Goal: Task Accomplishment & Management: Manage account settings

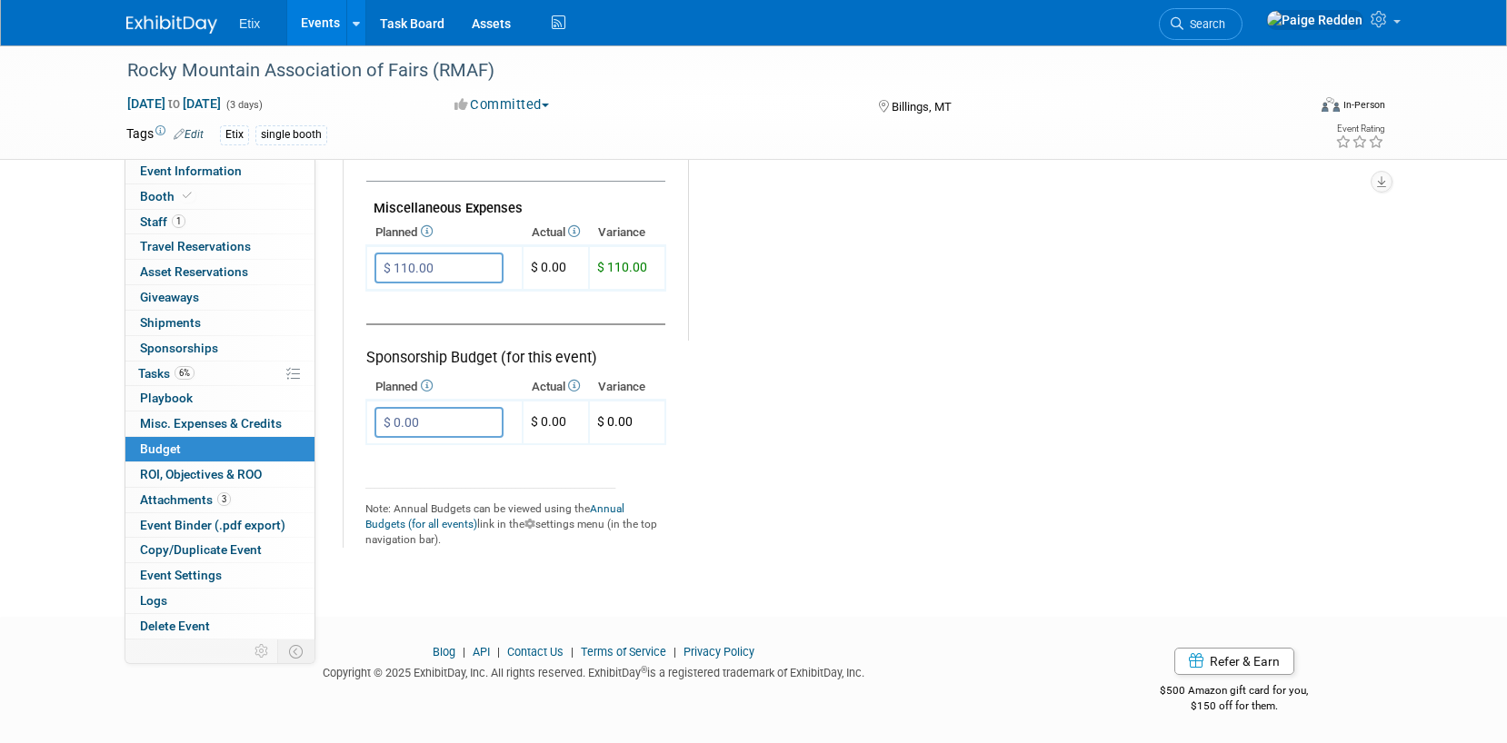
click at [319, 19] on link "Events" at bounding box center [320, 22] width 66 height 45
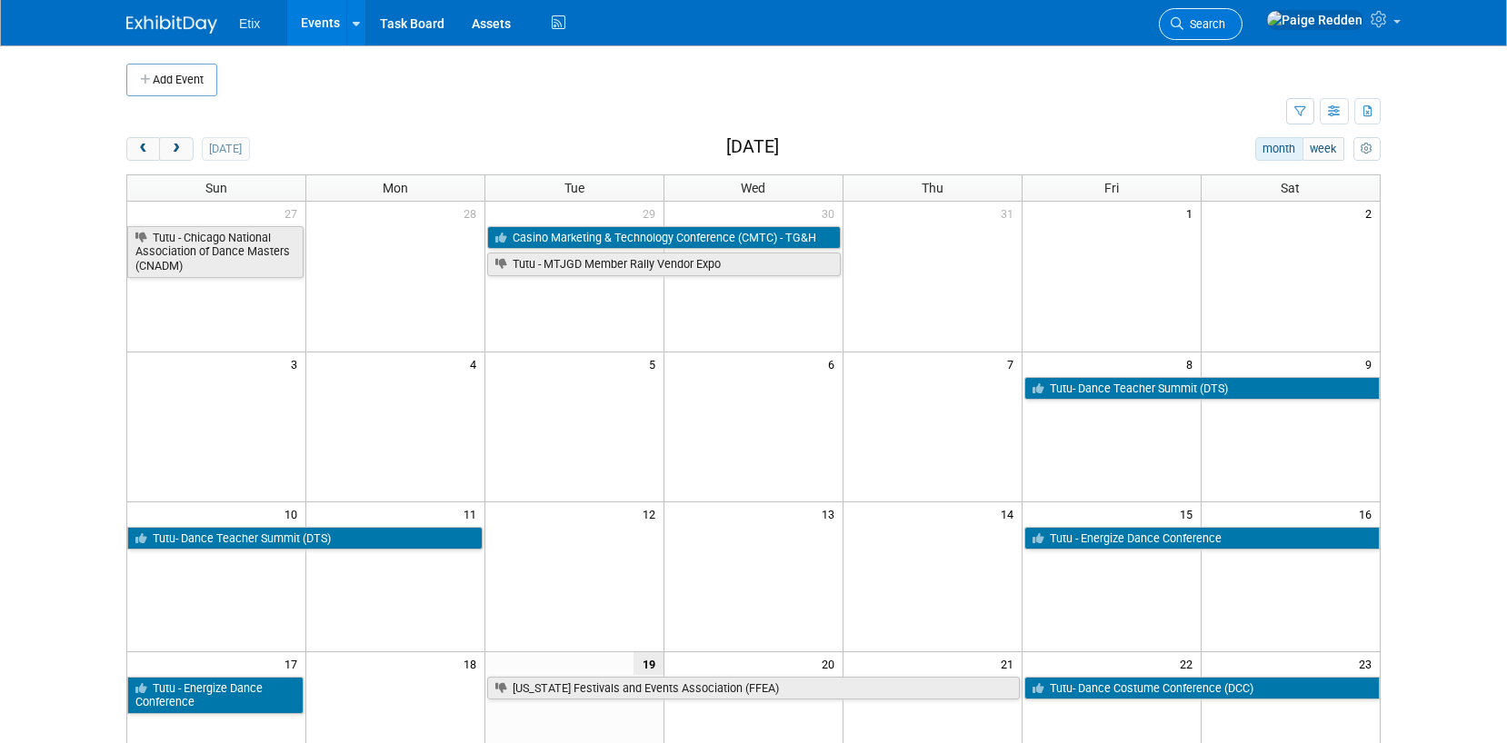
click at [1225, 30] on span "Search" at bounding box center [1204, 24] width 42 height 14
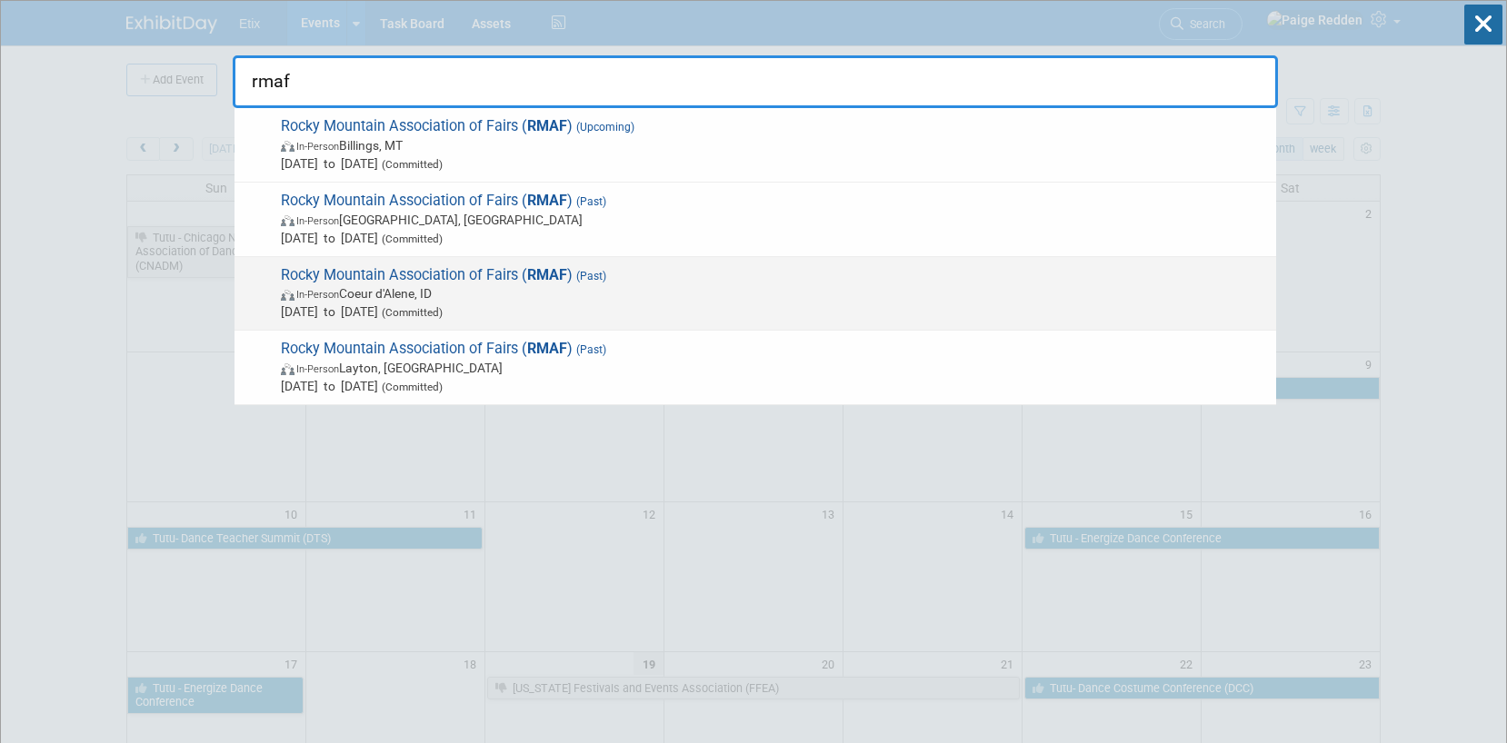
type input "rmaf"
click at [351, 291] on span "In-Person Coeur d'Alene, ID" at bounding box center [774, 293] width 986 height 18
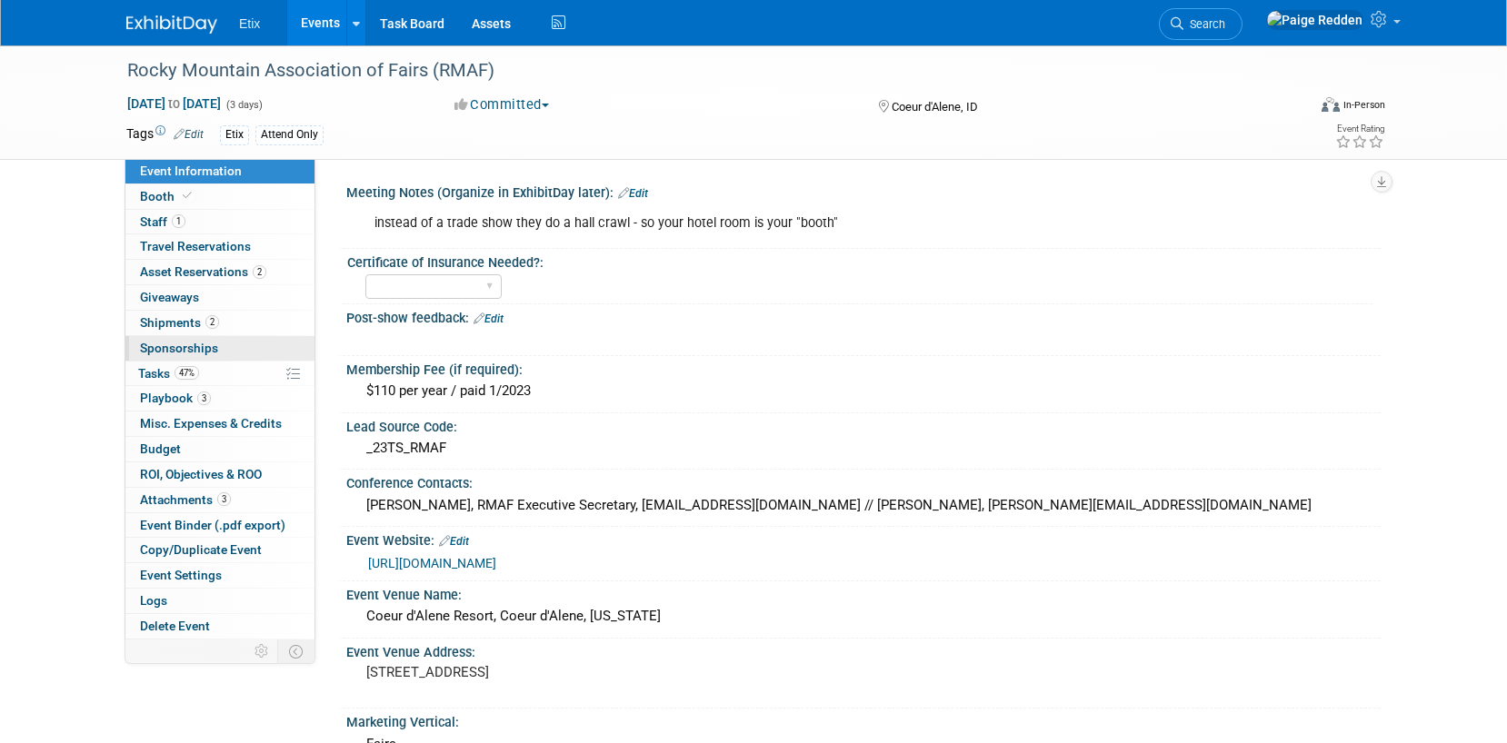
click at [233, 351] on link "0 Sponsorships 0" at bounding box center [219, 348] width 189 height 25
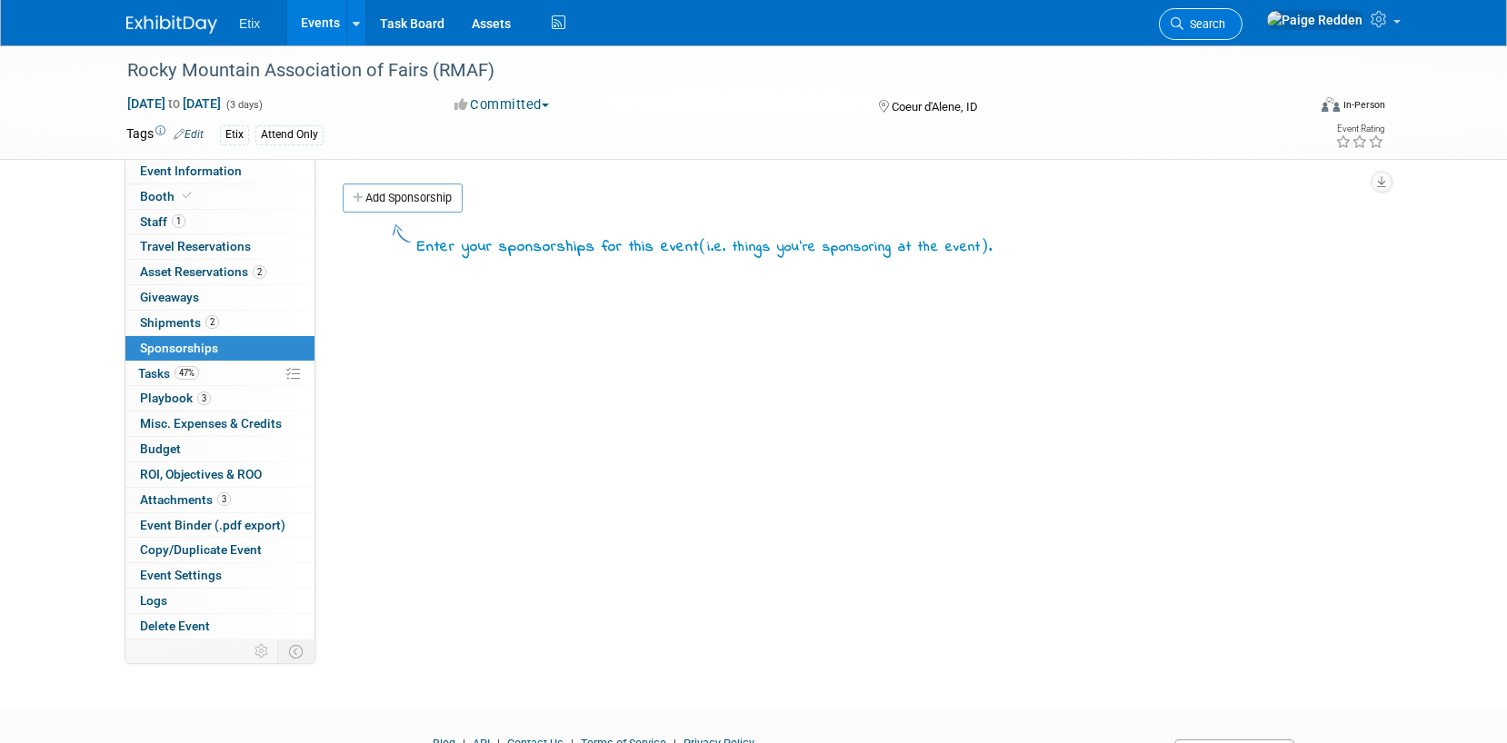
click at [1225, 23] on span "Search" at bounding box center [1204, 24] width 42 height 14
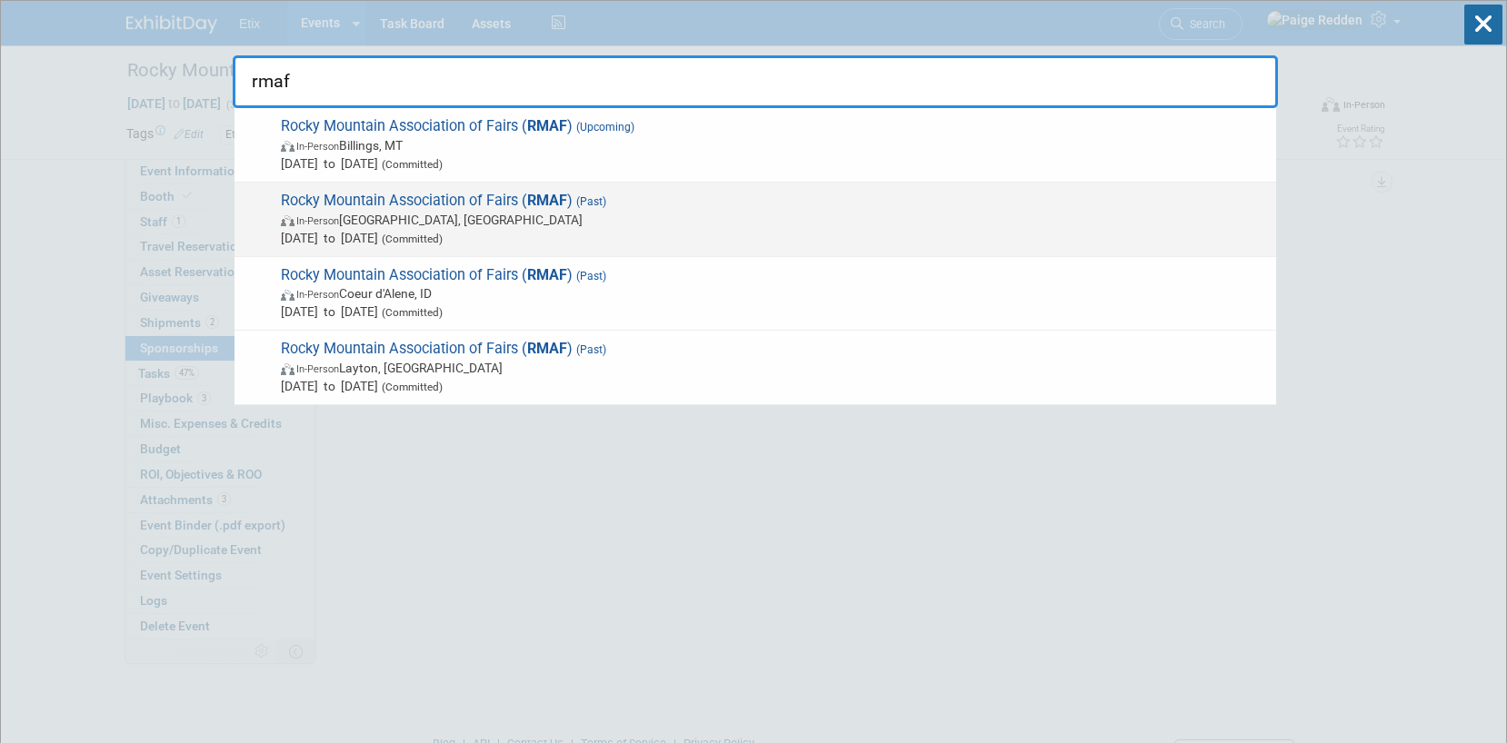
type input "rmaf"
click at [547, 251] on div "Rocky Mountain Association of Fairs ( RMAF ) (Past) In-Person Rapid City, SD No…" at bounding box center [754, 220] width 1041 height 75
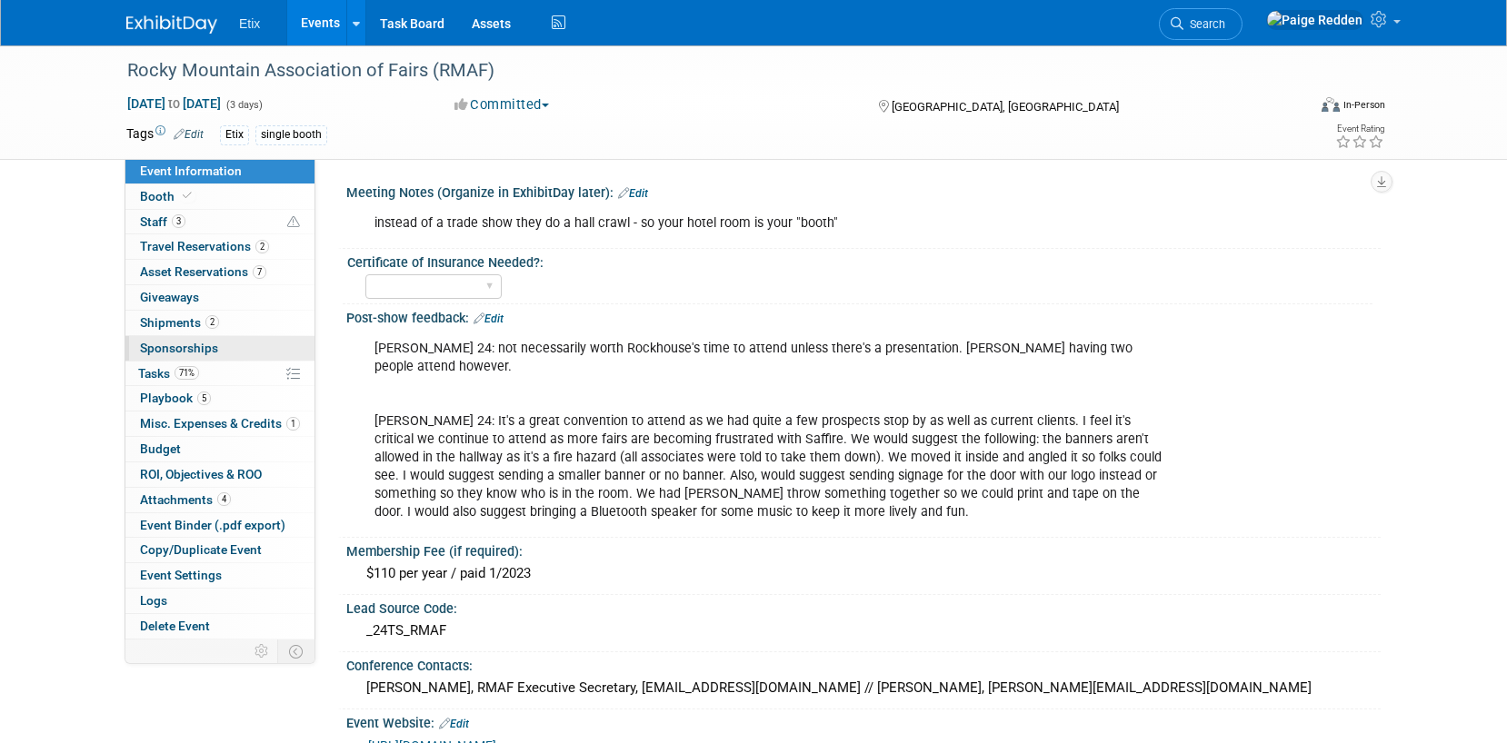
click at [216, 353] on link "0 Sponsorships 0" at bounding box center [219, 348] width 189 height 25
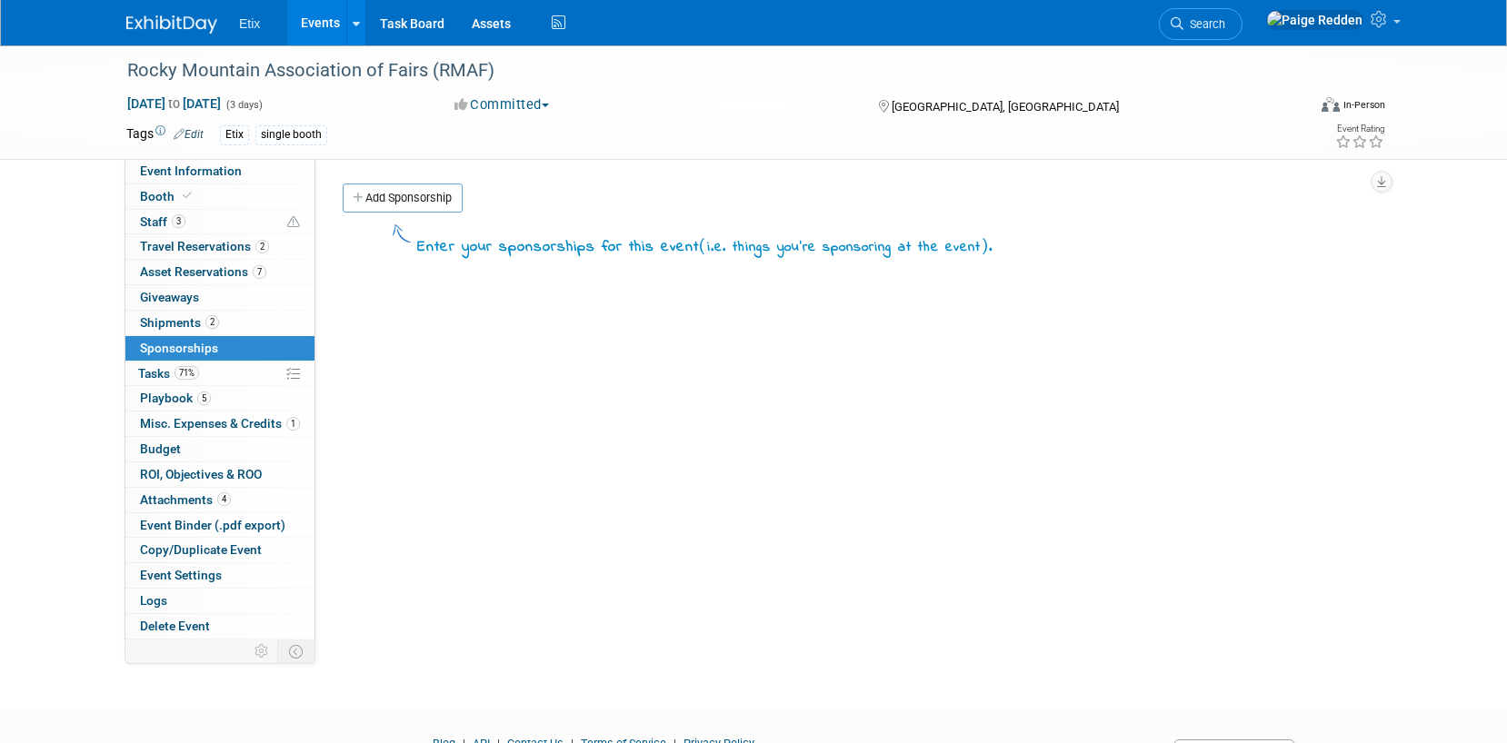
click at [334, 22] on link "Events" at bounding box center [320, 22] width 66 height 45
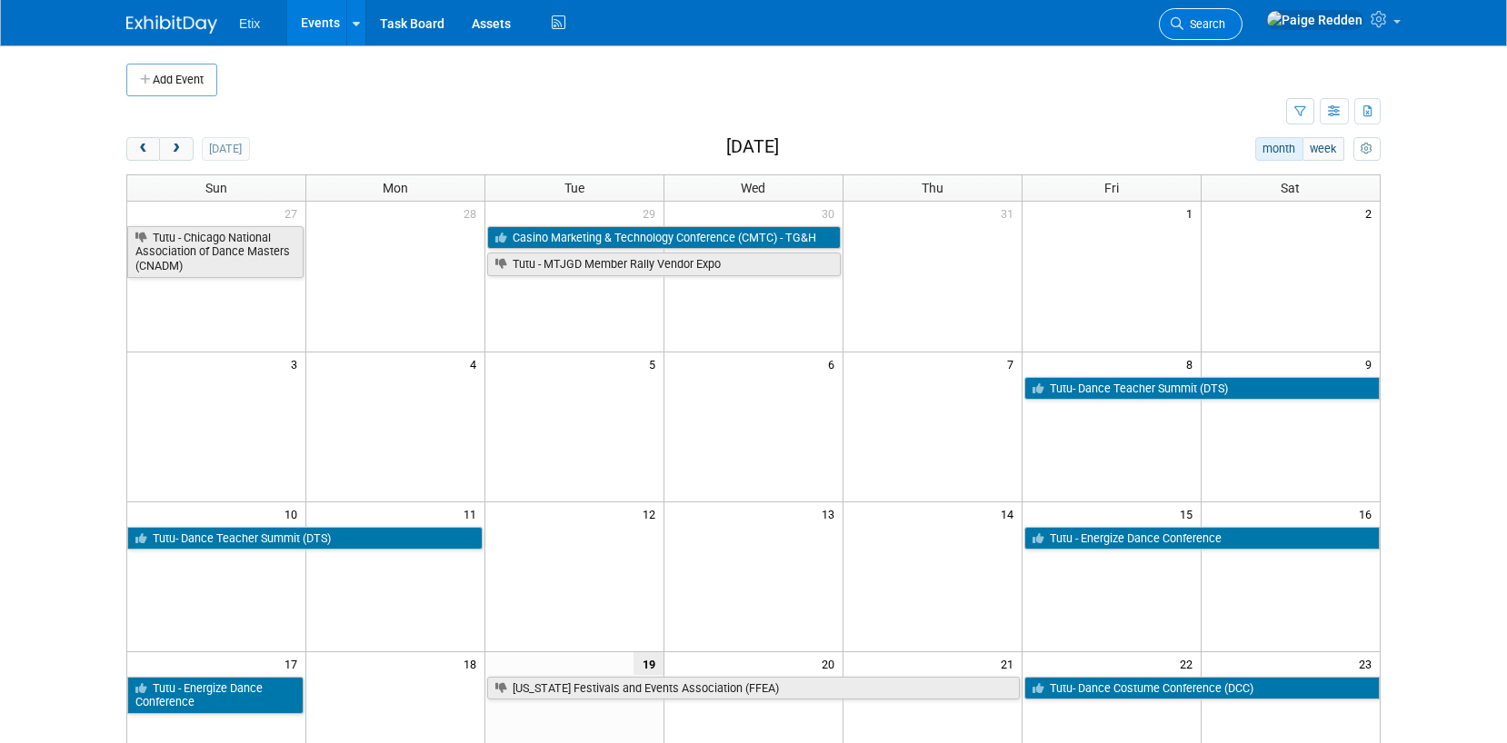
click at [1183, 20] on icon at bounding box center [1176, 23] width 13 height 13
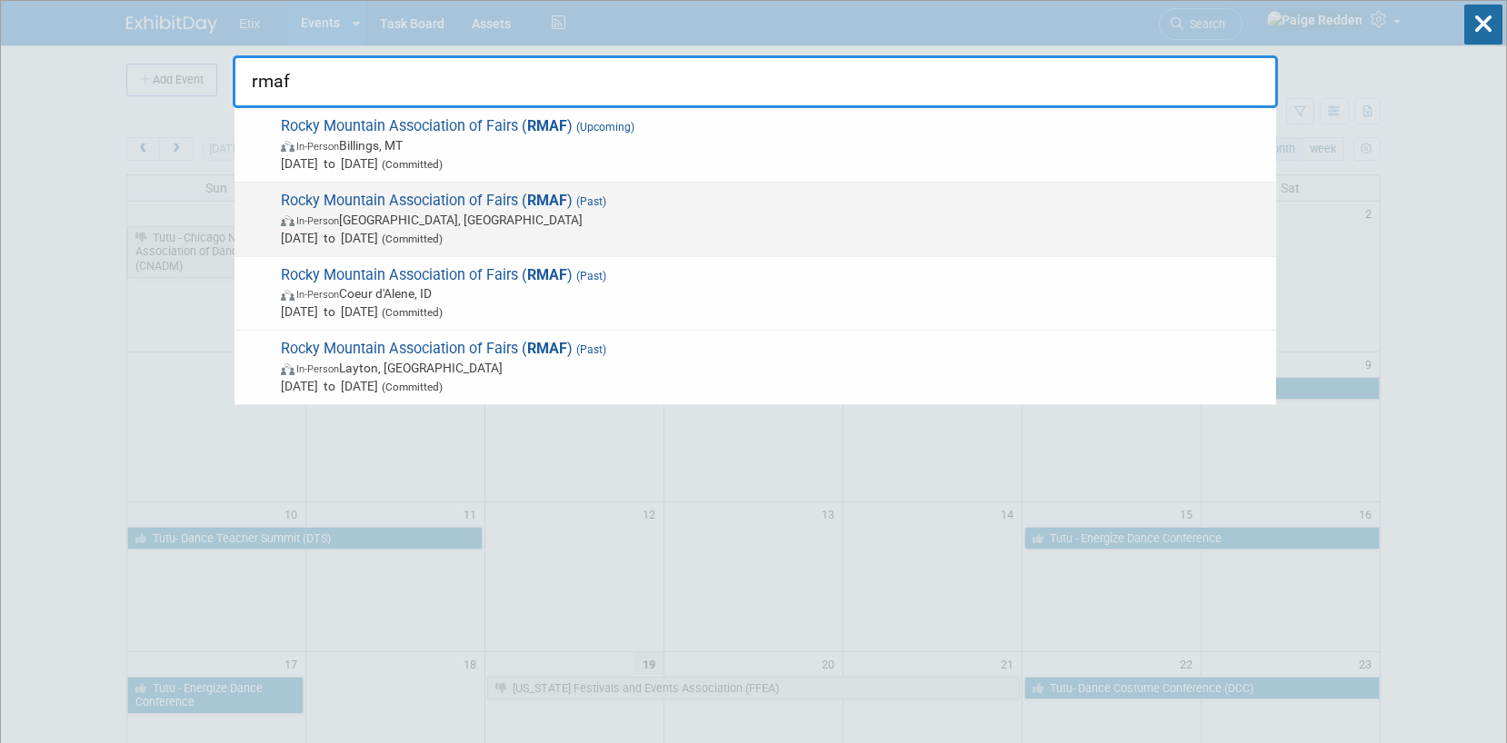
type input "rmaf"
click at [621, 212] on span "In-Person Rapid City, SD" at bounding box center [774, 220] width 986 height 18
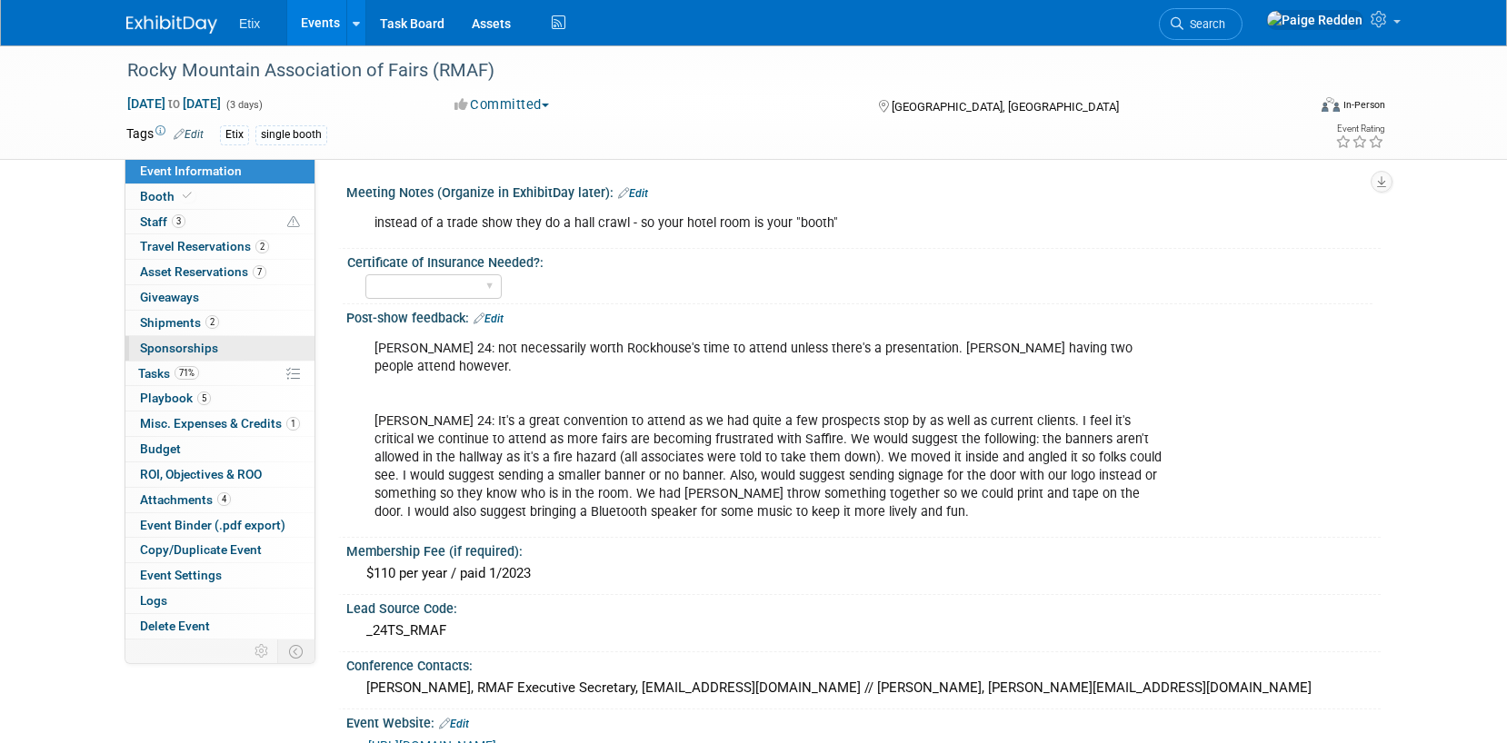
click at [234, 345] on link "0 Sponsorships 0" at bounding box center [219, 348] width 189 height 25
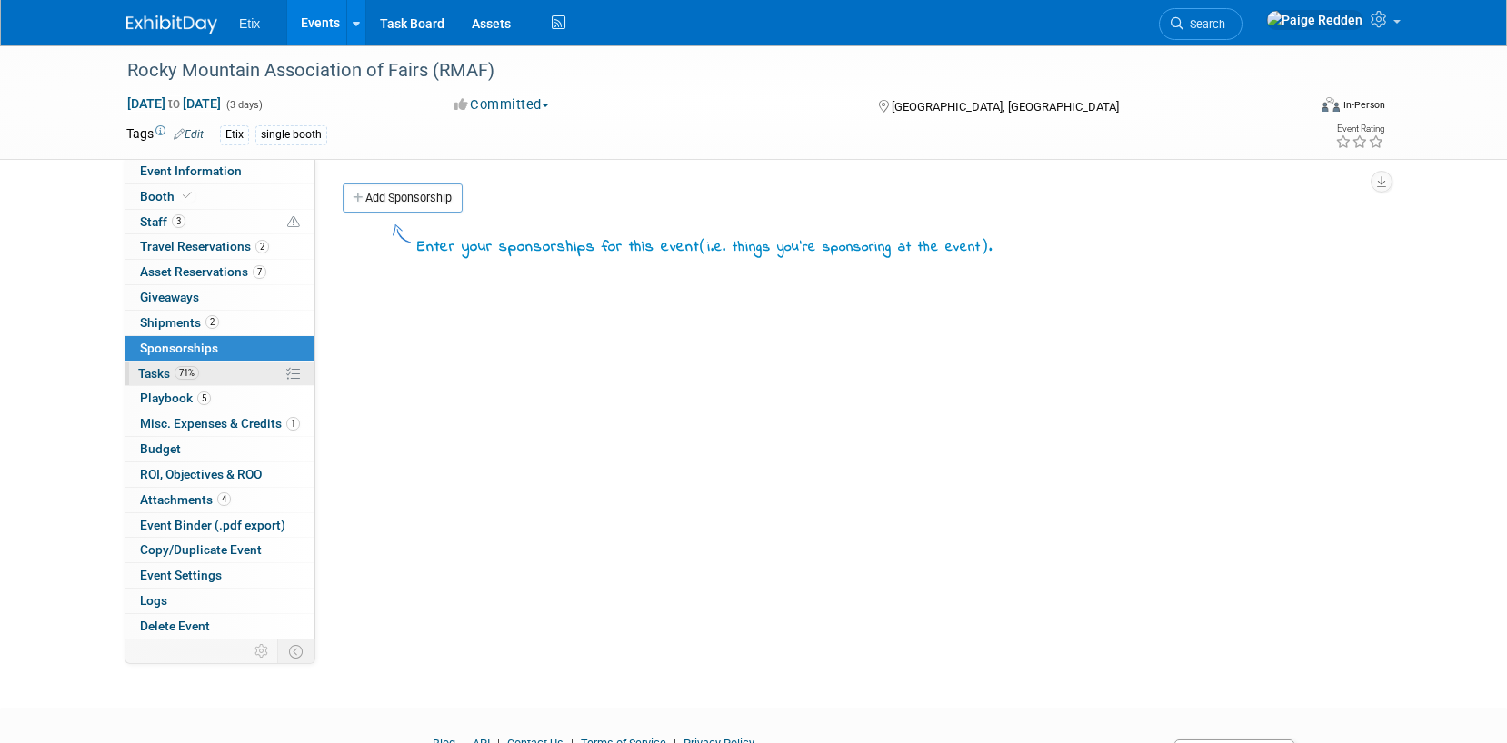
click at [215, 375] on link "71% Tasks 71%" at bounding box center [219, 374] width 189 height 25
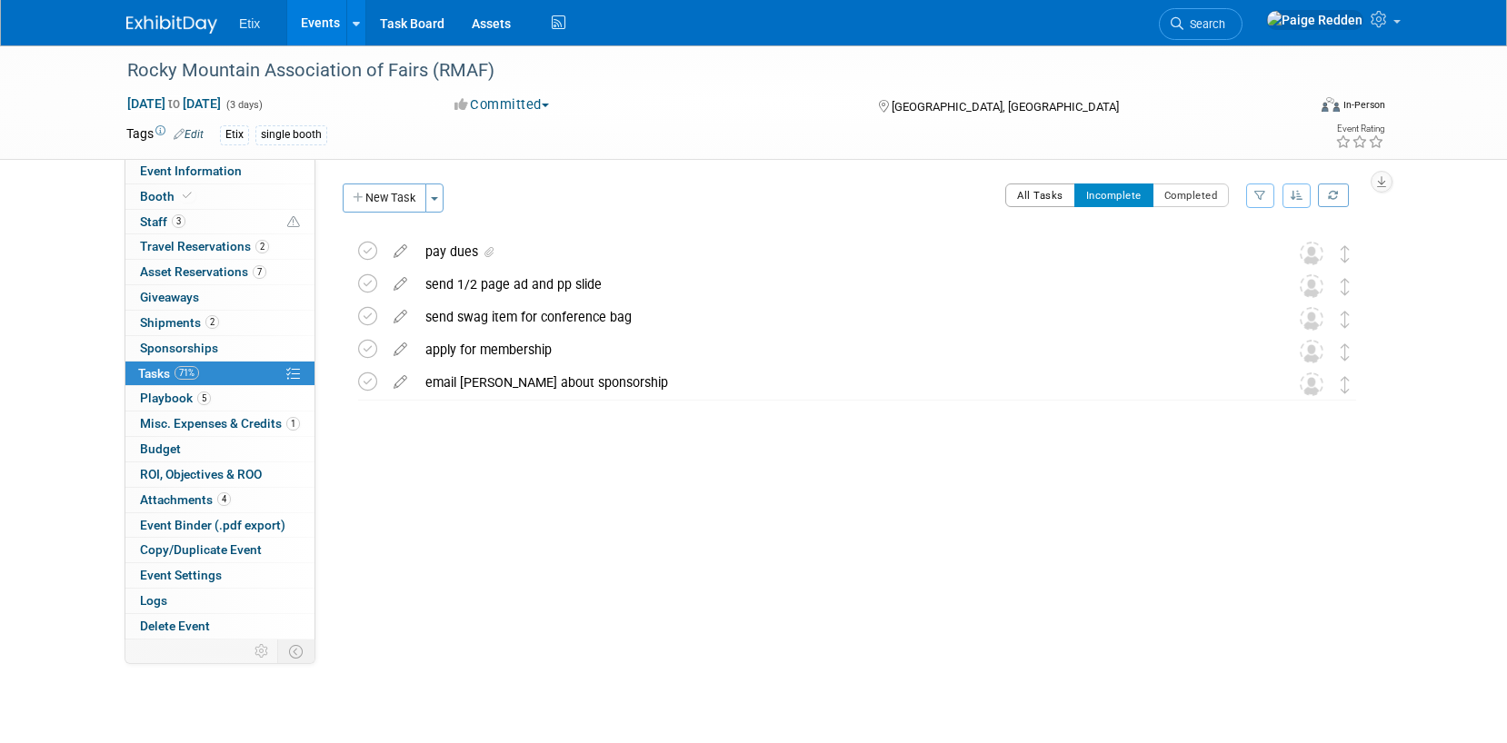
click at [1027, 186] on button "All Tasks" at bounding box center [1040, 196] width 70 height 24
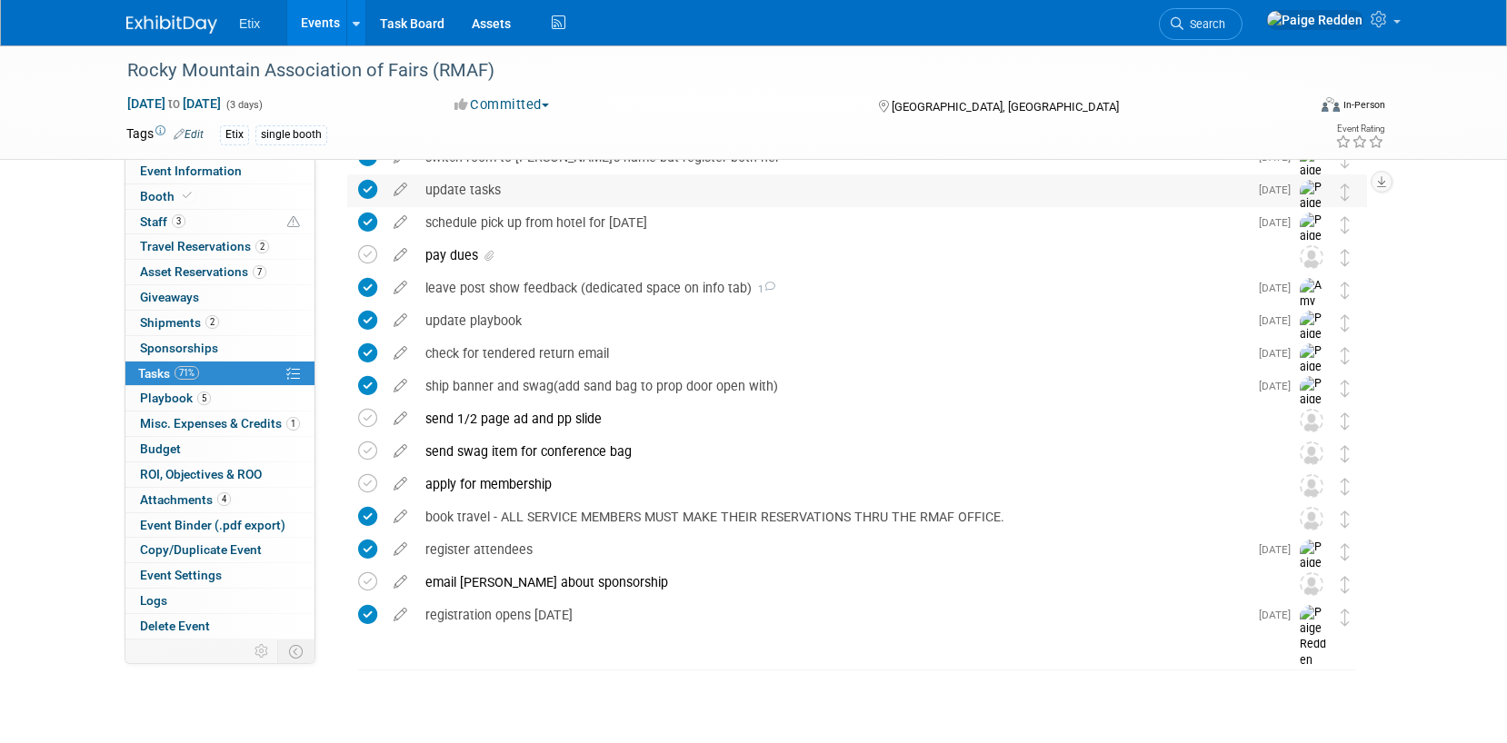
scroll to position [156, 0]
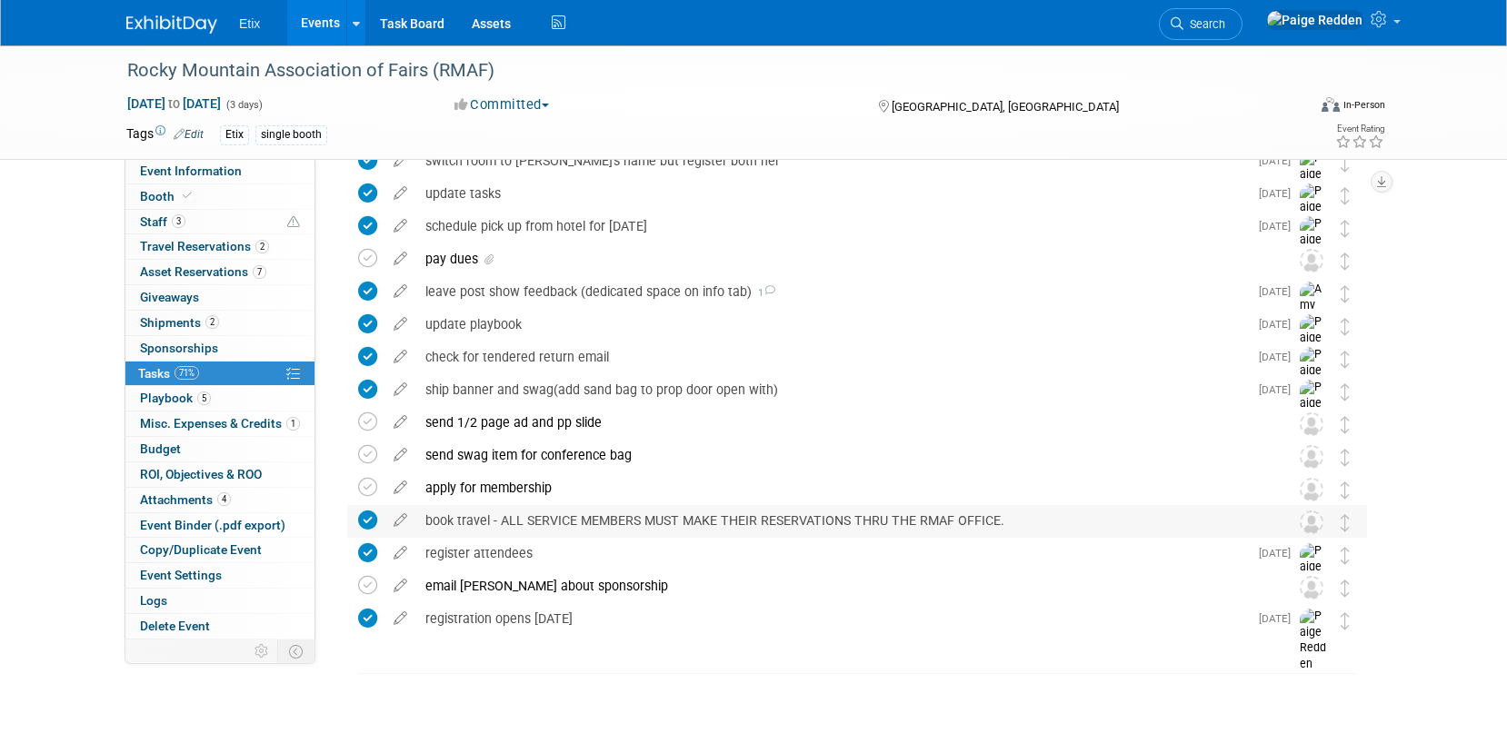
click at [527, 522] on div "book travel - ALL SERVICE MEMBERS MUST MAKE THEIR RESERVATIONS THRU THE RMAF OF…" at bounding box center [839, 520] width 847 height 31
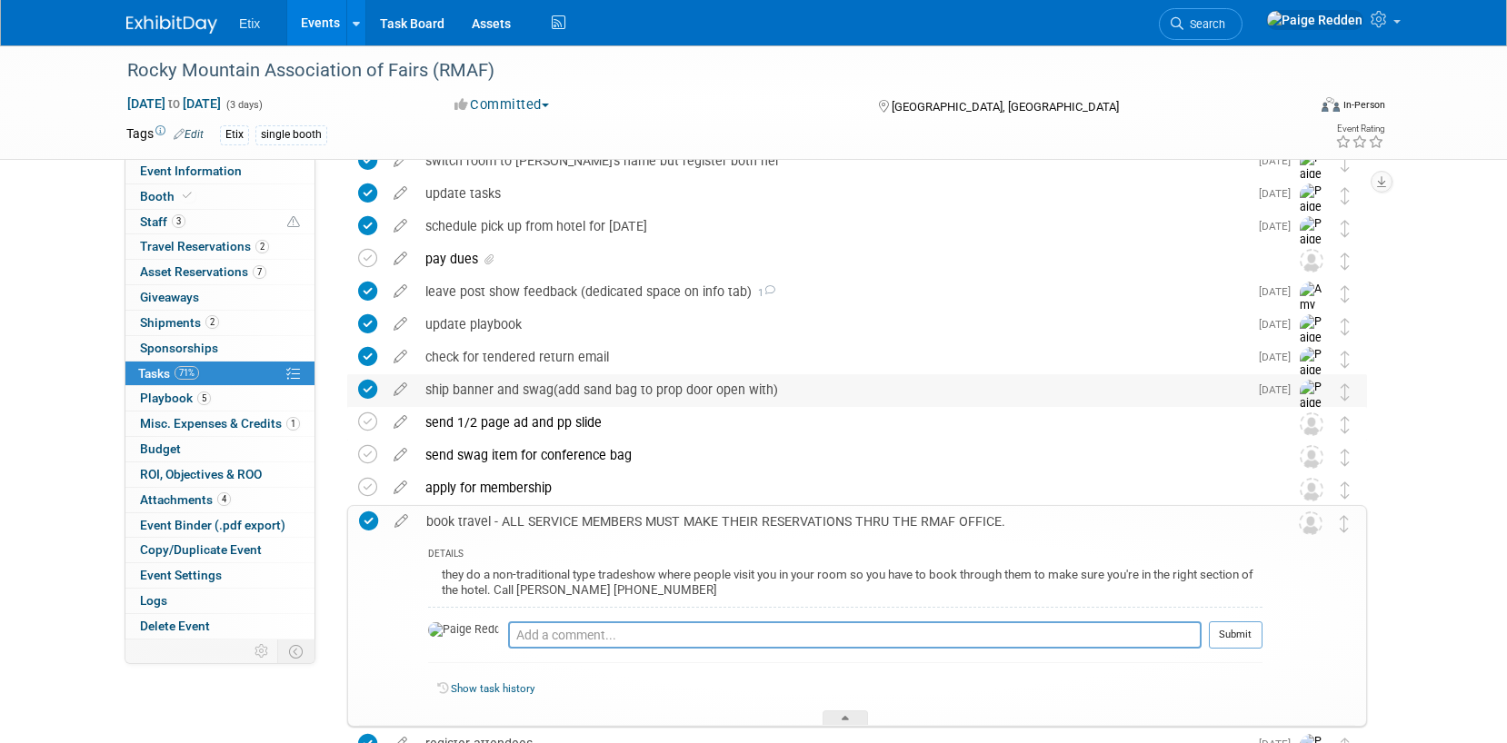
click at [509, 389] on div "ship banner and swag(add sand bag to prop door open with)" at bounding box center [831, 389] width 831 height 31
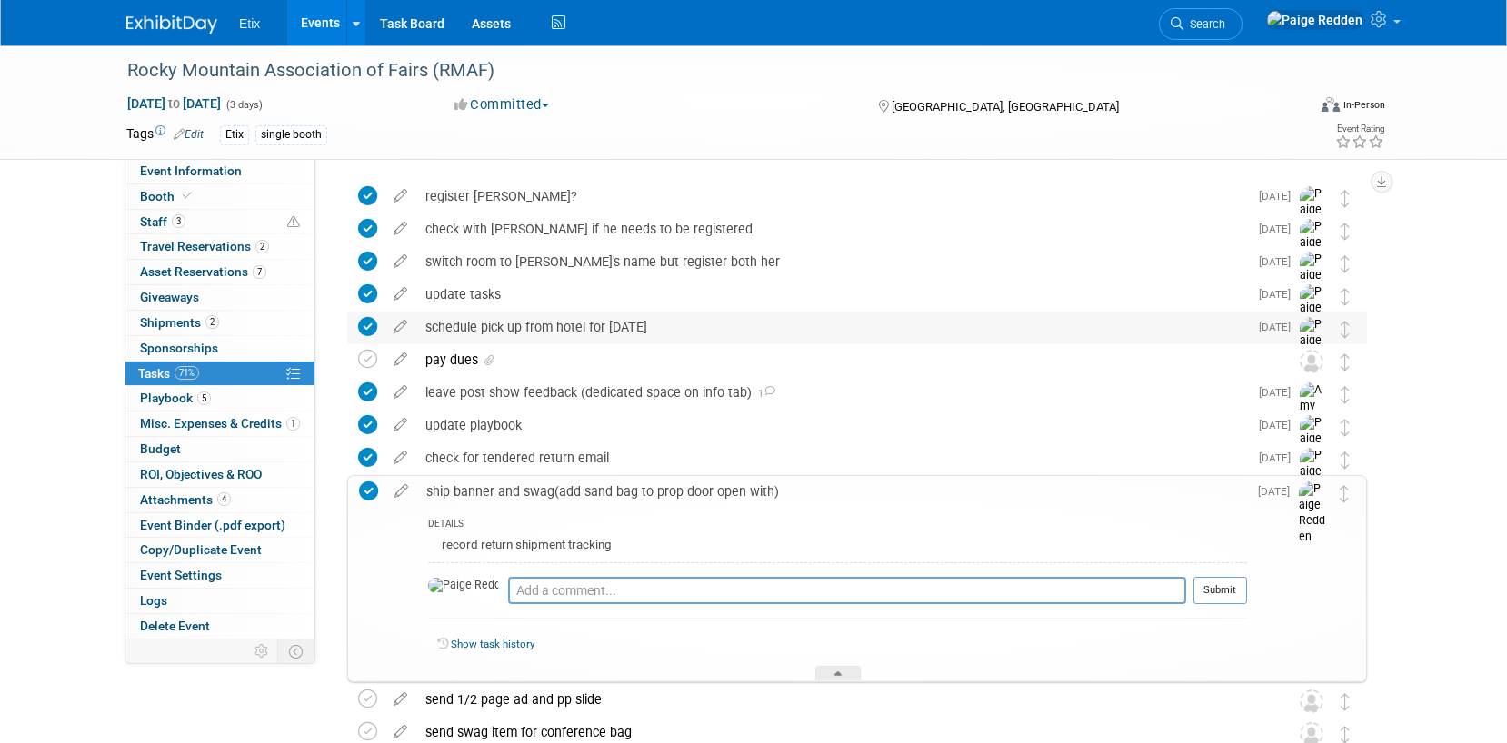
scroll to position [18, 0]
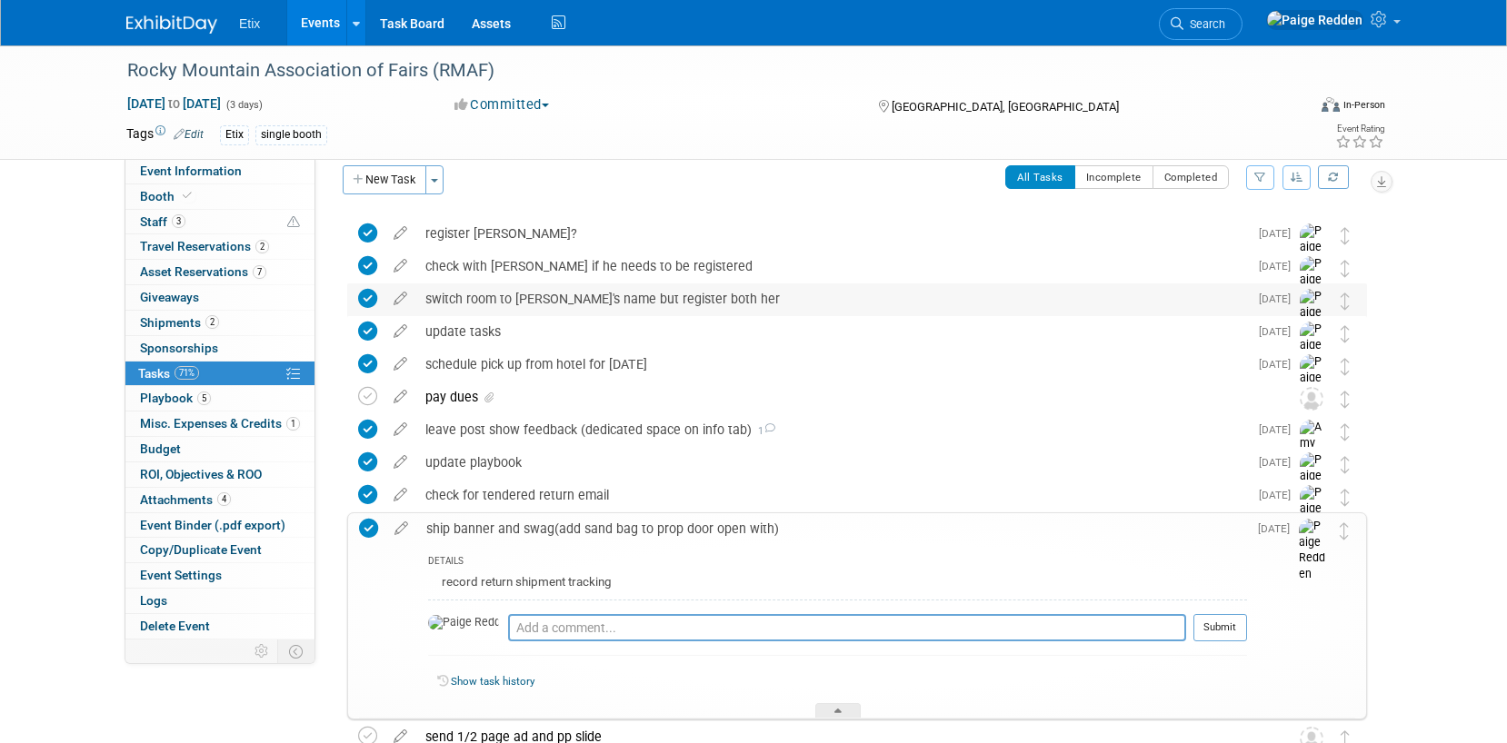
click at [493, 307] on div "switch room to amy's name but register both her" at bounding box center [831, 299] width 831 height 31
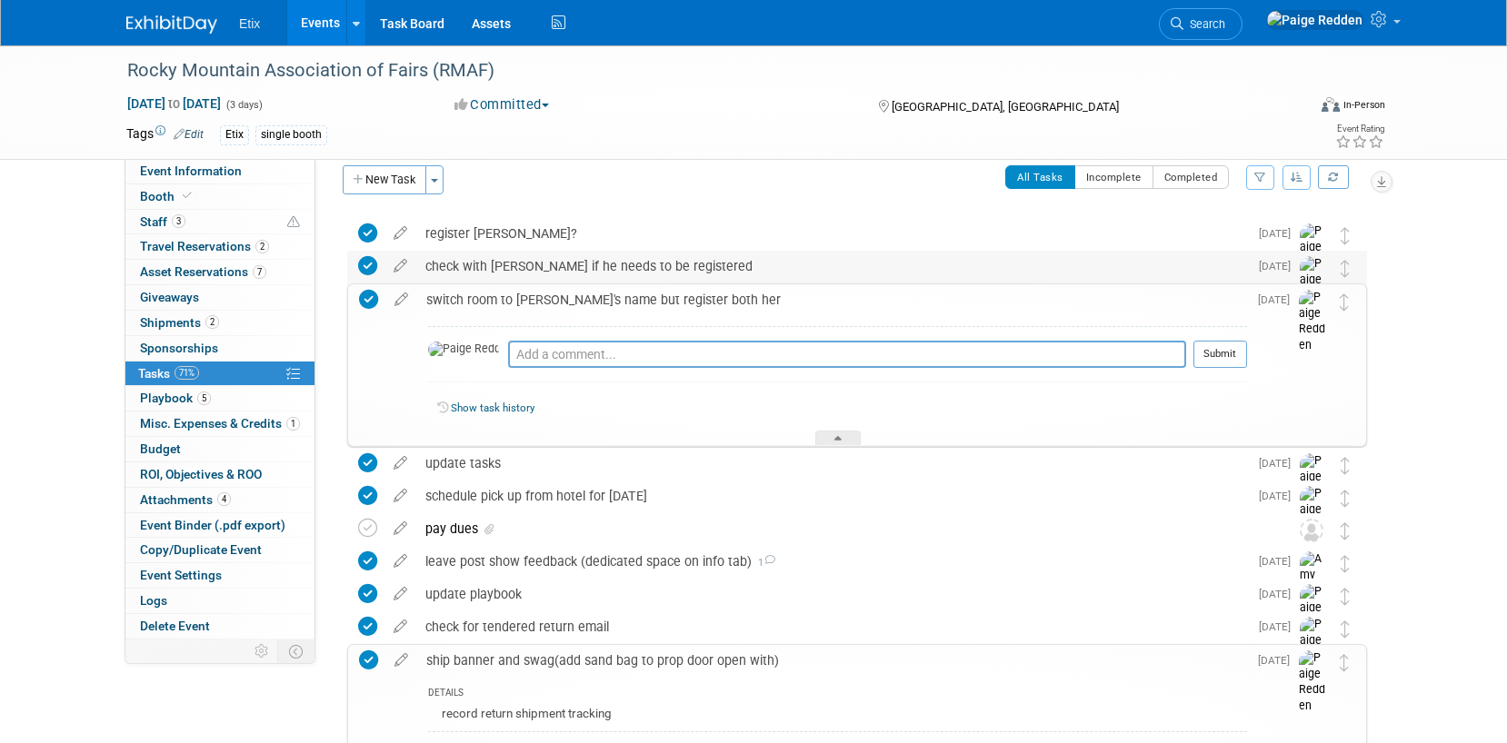
click at [491, 274] on div "check with scott if he needs to be registered" at bounding box center [831, 266] width 831 height 31
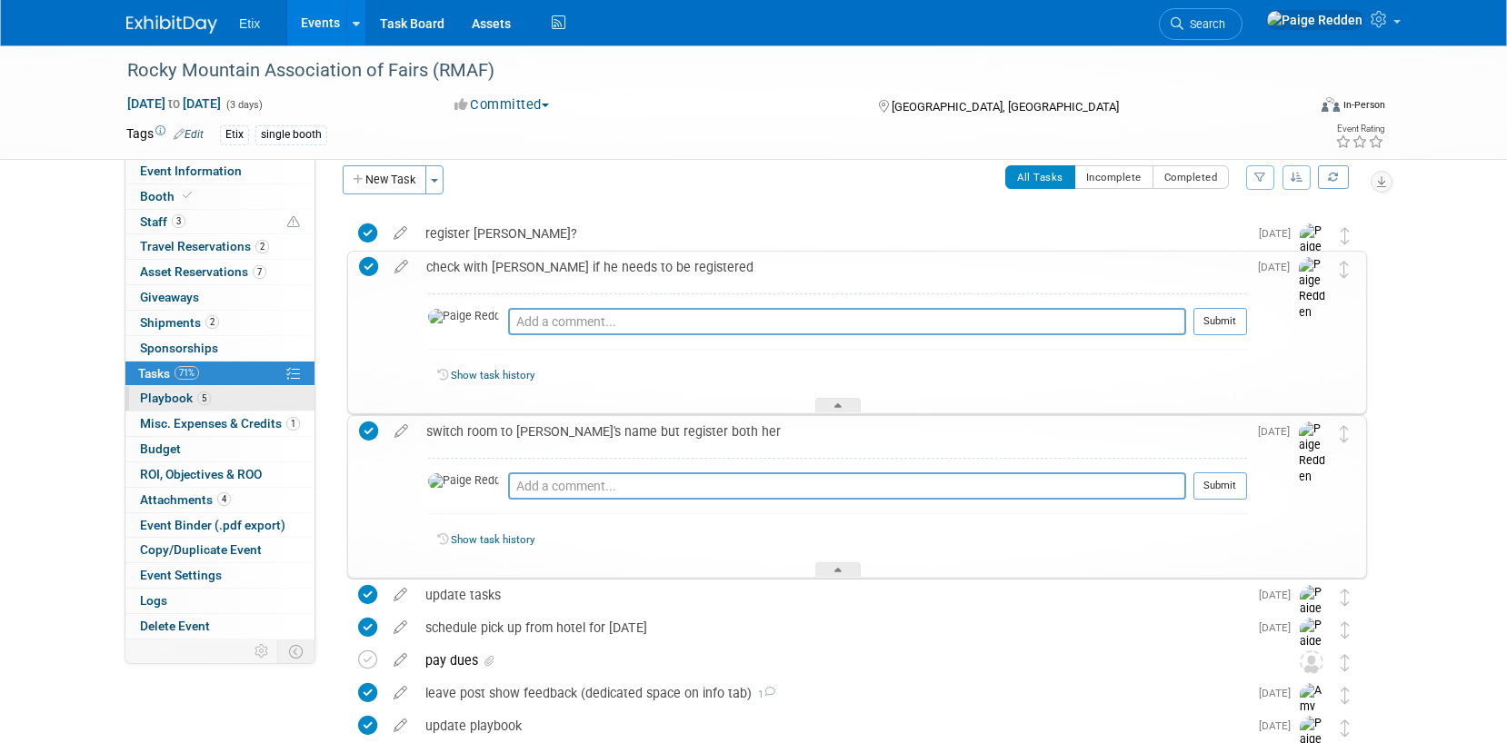
click at [164, 393] on span "Playbook 5" at bounding box center [175, 398] width 71 height 15
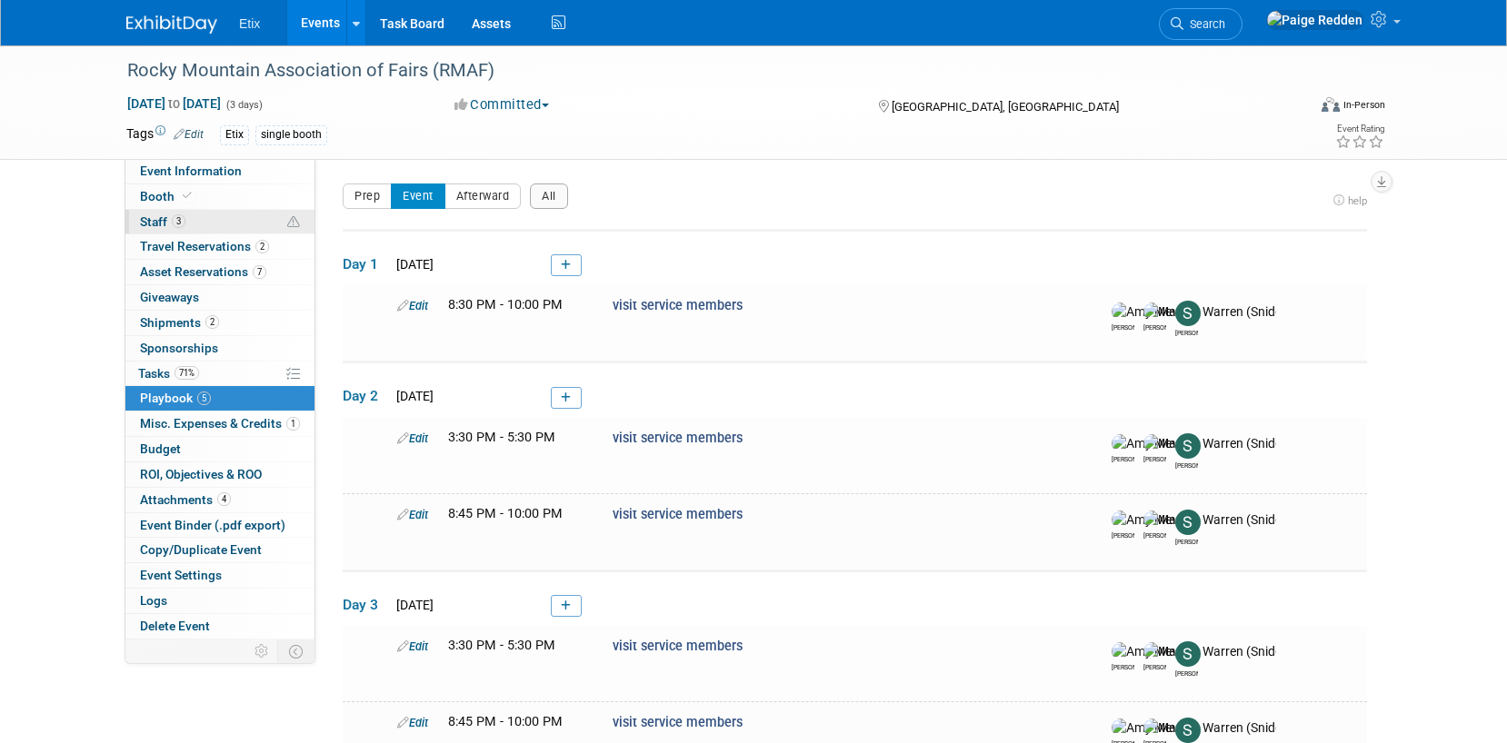
click at [145, 220] on span "Staff 3" at bounding box center [162, 221] width 45 height 15
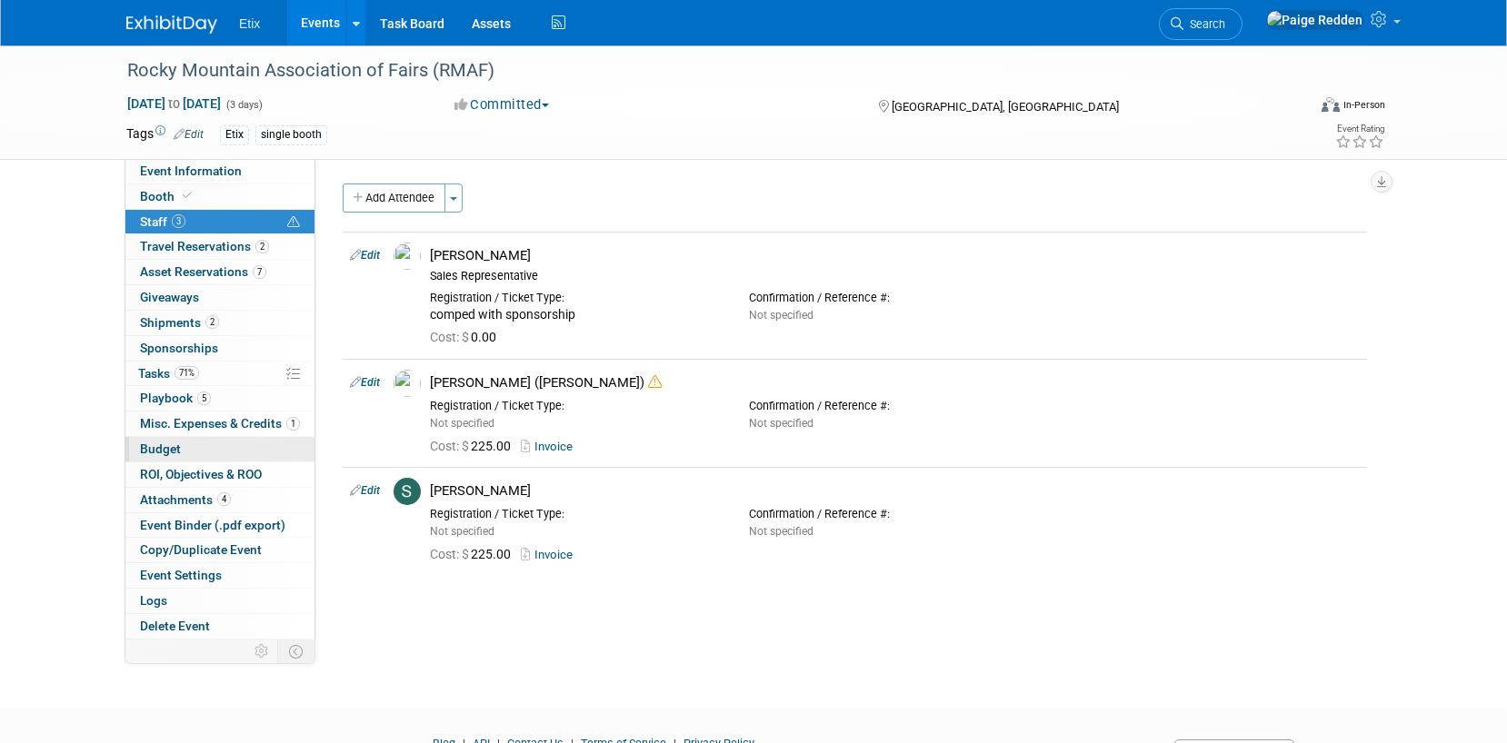
click at [155, 450] on span "Budget" at bounding box center [160, 449] width 41 height 15
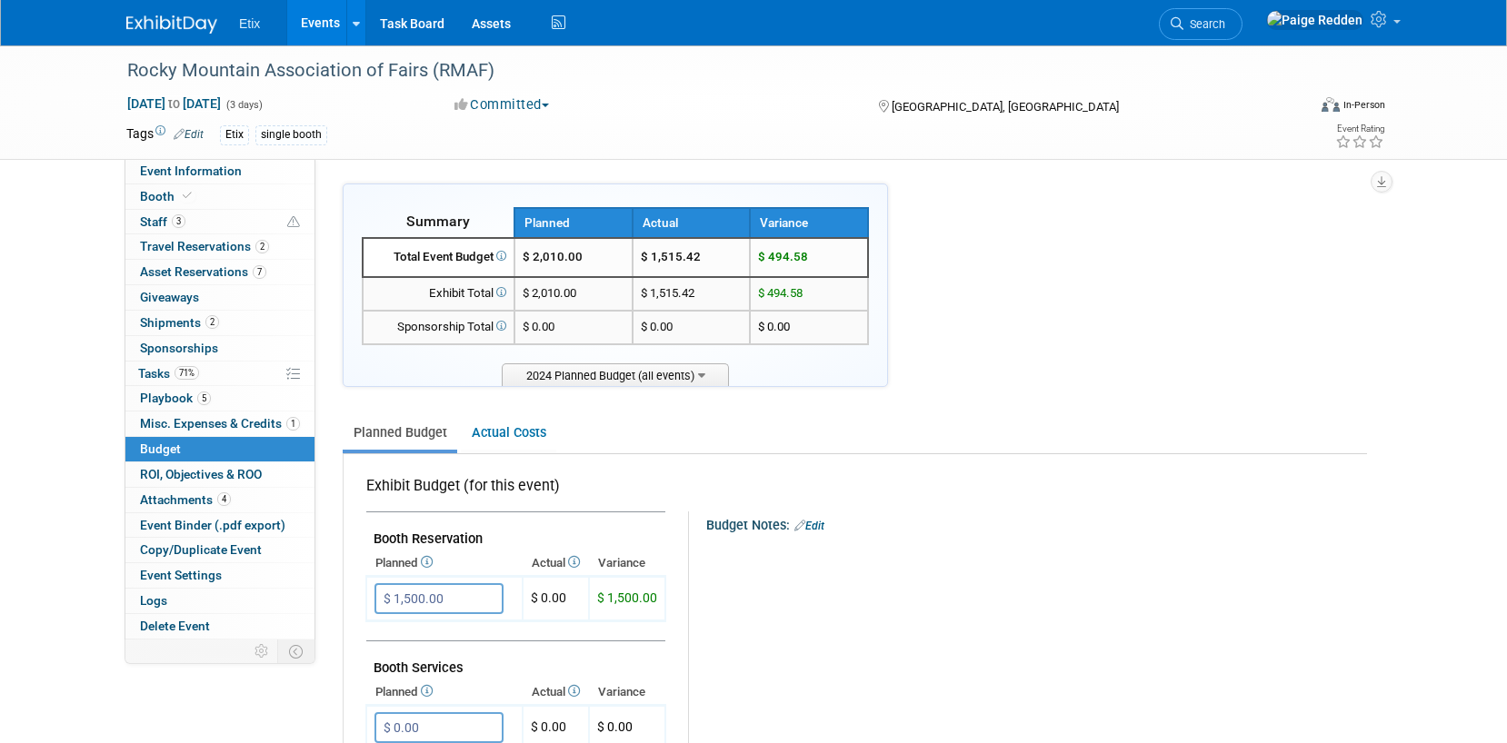
click at [307, 25] on link "Events" at bounding box center [320, 22] width 66 height 45
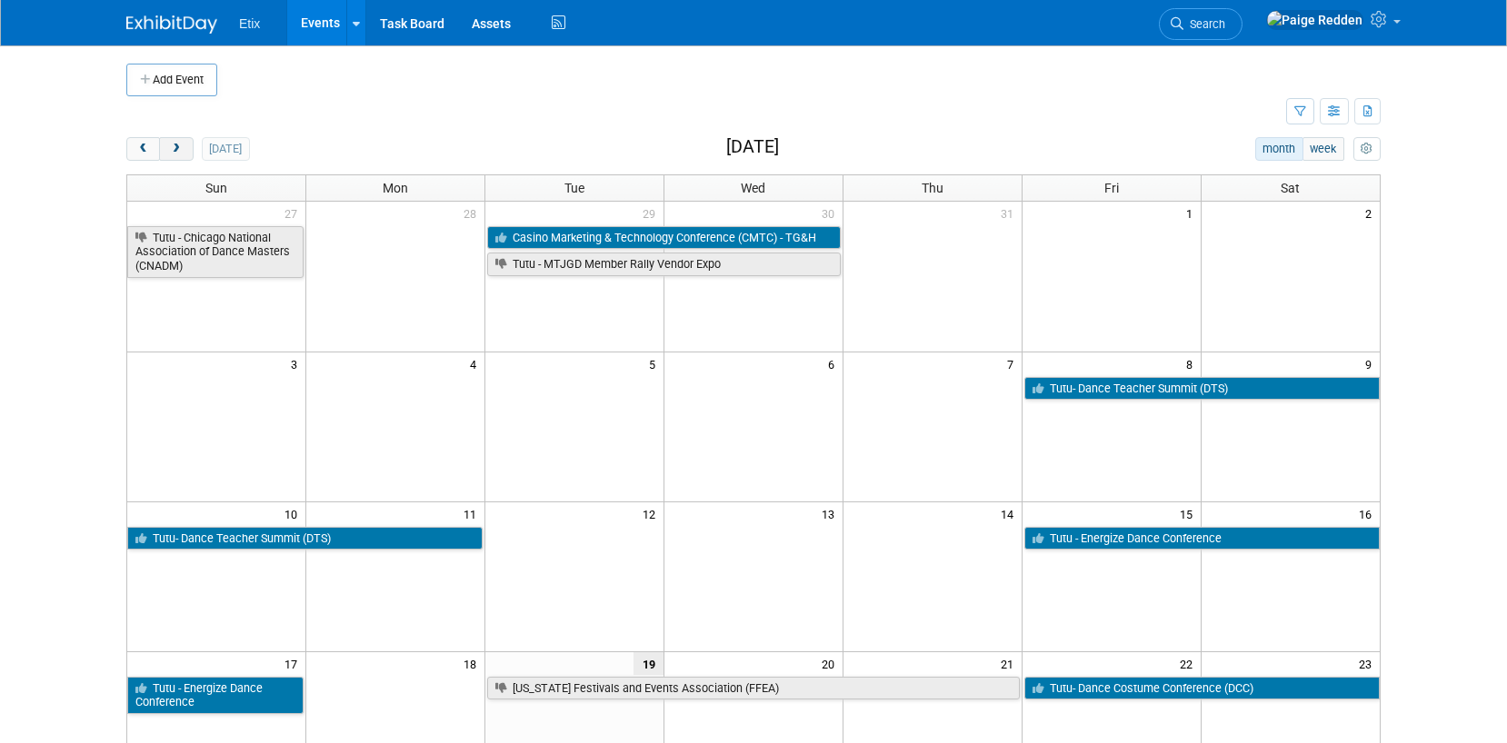
click at [179, 146] on span "next" at bounding box center [176, 150] width 14 height 12
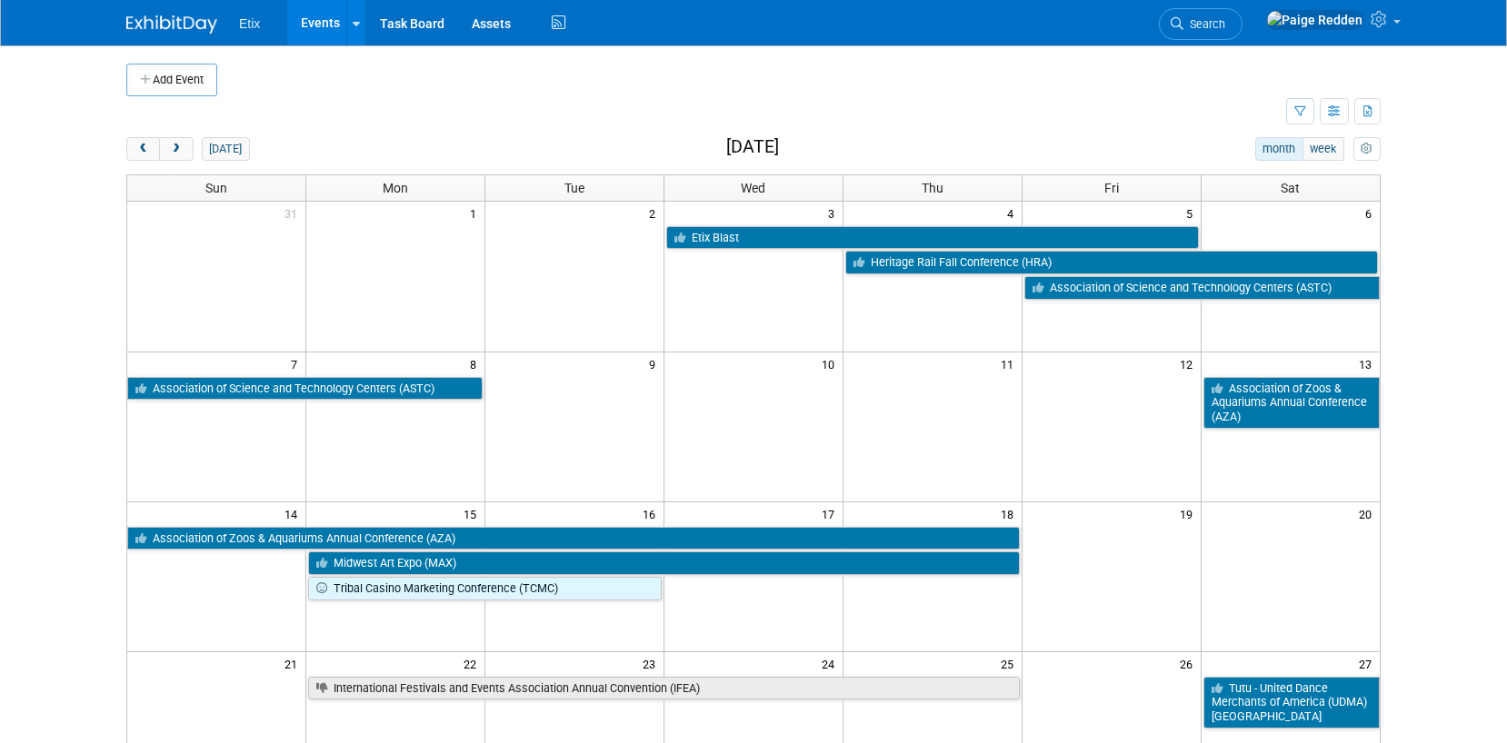
scroll to position [57, 0]
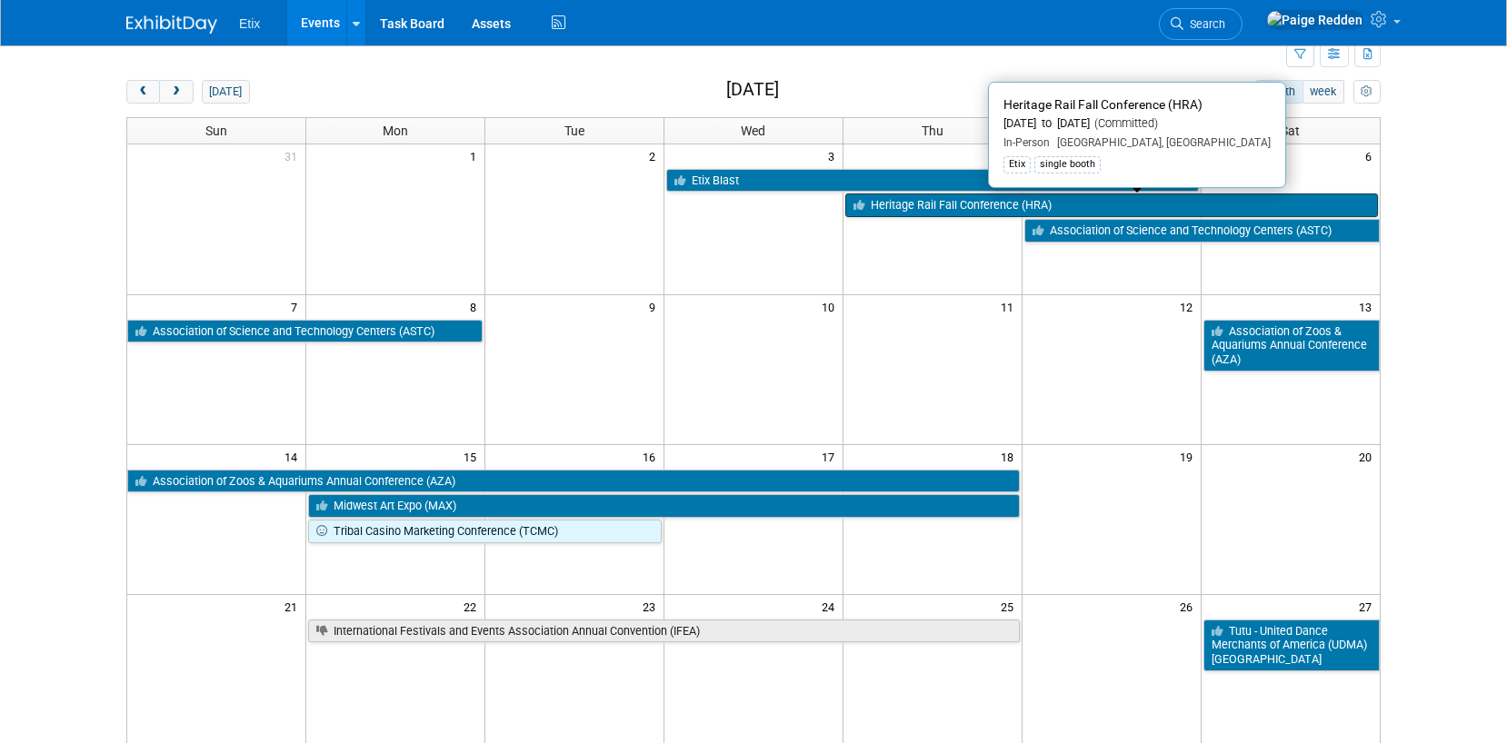
click at [894, 212] on link "Heritage Rail Fall Conference (HRA)" at bounding box center [1111, 206] width 532 height 24
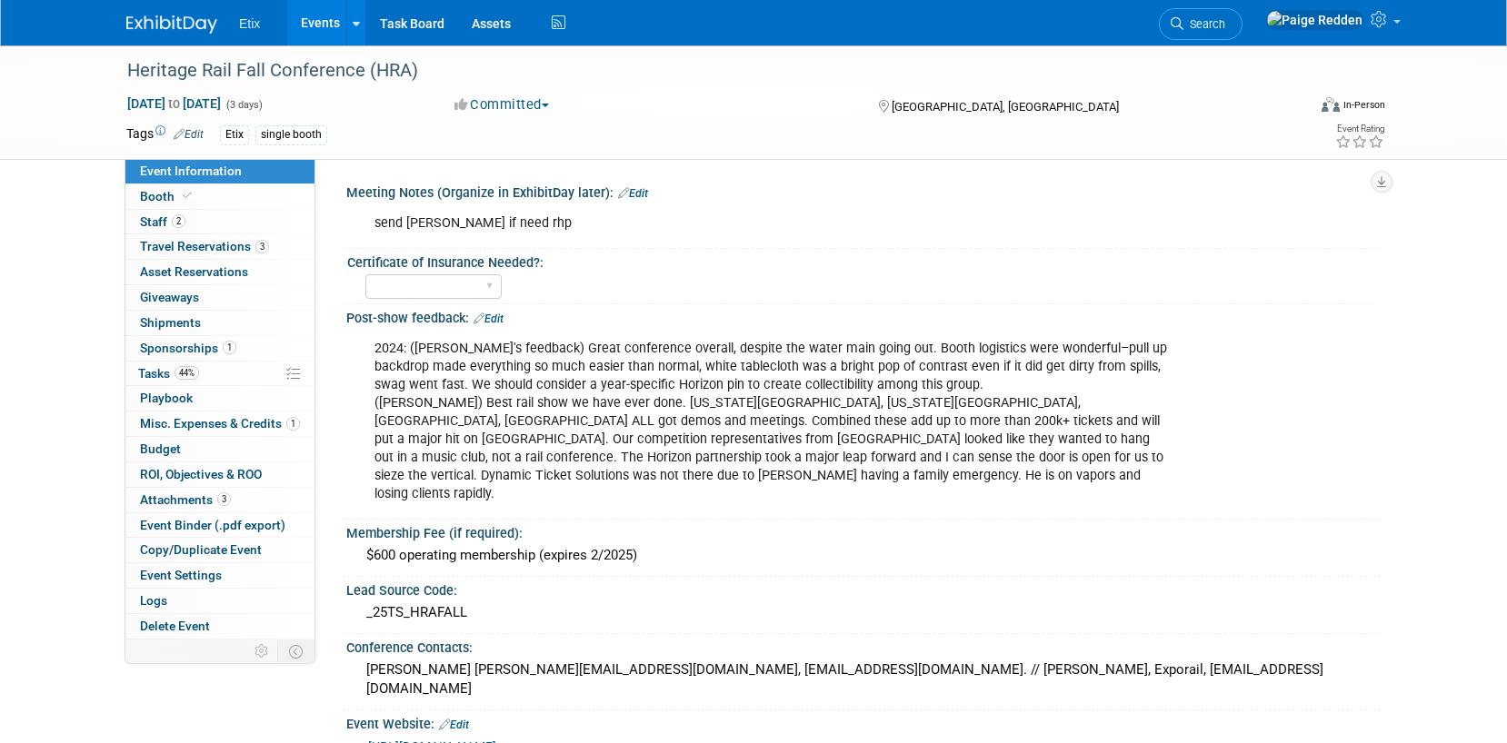
click at [322, 17] on link "Events" at bounding box center [320, 22] width 66 height 45
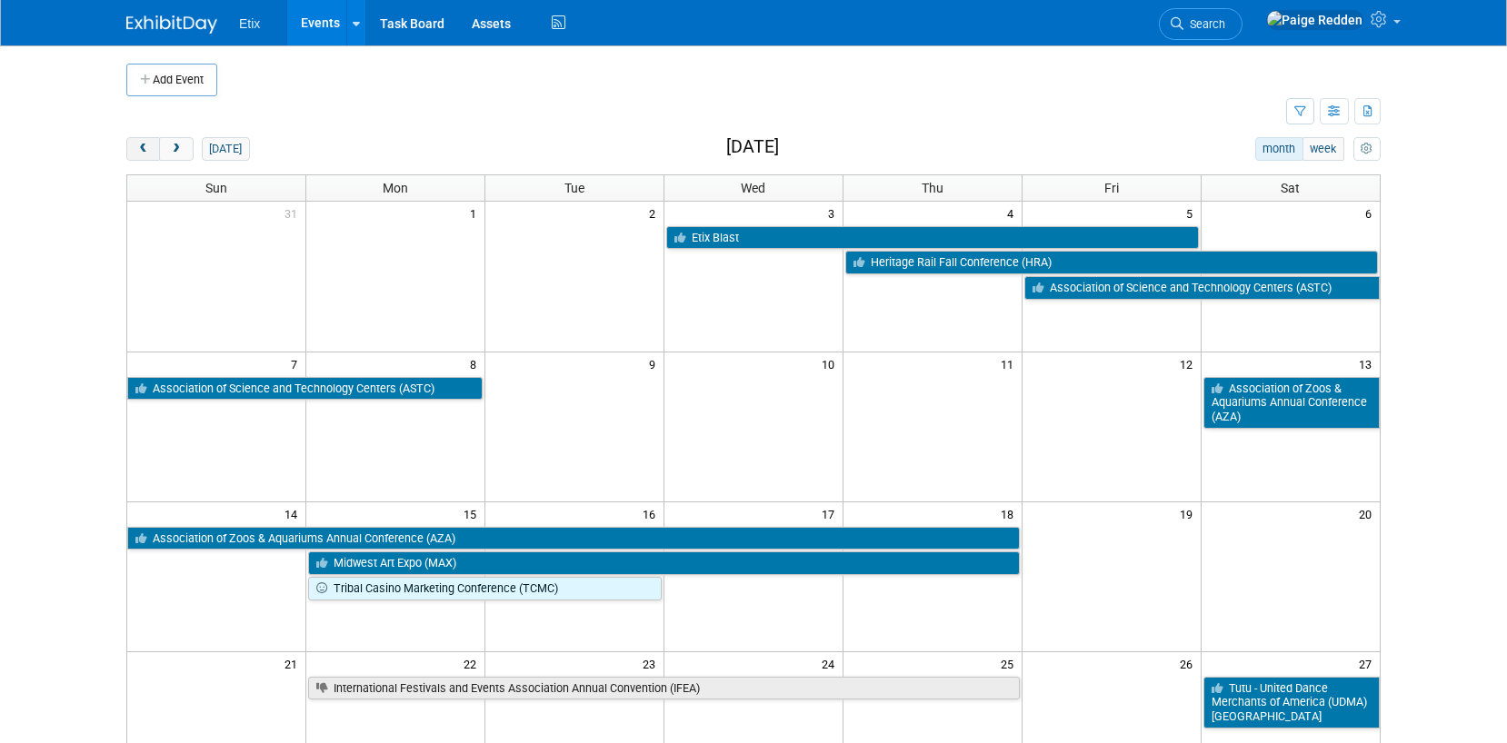
click at [147, 159] on button "prev" at bounding box center [143, 149] width 34 height 24
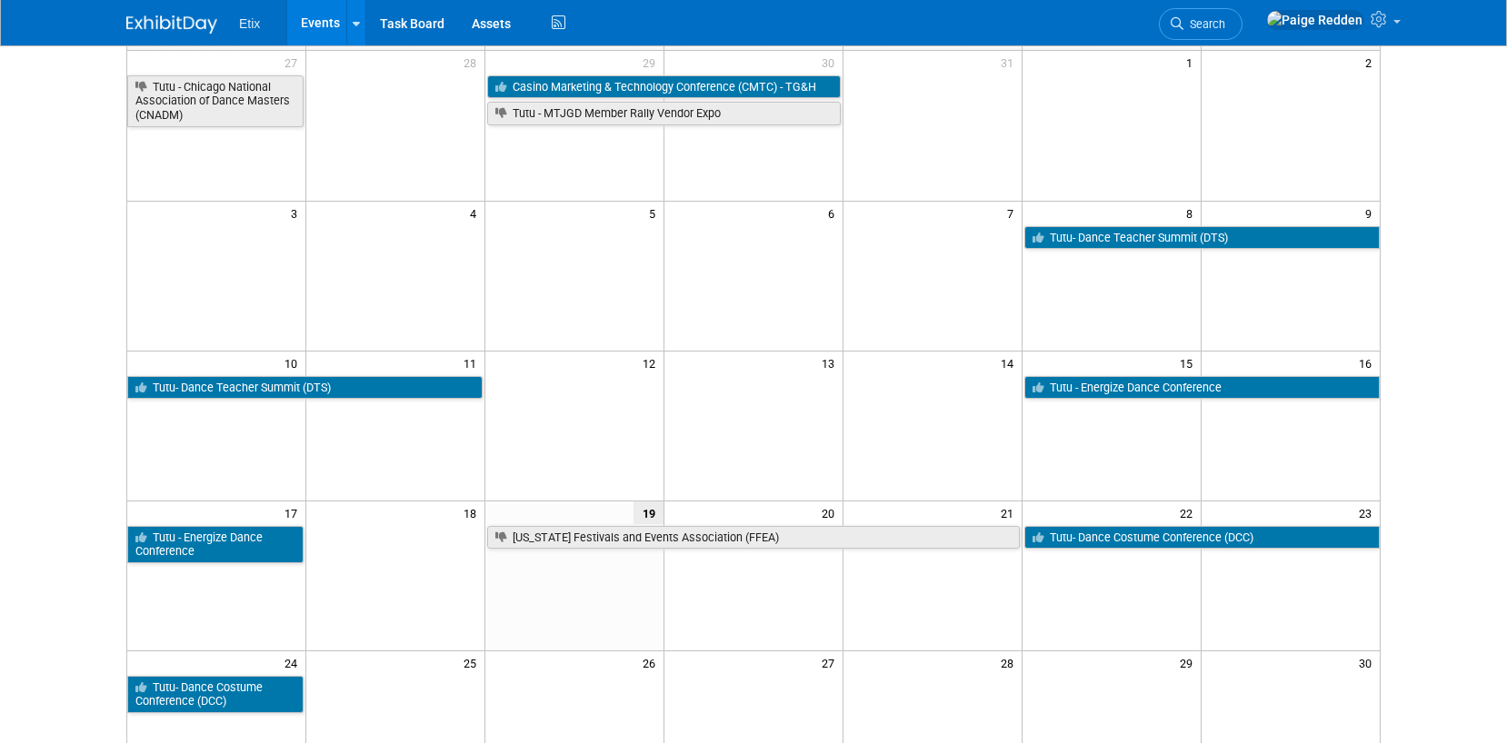
scroll to position [154, 0]
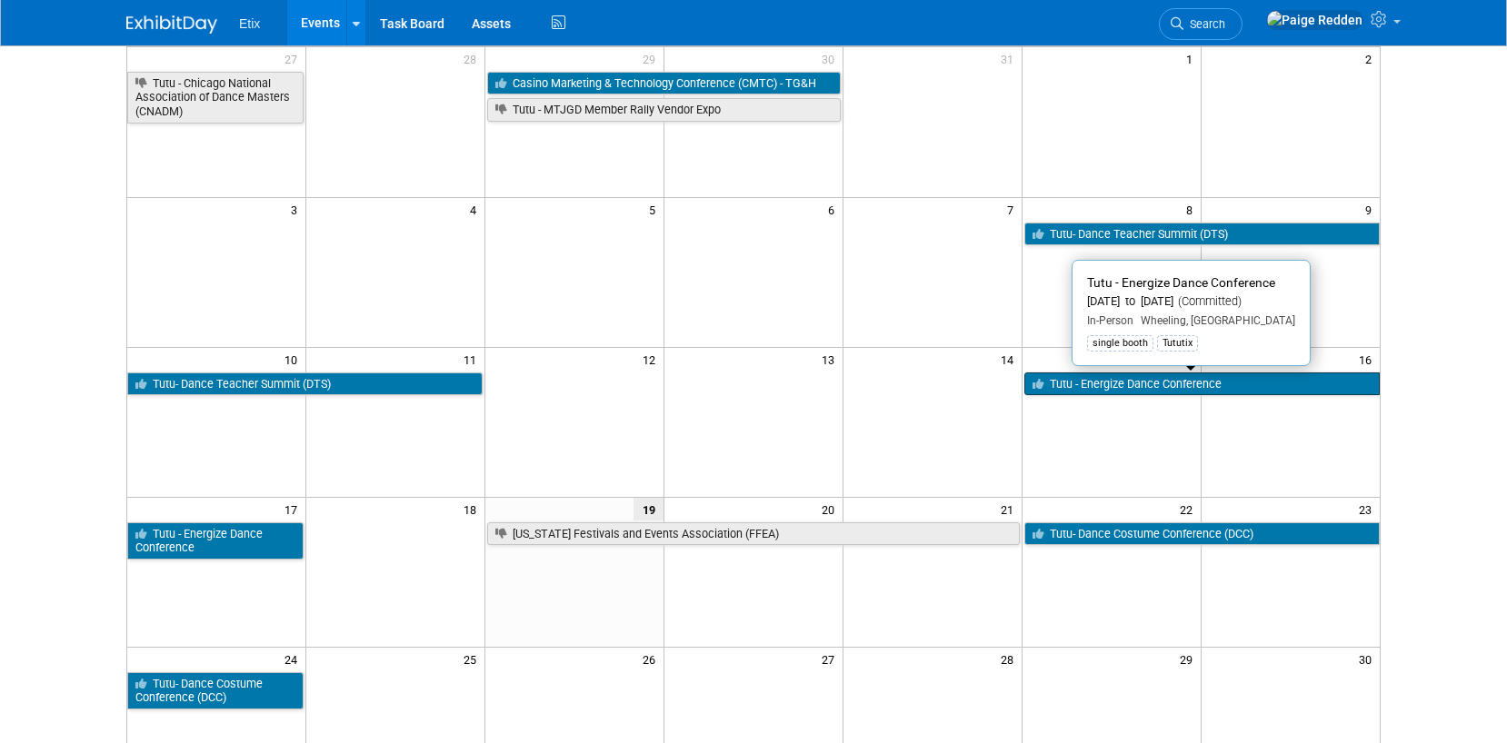
click at [1120, 389] on link "Tutu - Energize Dance Conference" at bounding box center [1201, 385] width 355 height 24
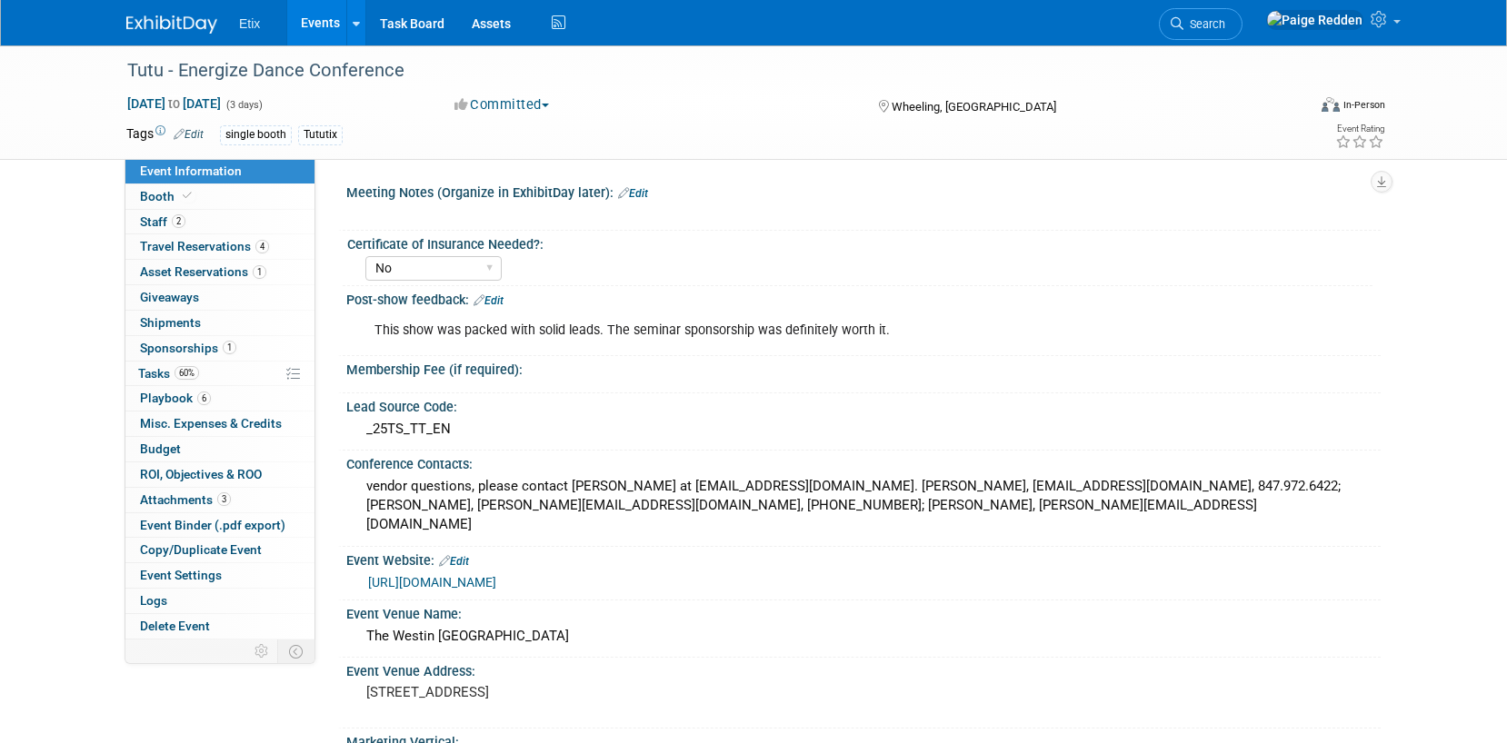
select select "No"
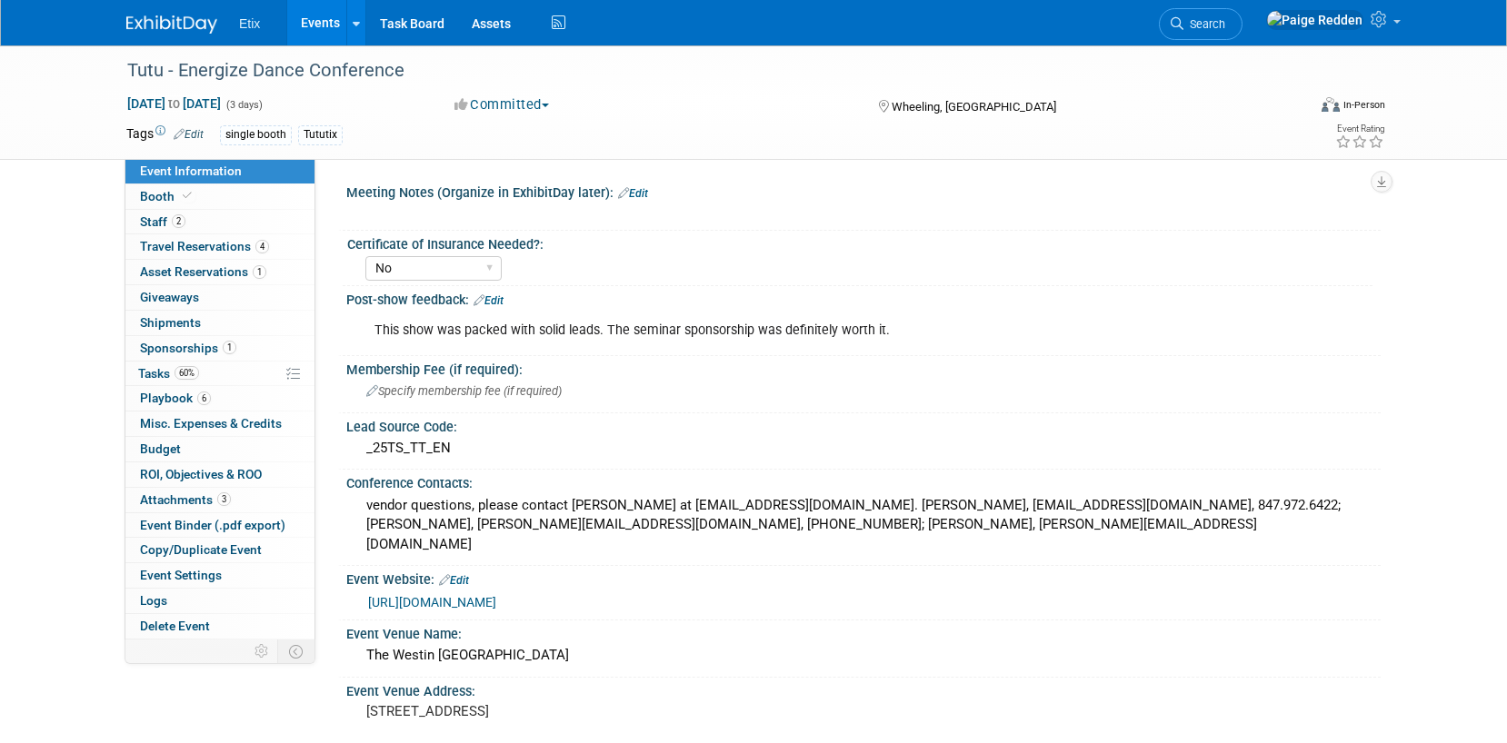
click at [493, 303] on link "Edit" at bounding box center [488, 300] width 30 height 13
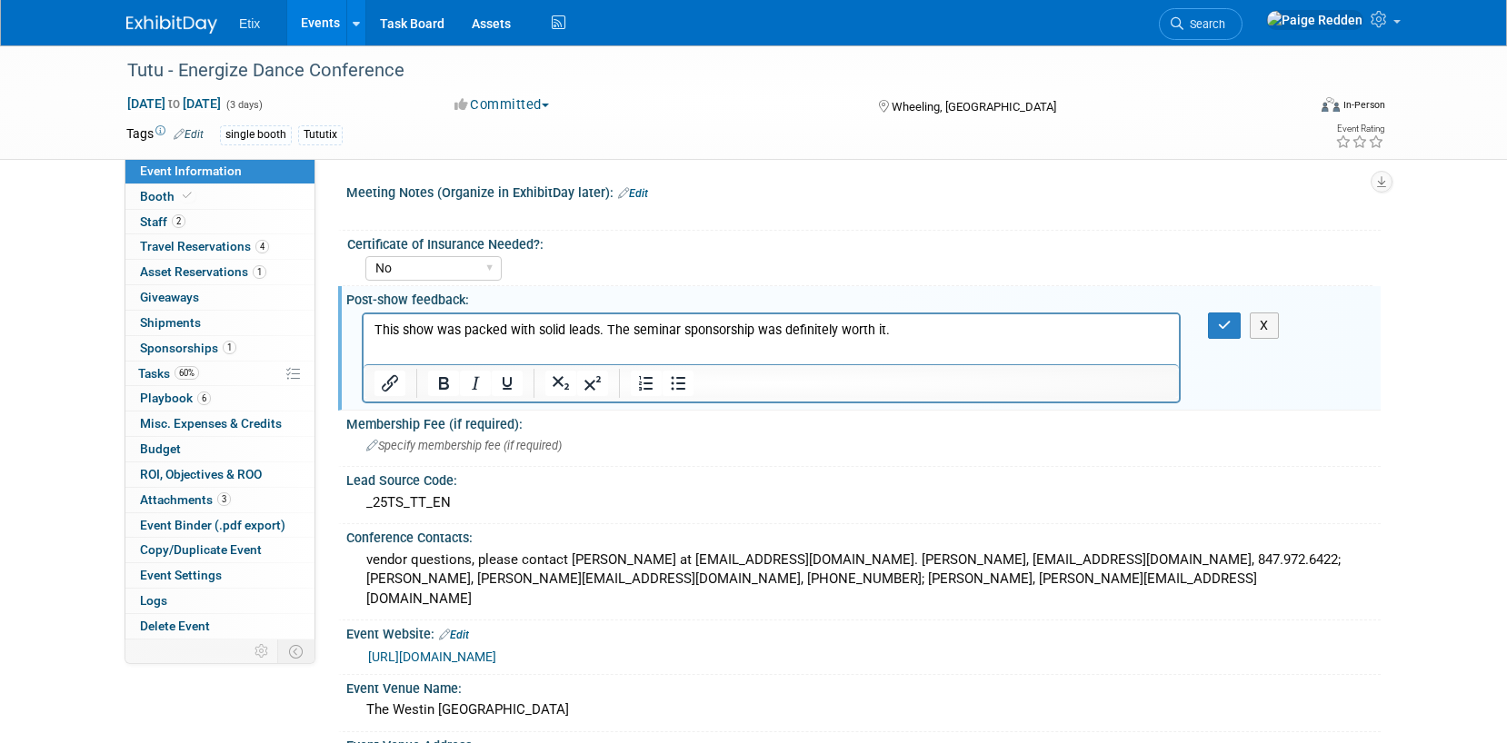
drag, startPoint x: 900, startPoint y: 331, endPoint x: 336, endPoint y: 284, distance: 565.3
click at [363, 314] on html "This show was packed with solid leads. The seminar sponsorship was definitely w…" at bounding box center [770, 326] width 815 height 25
click at [1204, 316] on div "X" at bounding box center [1236, 326] width 84 height 26
click at [1219, 321] on icon "button" at bounding box center [1225, 325] width 14 height 13
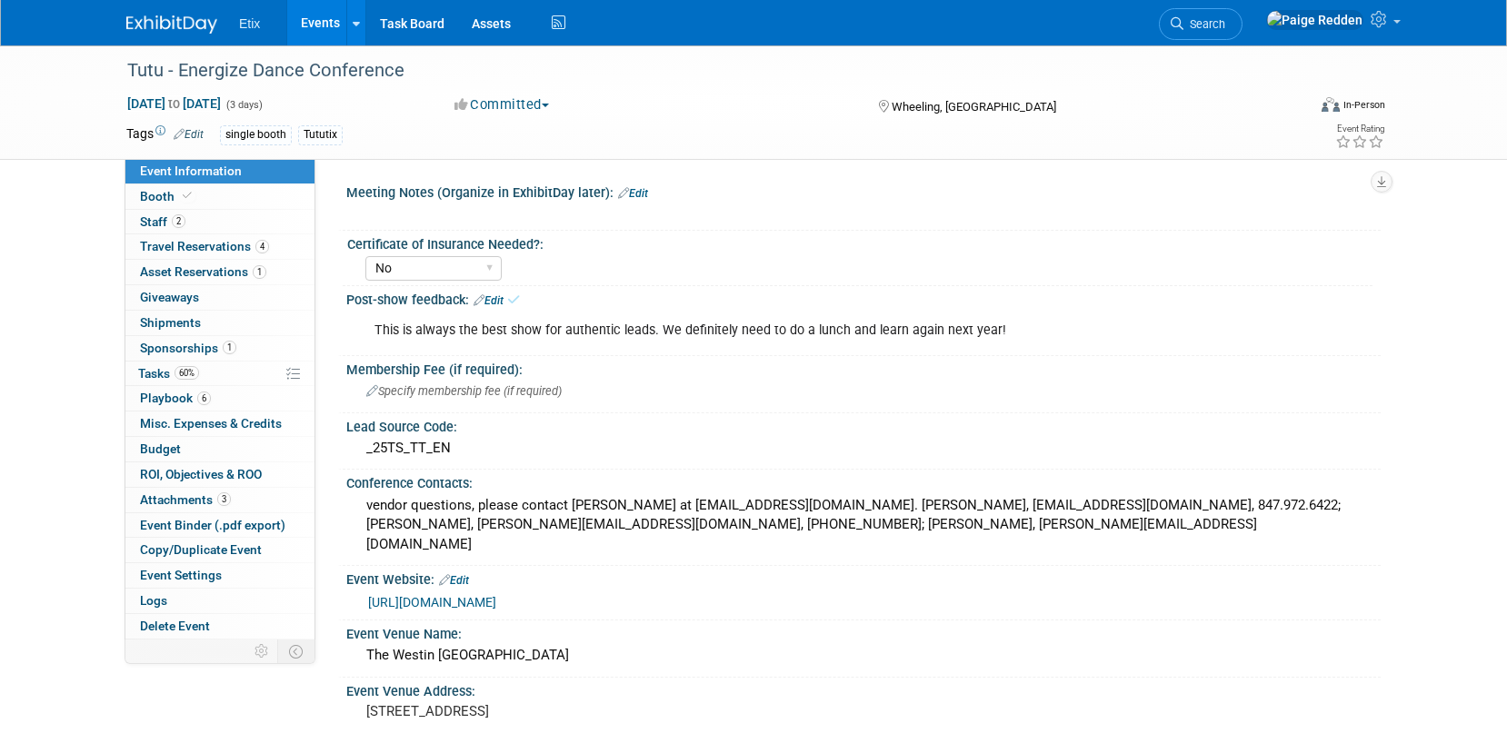
click at [315, 24] on link "Events" at bounding box center [320, 22] width 66 height 45
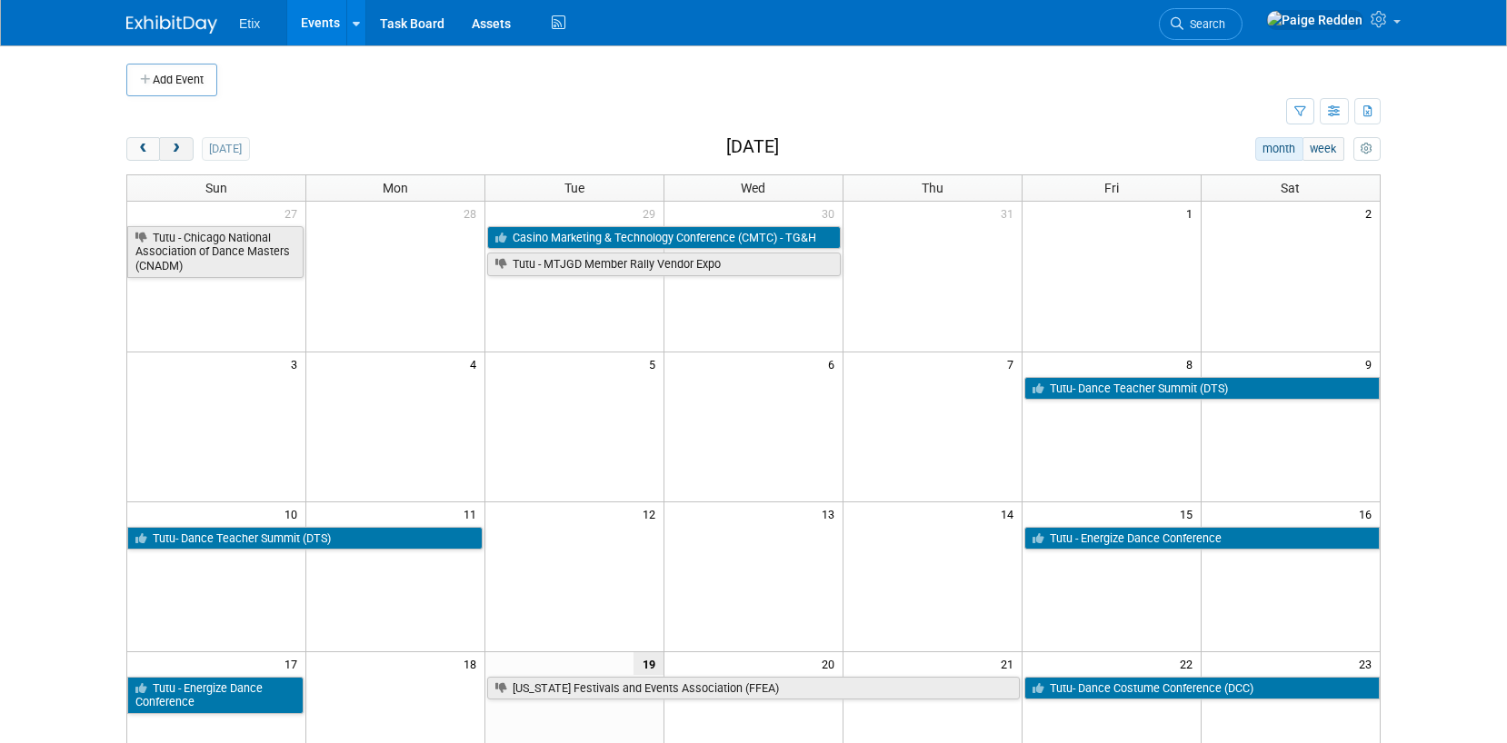
click at [184, 151] on button "next" at bounding box center [176, 149] width 34 height 24
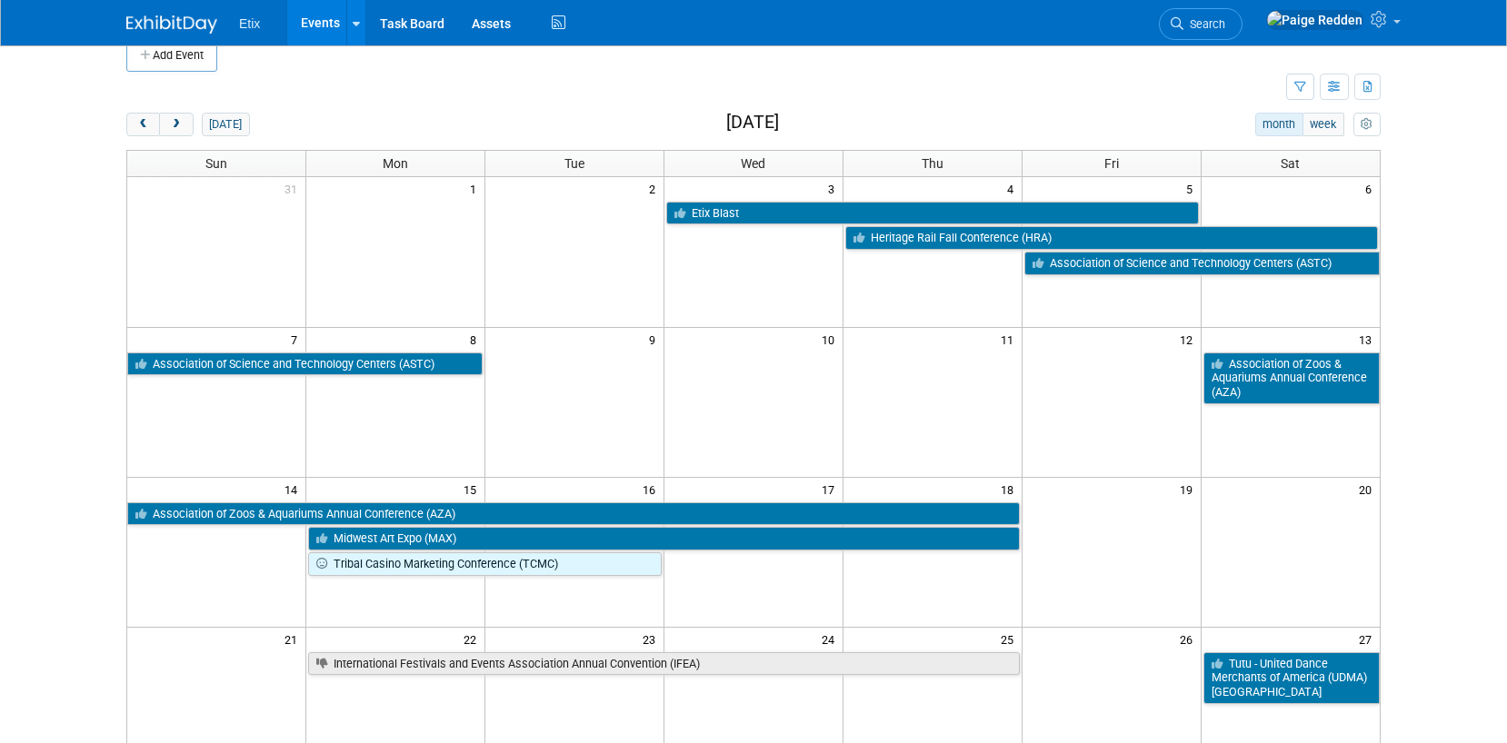
scroll to position [27, 0]
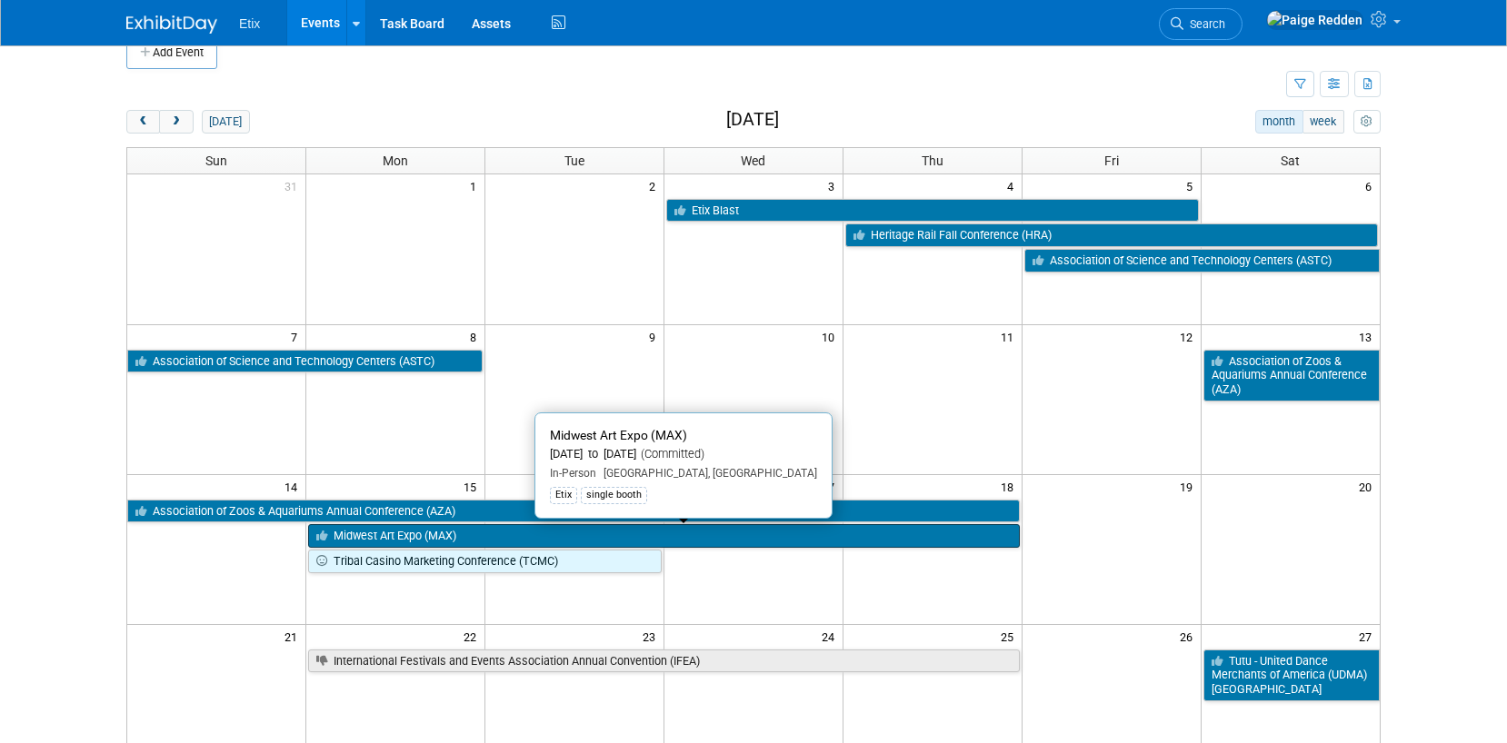
click at [647, 537] on link "Midwest Art Expo (MAX)" at bounding box center [663, 536] width 711 height 24
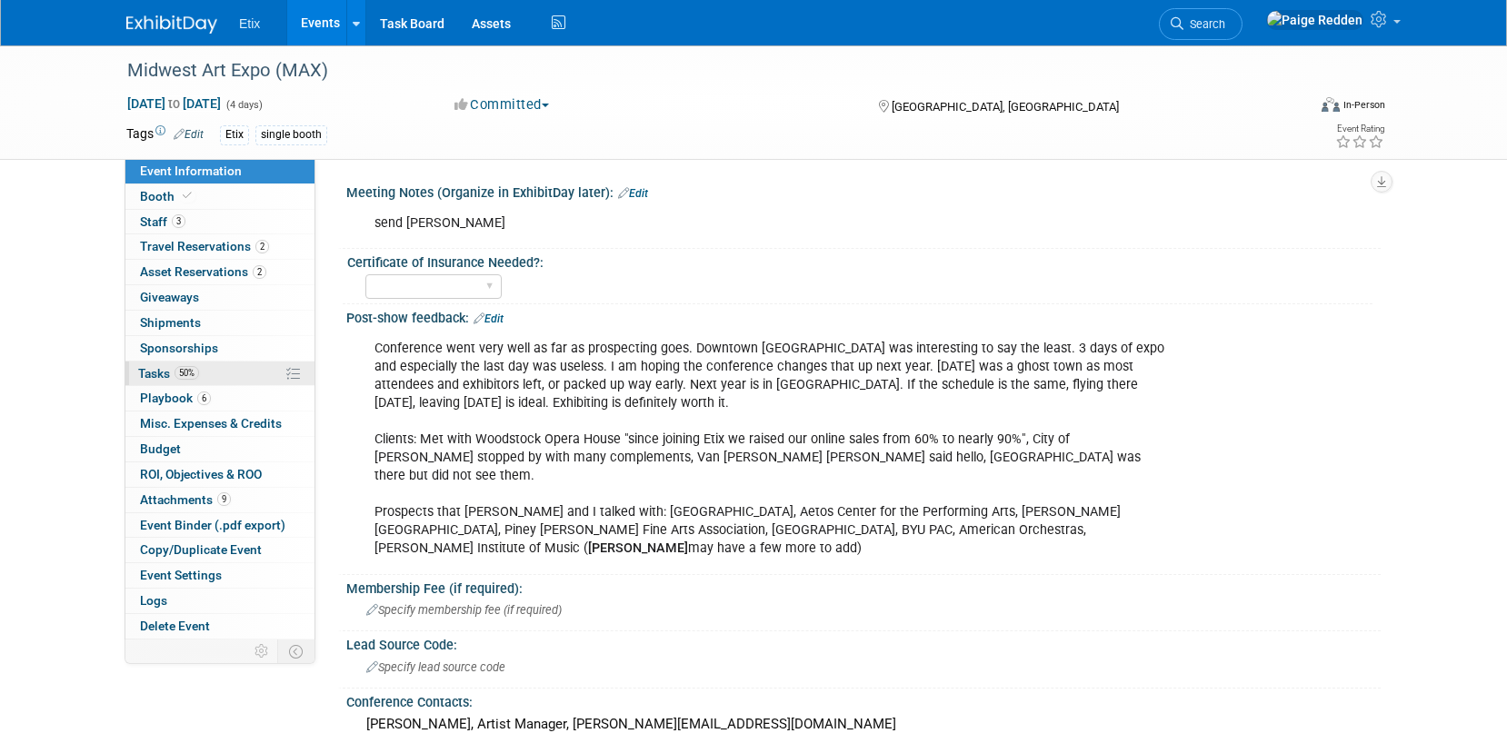
click at [216, 373] on link "50% Tasks 50%" at bounding box center [219, 374] width 189 height 25
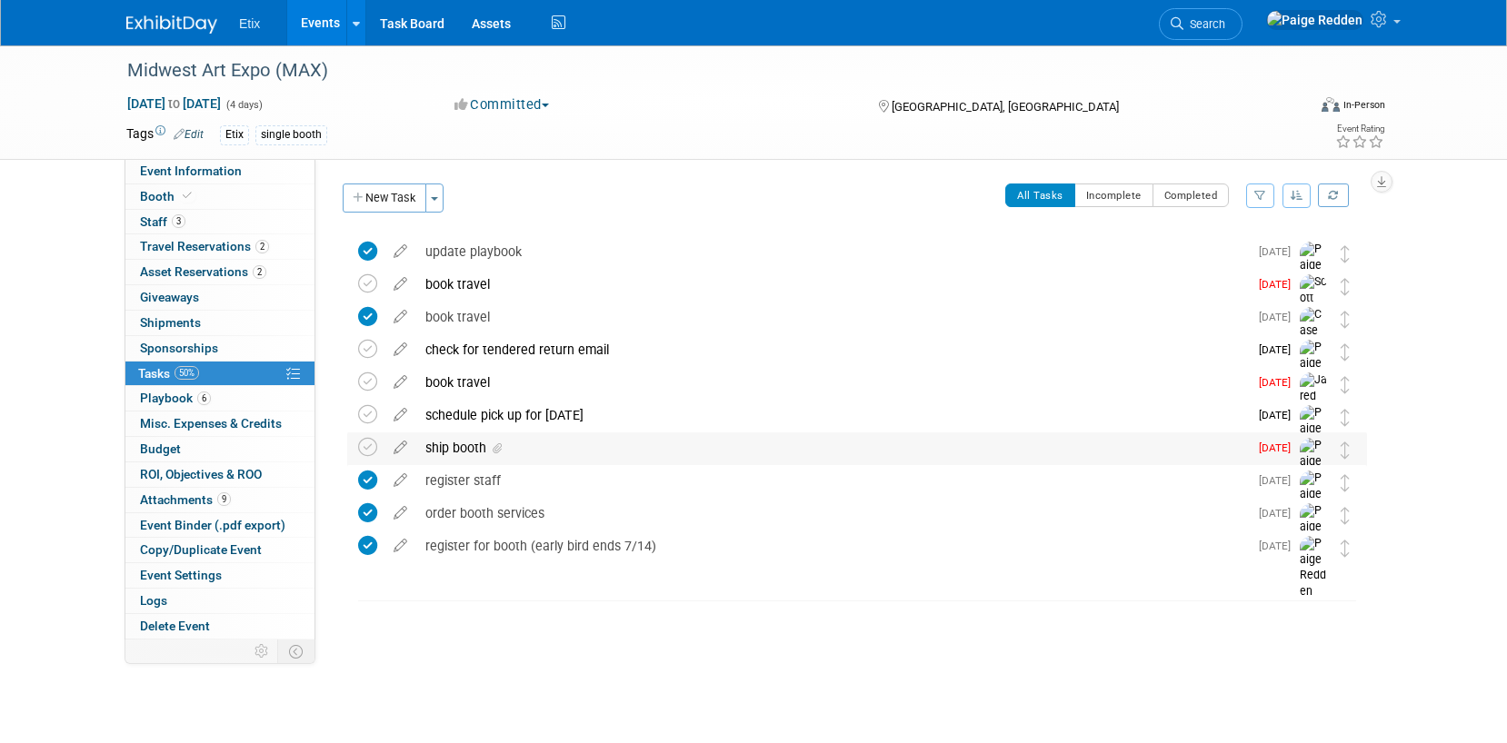
click at [429, 445] on div "ship booth" at bounding box center [831, 448] width 831 height 31
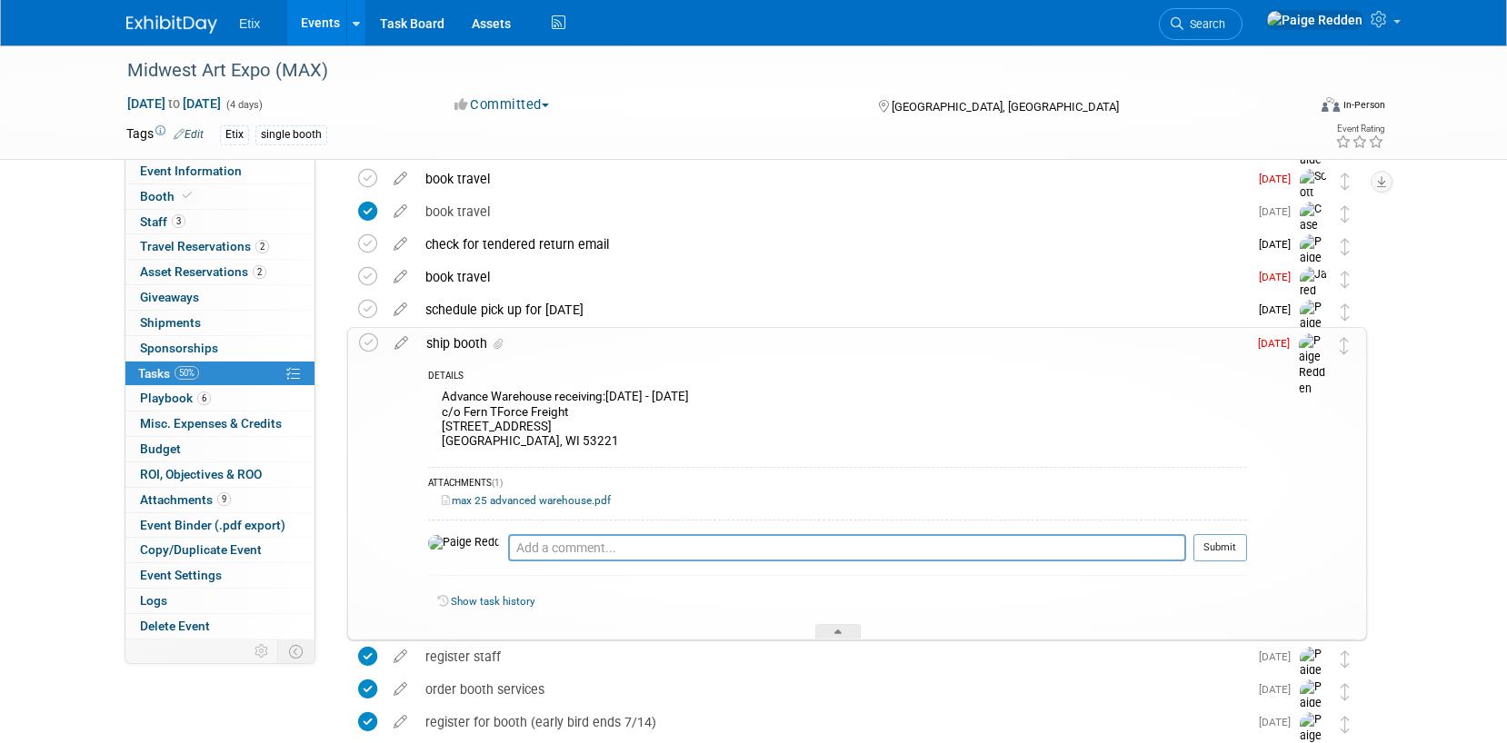
scroll to position [106, 0]
click at [504, 500] on link "max 25 advanced warehouse.pdf" at bounding box center [526, 499] width 169 height 13
click at [297, 25] on link "Events" at bounding box center [320, 22] width 66 height 45
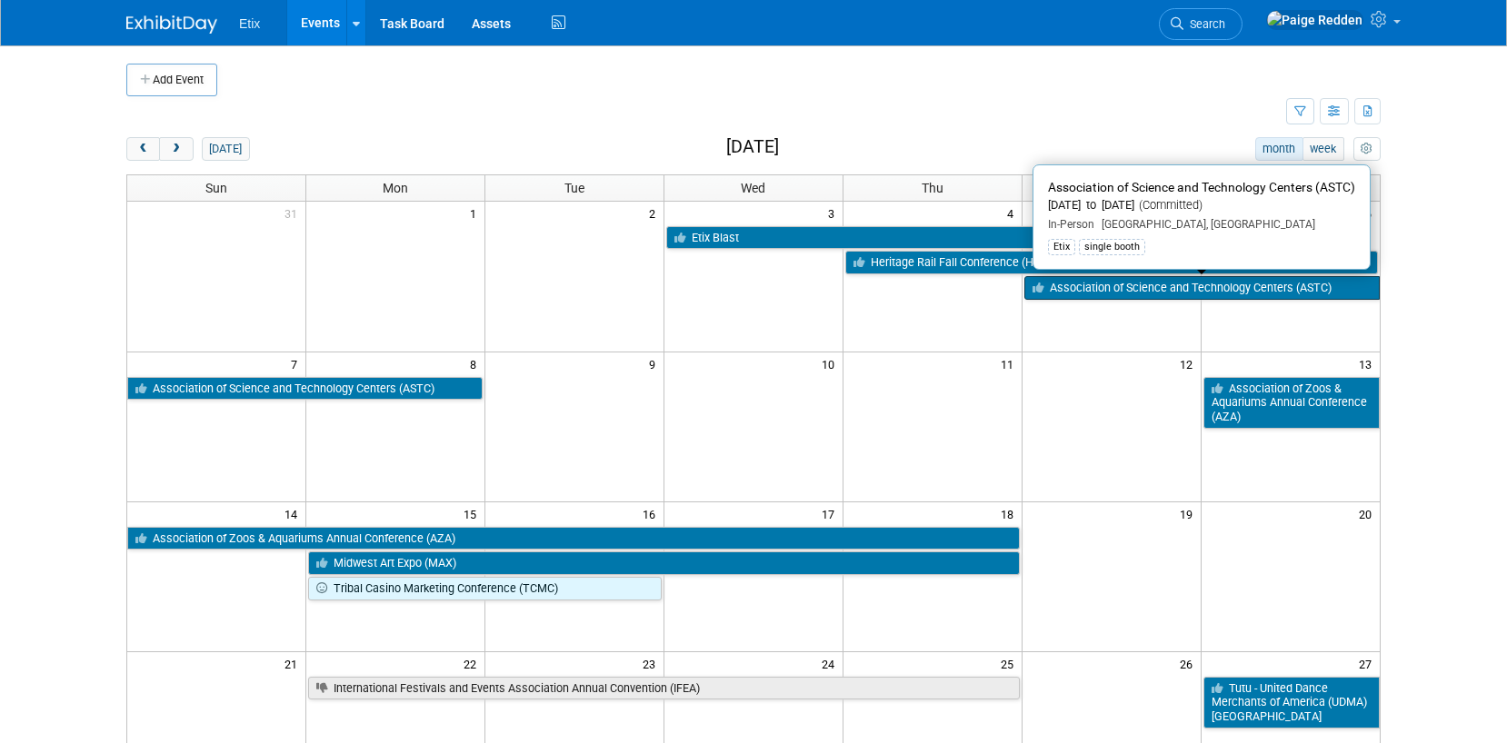
click at [1088, 285] on link "Association of Science and Technology Centers (ASTC)" at bounding box center [1201, 288] width 355 height 24
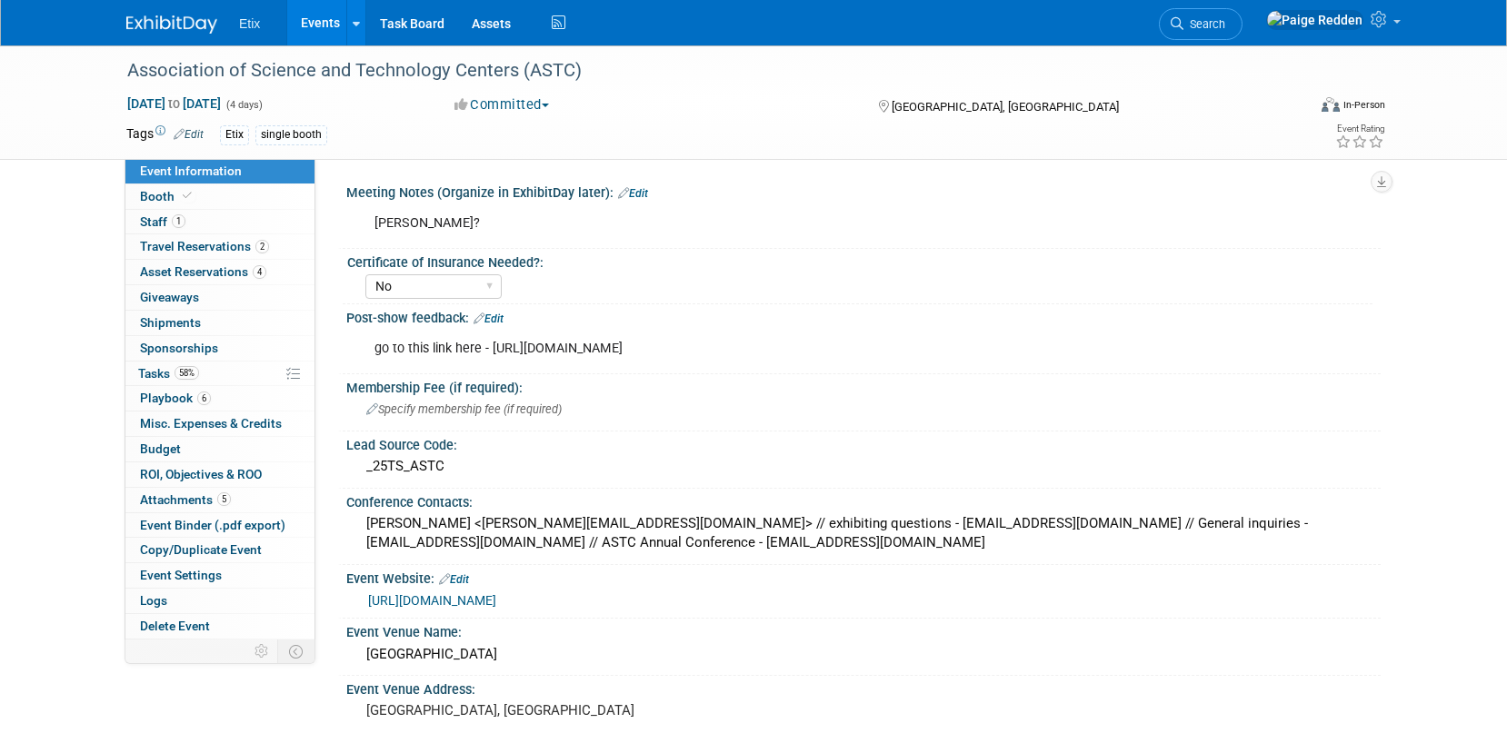
select select "No"
click at [150, 380] on span "Tasks 58%" at bounding box center [168, 373] width 61 height 15
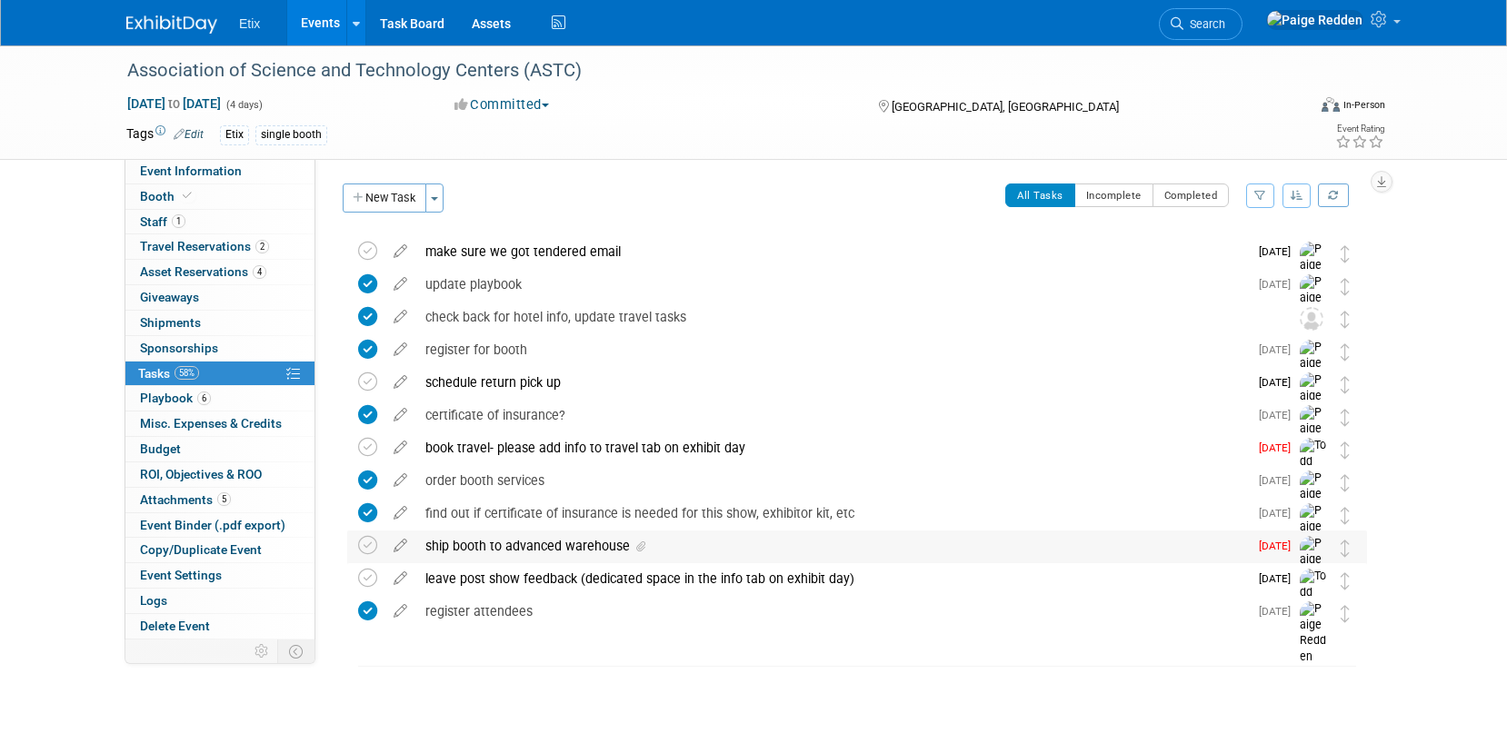
click at [501, 540] on div "ship booth to advanced warehouse" at bounding box center [831, 546] width 831 height 31
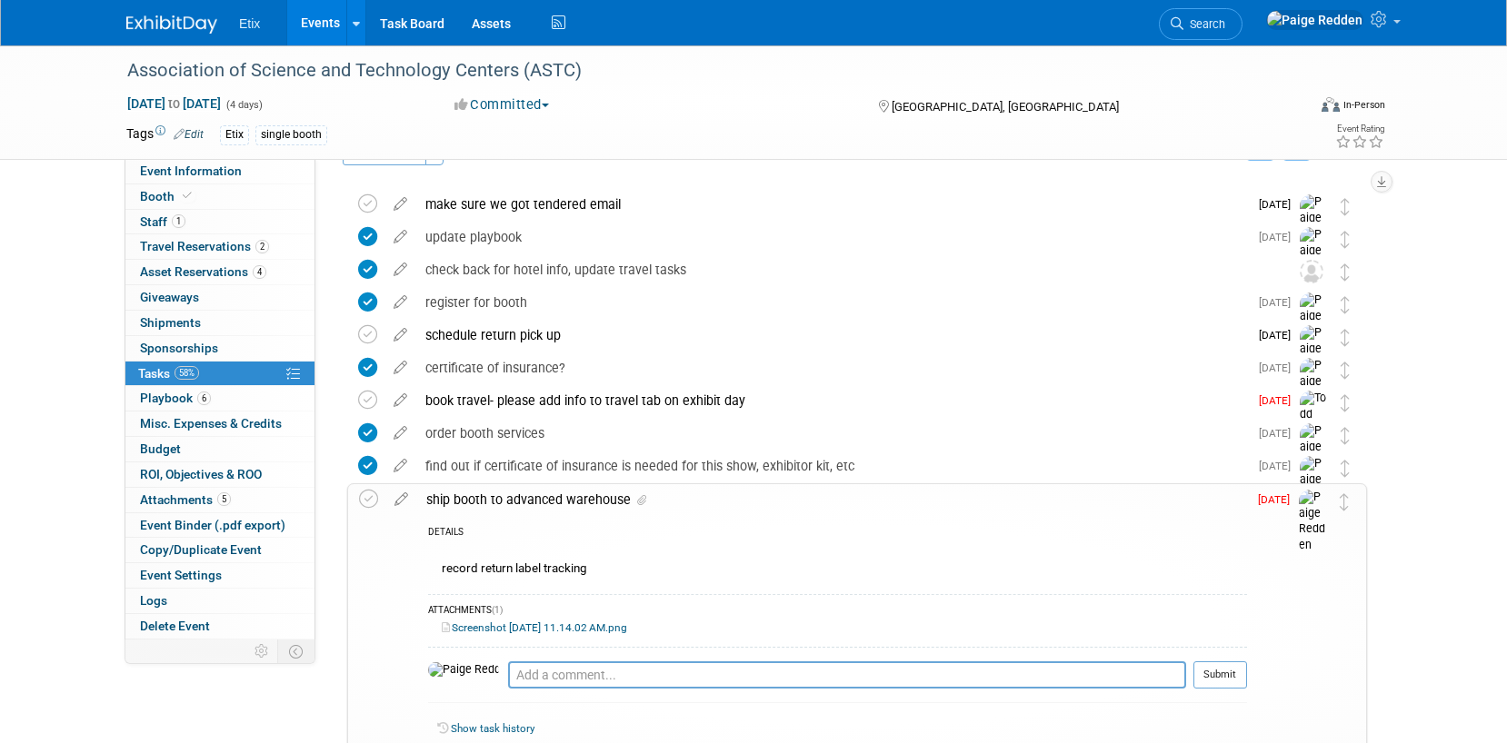
scroll to position [66, 0]
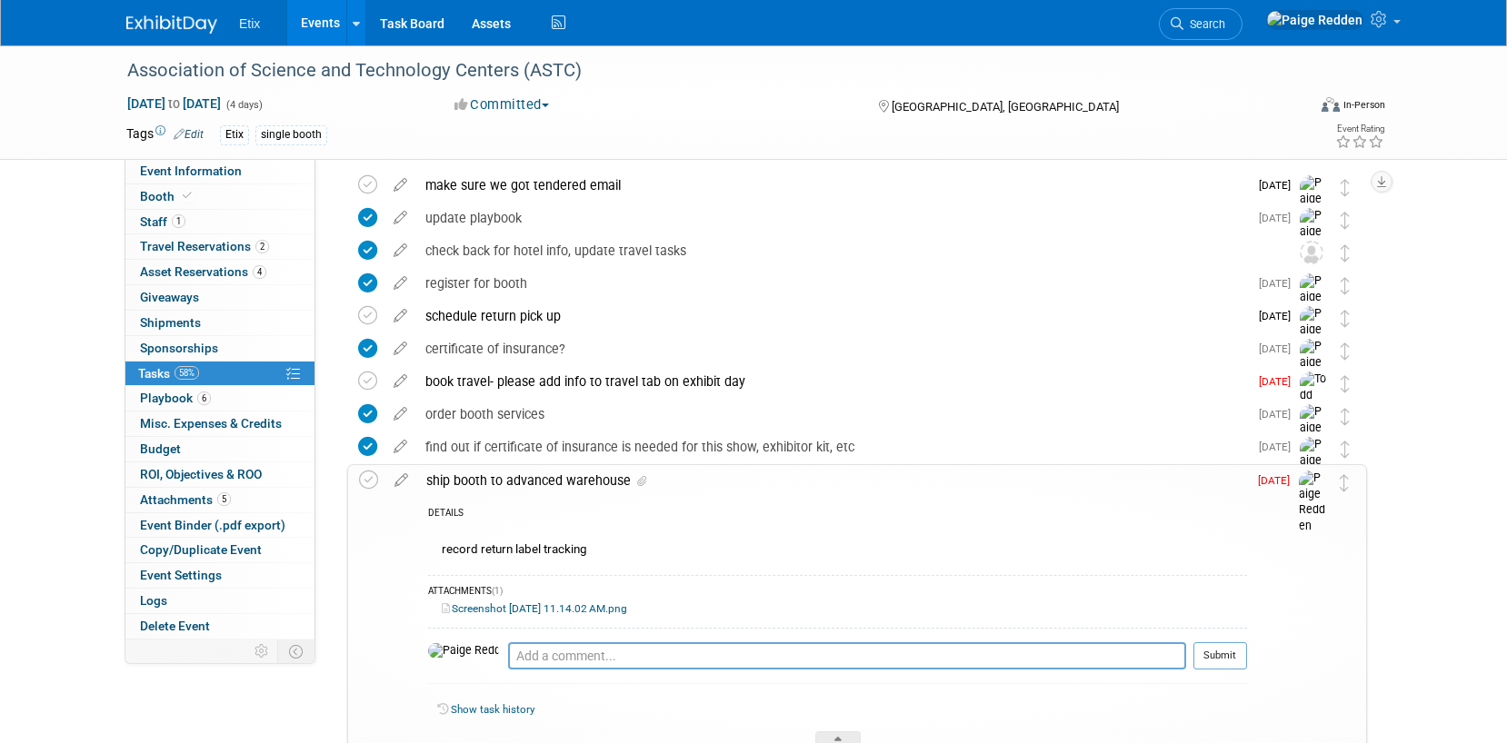
click at [502, 605] on link "Screenshot 2025-07-23 at 11.14.02 AM.png" at bounding box center [534, 608] width 185 height 13
click at [317, 20] on link "Events" at bounding box center [320, 22] width 66 height 45
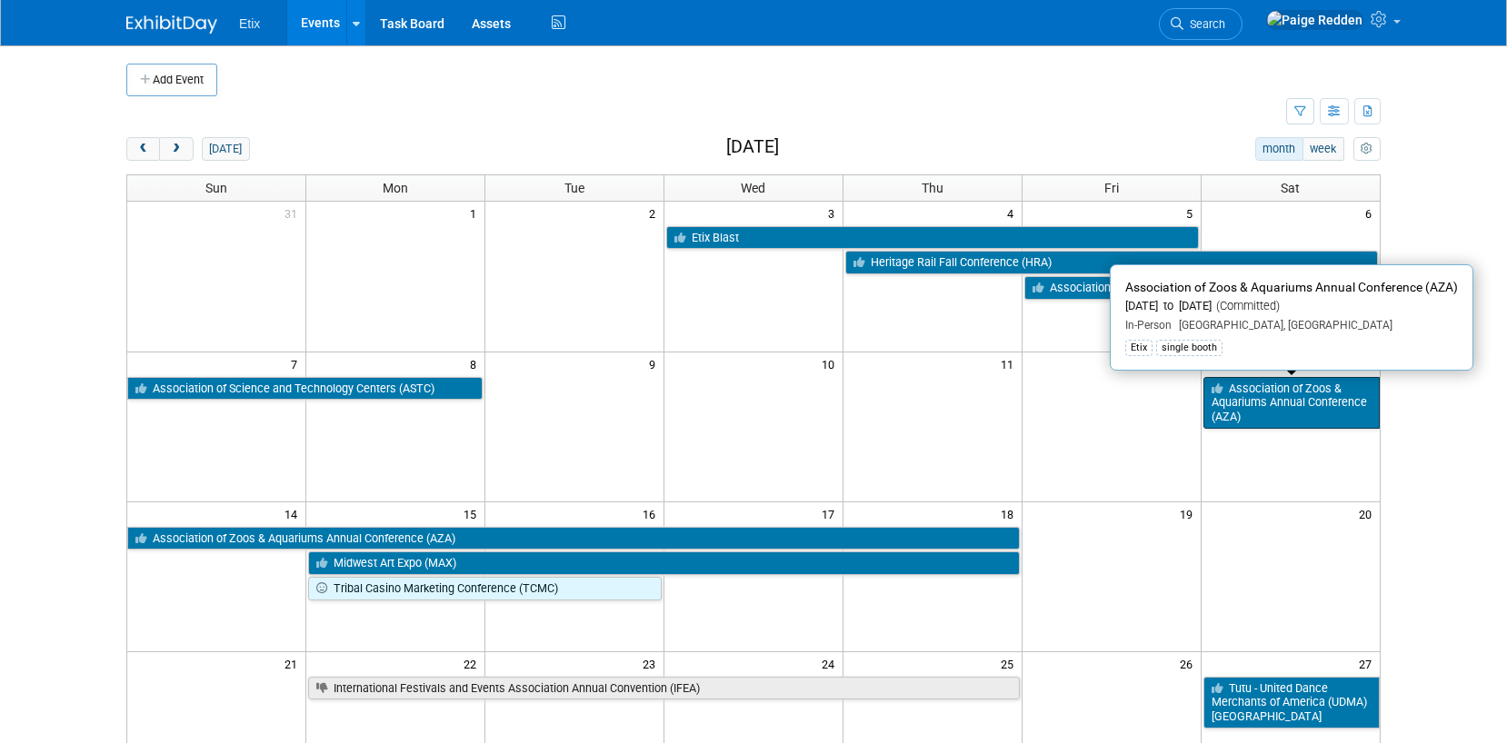
click at [1248, 414] on link "Association of Zoos & Aquariums Annual Conference (AZA)" at bounding box center [1291, 403] width 176 height 52
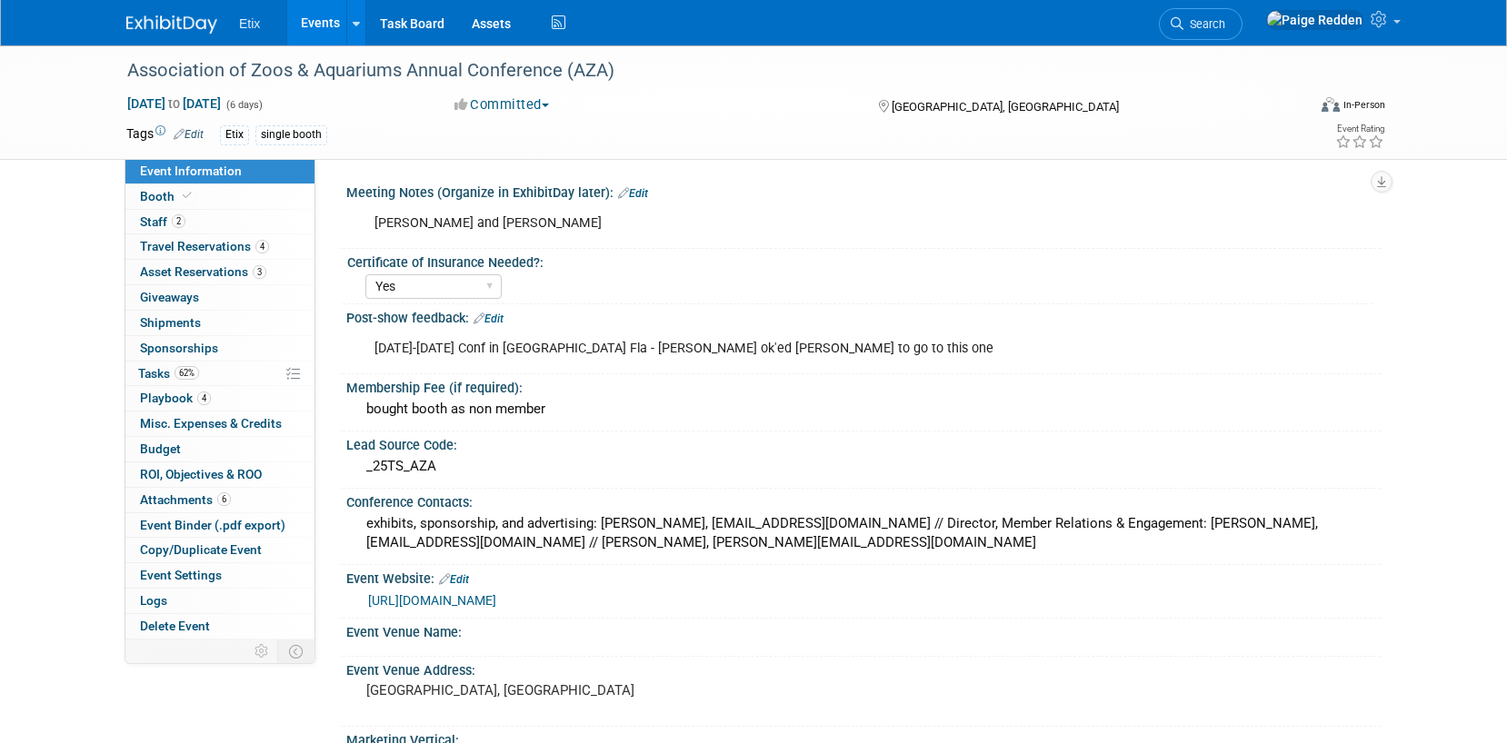
select select "Yes"
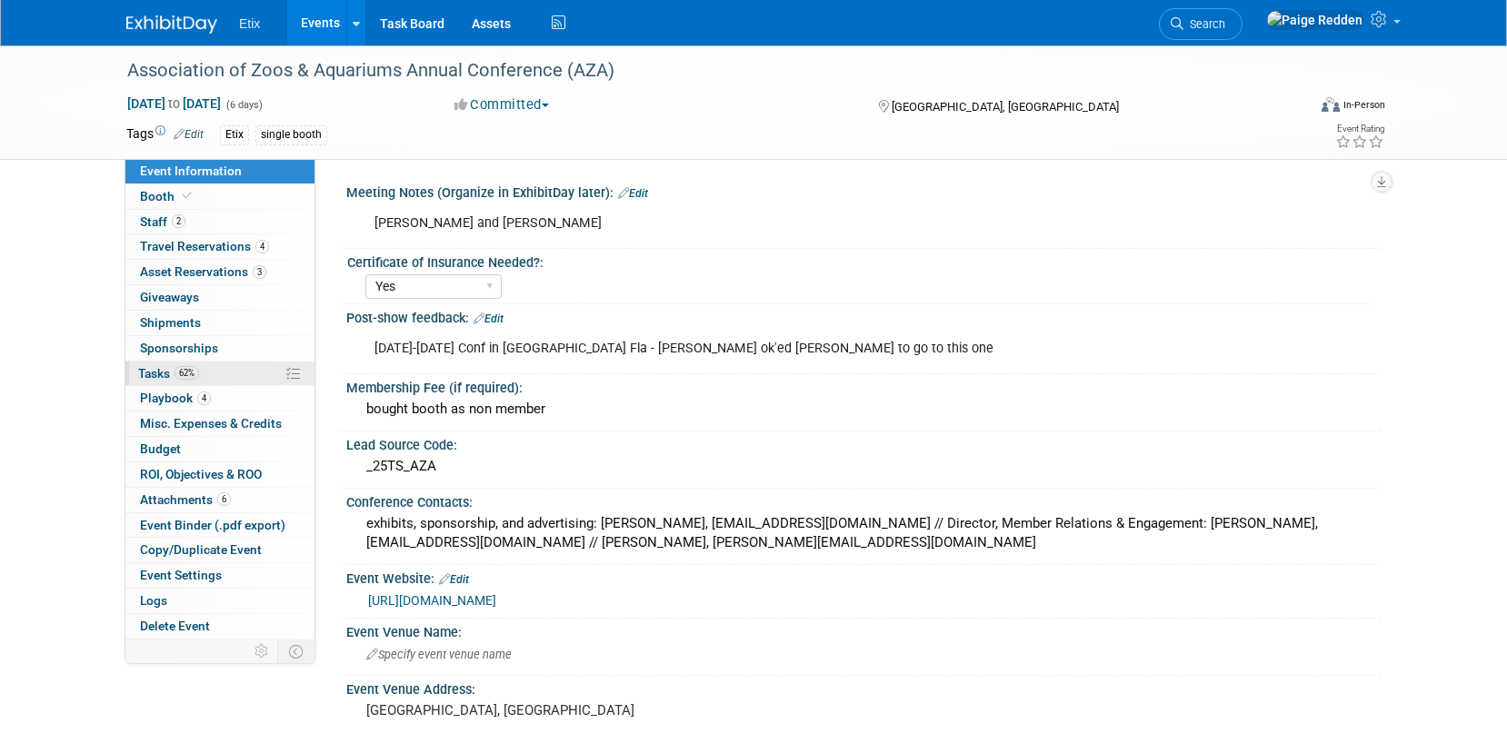
click at [247, 378] on link "62% Tasks 62%" at bounding box center [219, 374] width 189 height 25
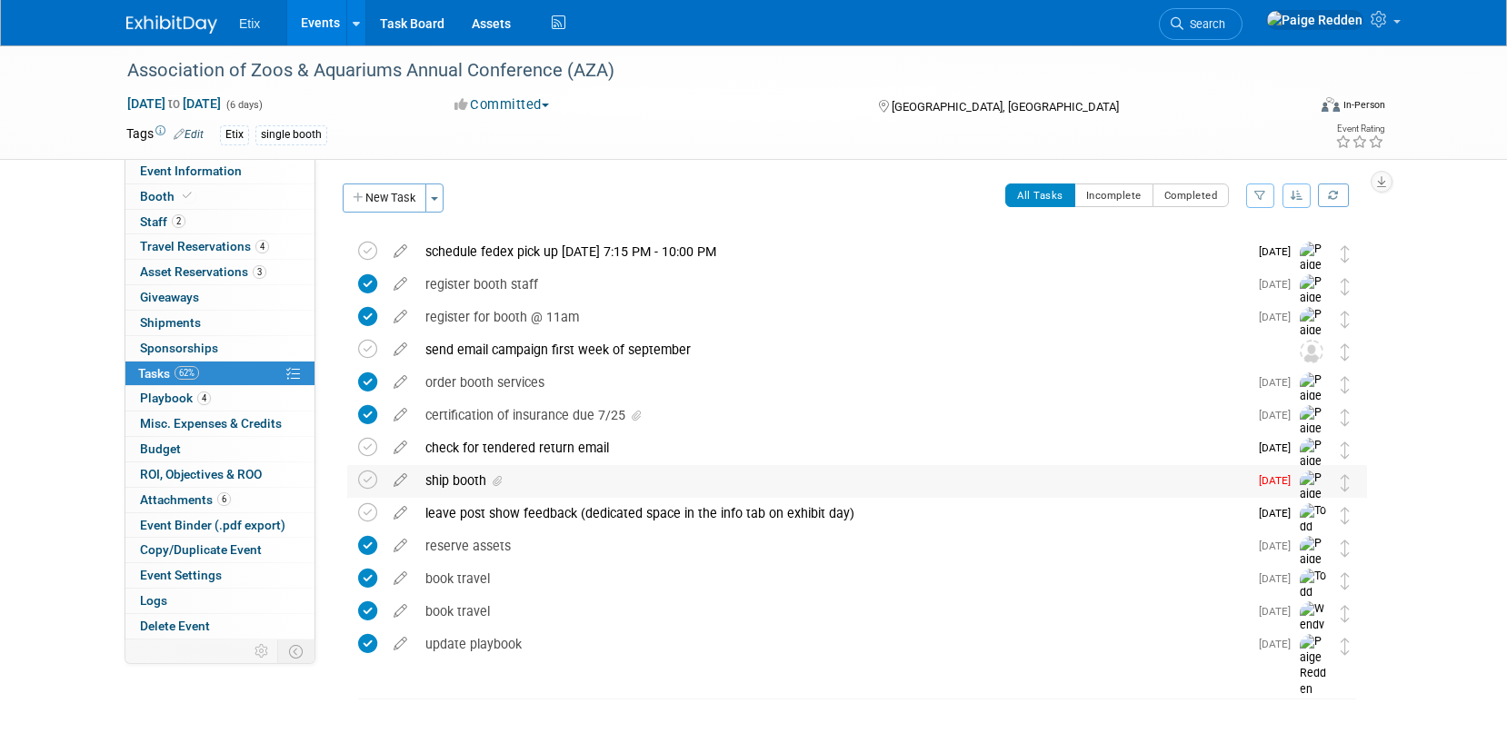
click at [562, 487] on div "ship booth" at bounding box center [831, 480] width 831 height 31
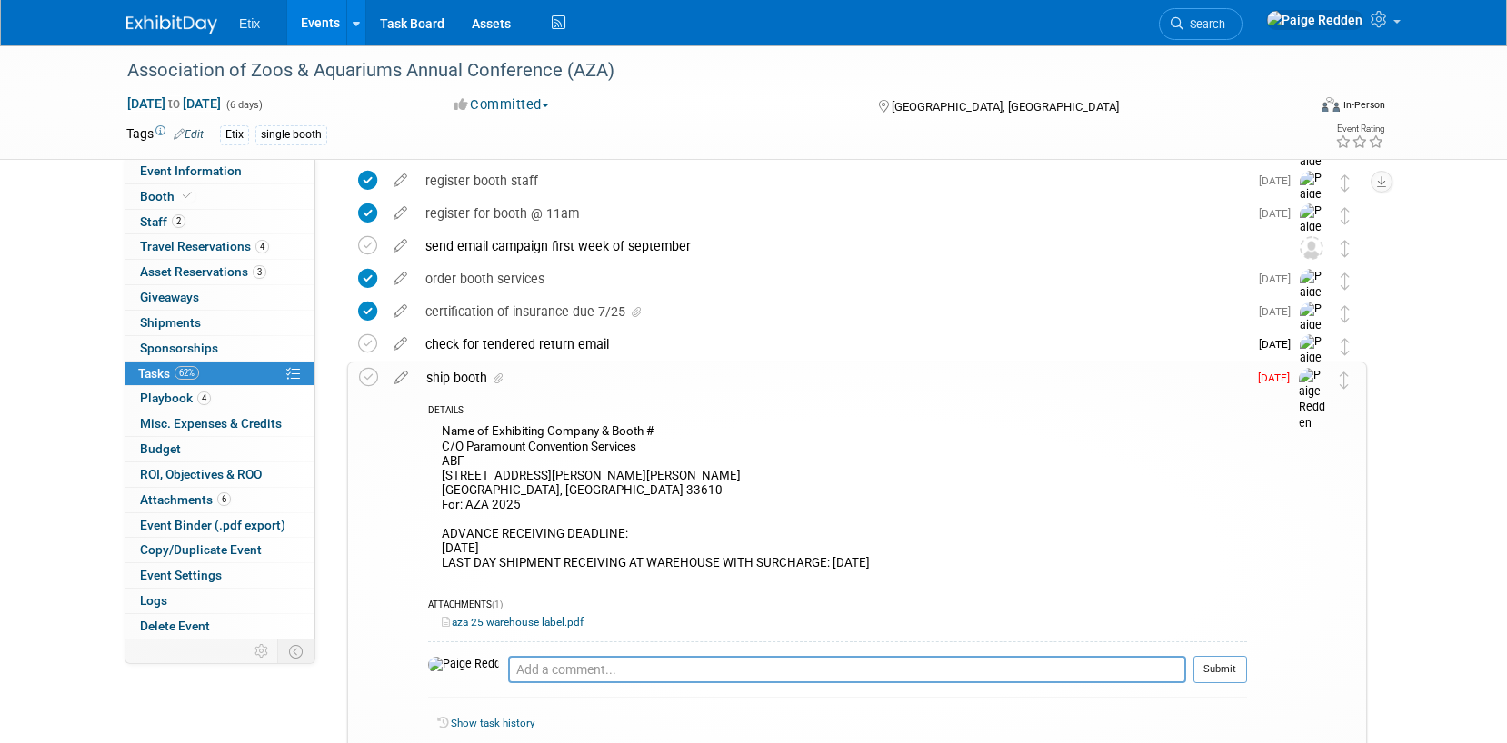
scroll to position [103, 0]
click at [503, 621] on link "aza 25 warehouse label.pdf" at bounding box center [513, 623] width 142 height 13
click at [314, 29] on link "Events" at bounding box center [320, 22] width 66 height 45
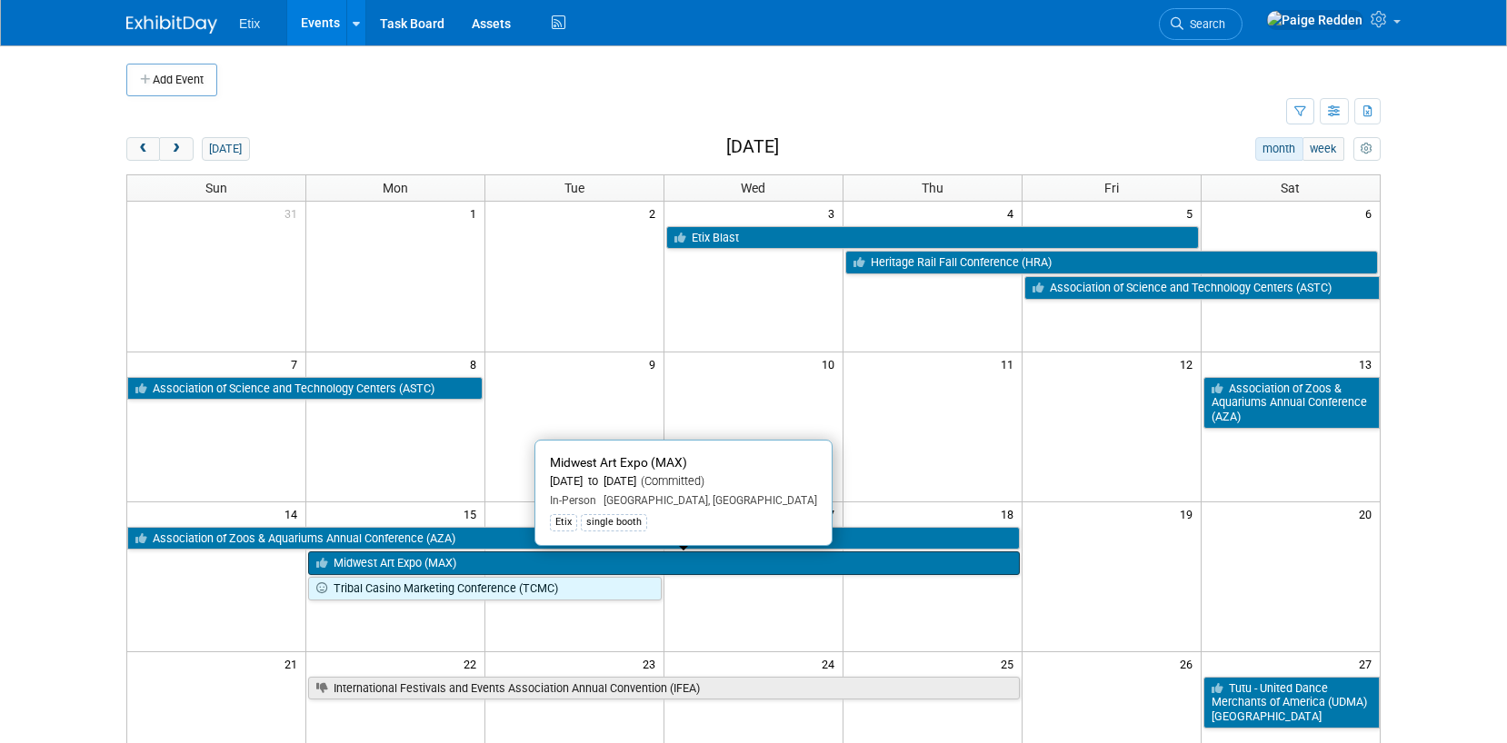
click at [782, 563] on link "Midwest Art Expo (MAX)" at bounding box center [663, 564] width 711 height 24
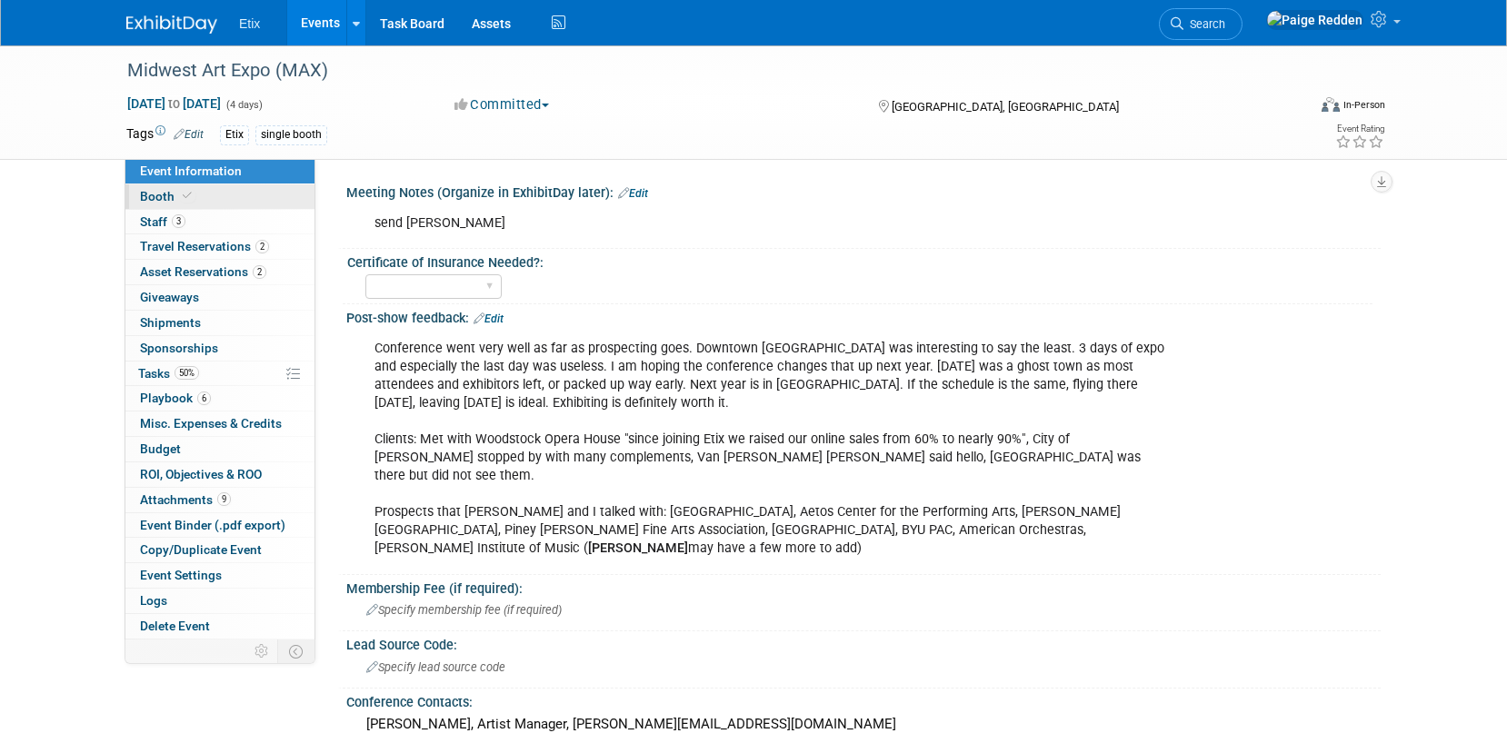
click at [195, 200] on link "Booth" at bounding box center [219, 196] width 189 height 25
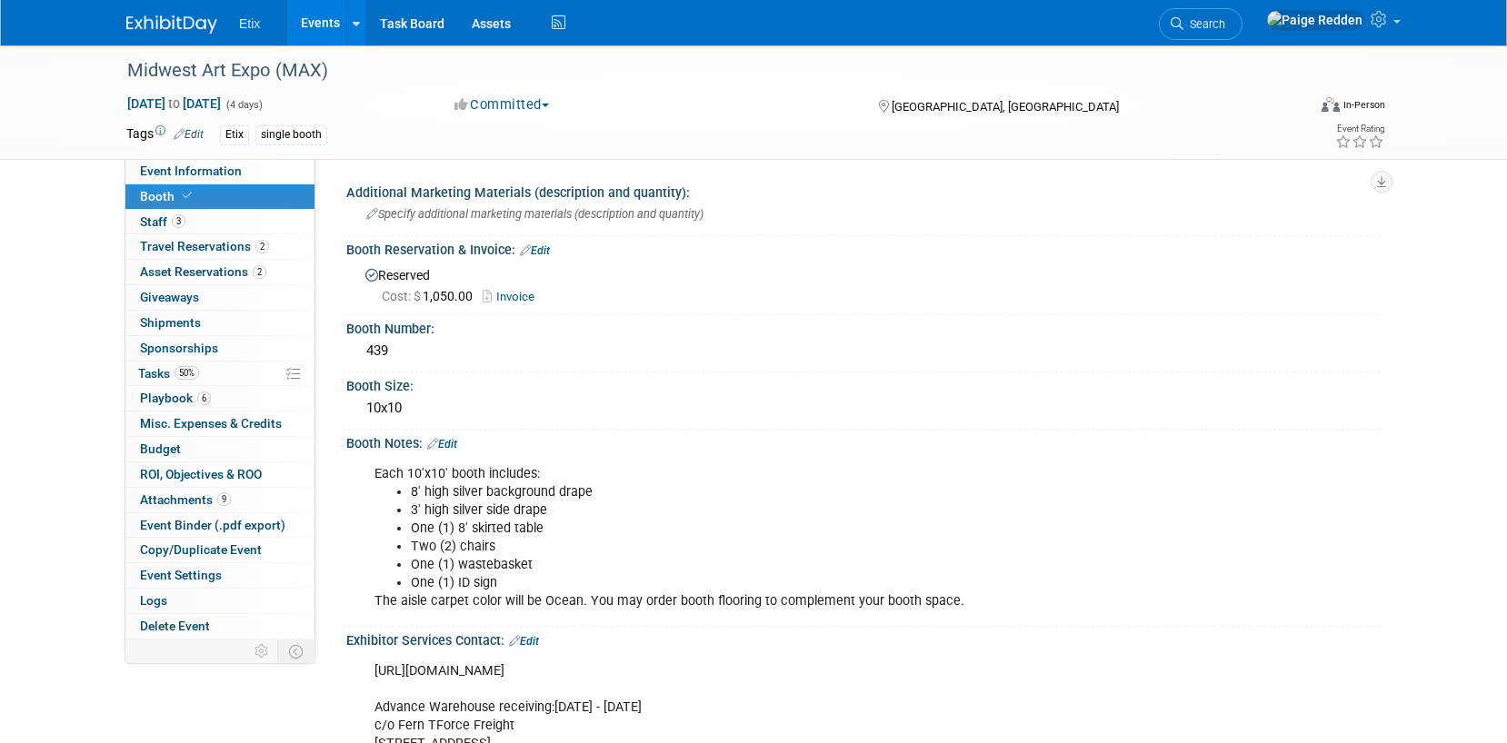
click at [329, 23] on link "Events" at bounding box center [320, 22] width 66 height 45
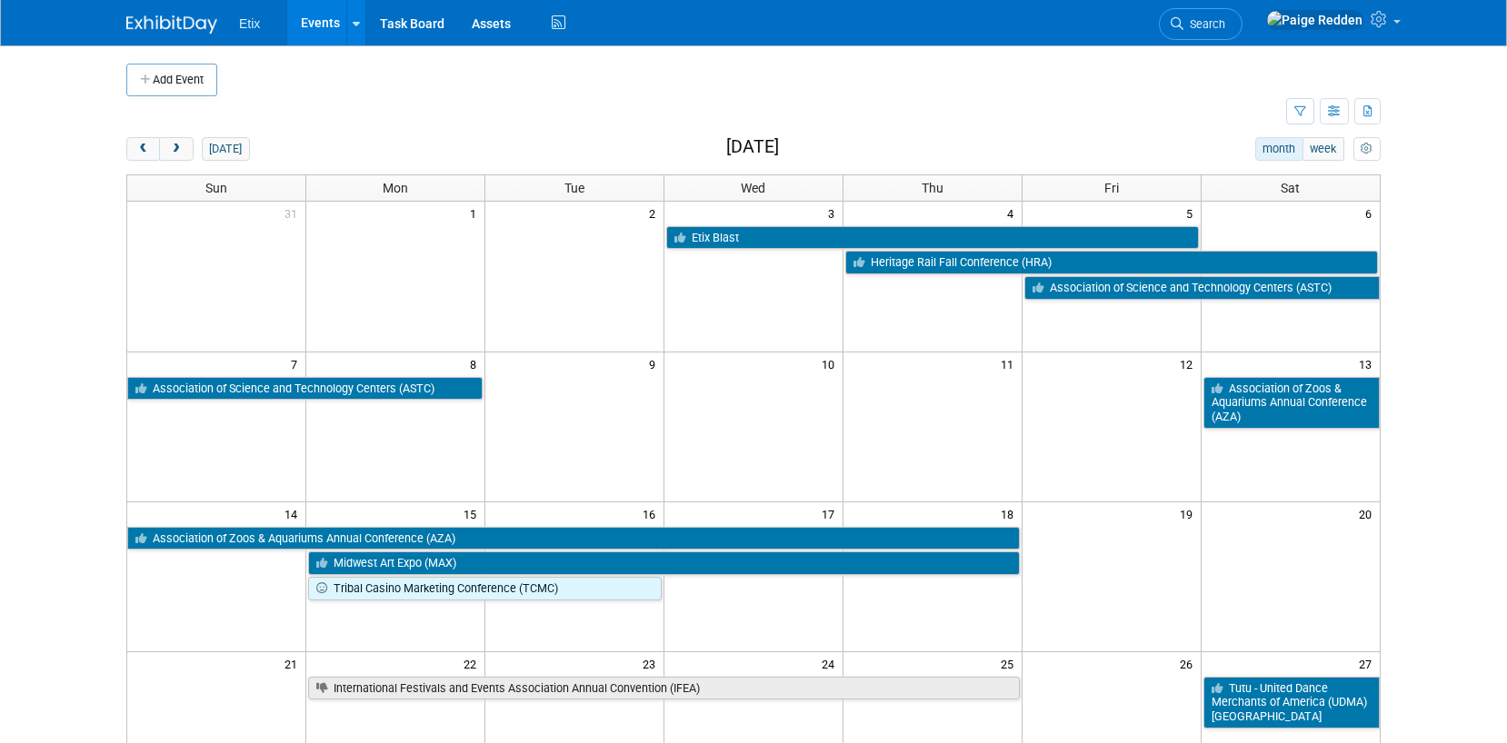
click at [426, 373] on td "8" at bounding box center [395, 363] width 179 height 23
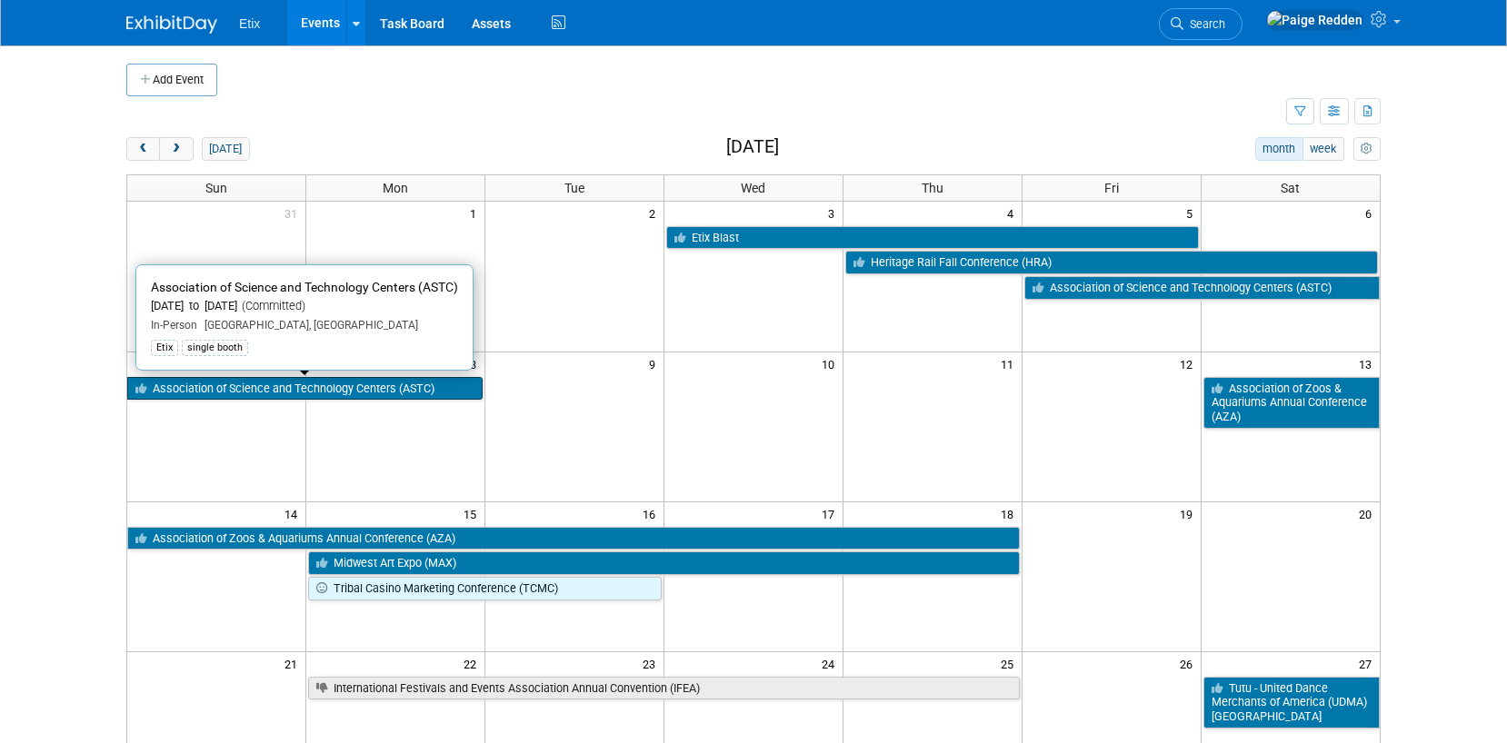
click at [425, 388] on link "Association of Science and Technology Centers (ASTC)" at bounding box center [304, 389] width 355 height 24
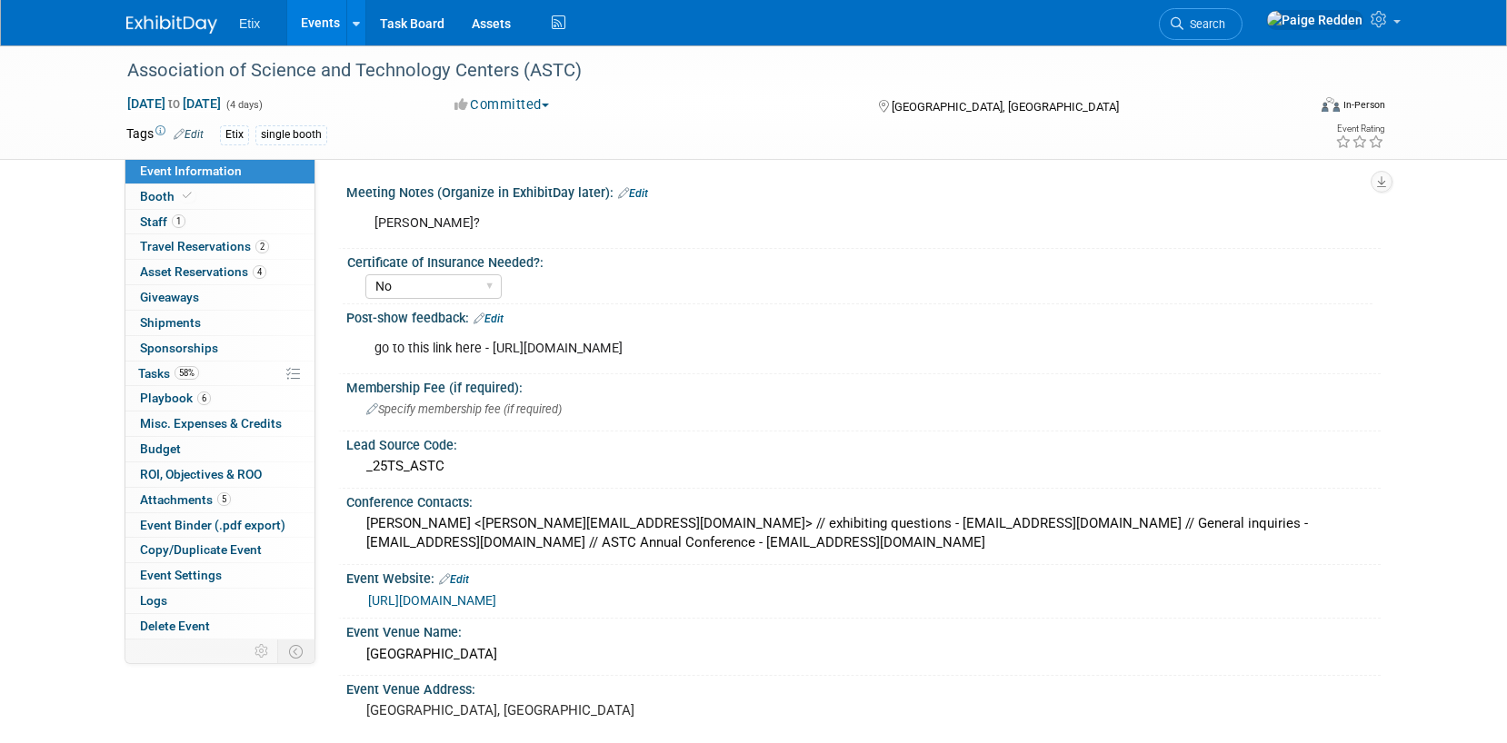
select select "No"
click at [178, 203] on span "Booth" at bounding box center [167, 196] width 55 height 15
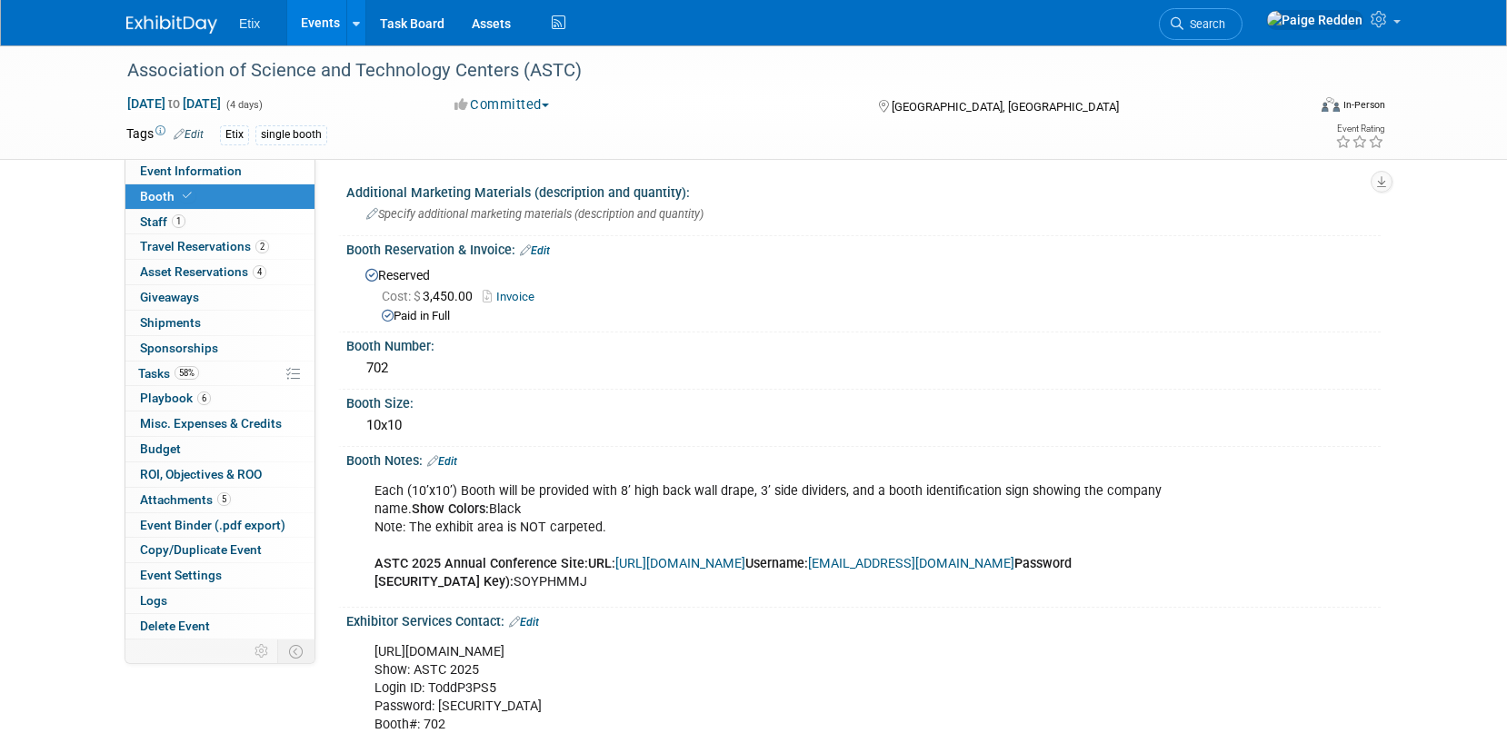
click at [312, 27] on link "Events" at bounding box center [320, 22] width 66 height 45
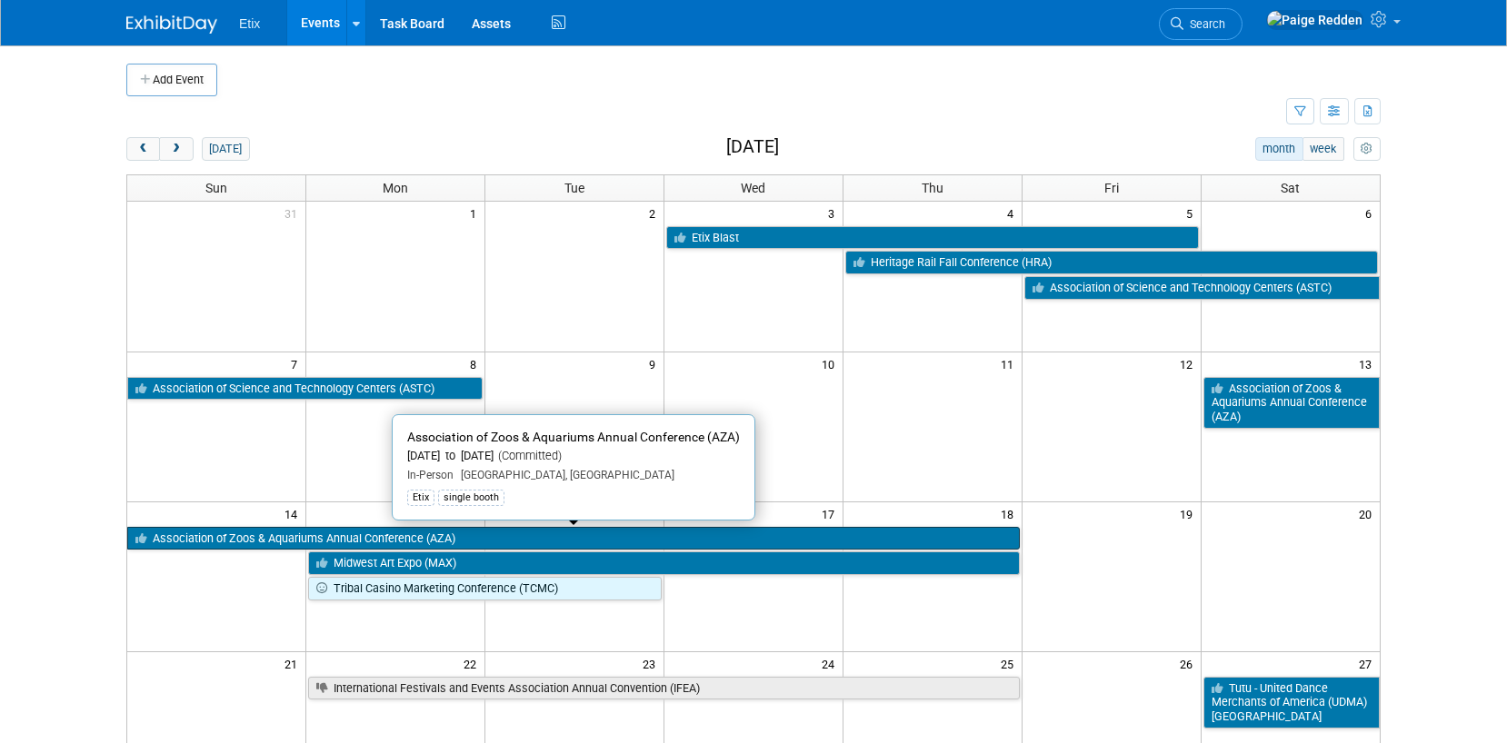
click at [422, 536] on link "Association of Zoos & Aquariums Annual Conference (AZA)" at bounding box center [573, 539] width 892 height 24
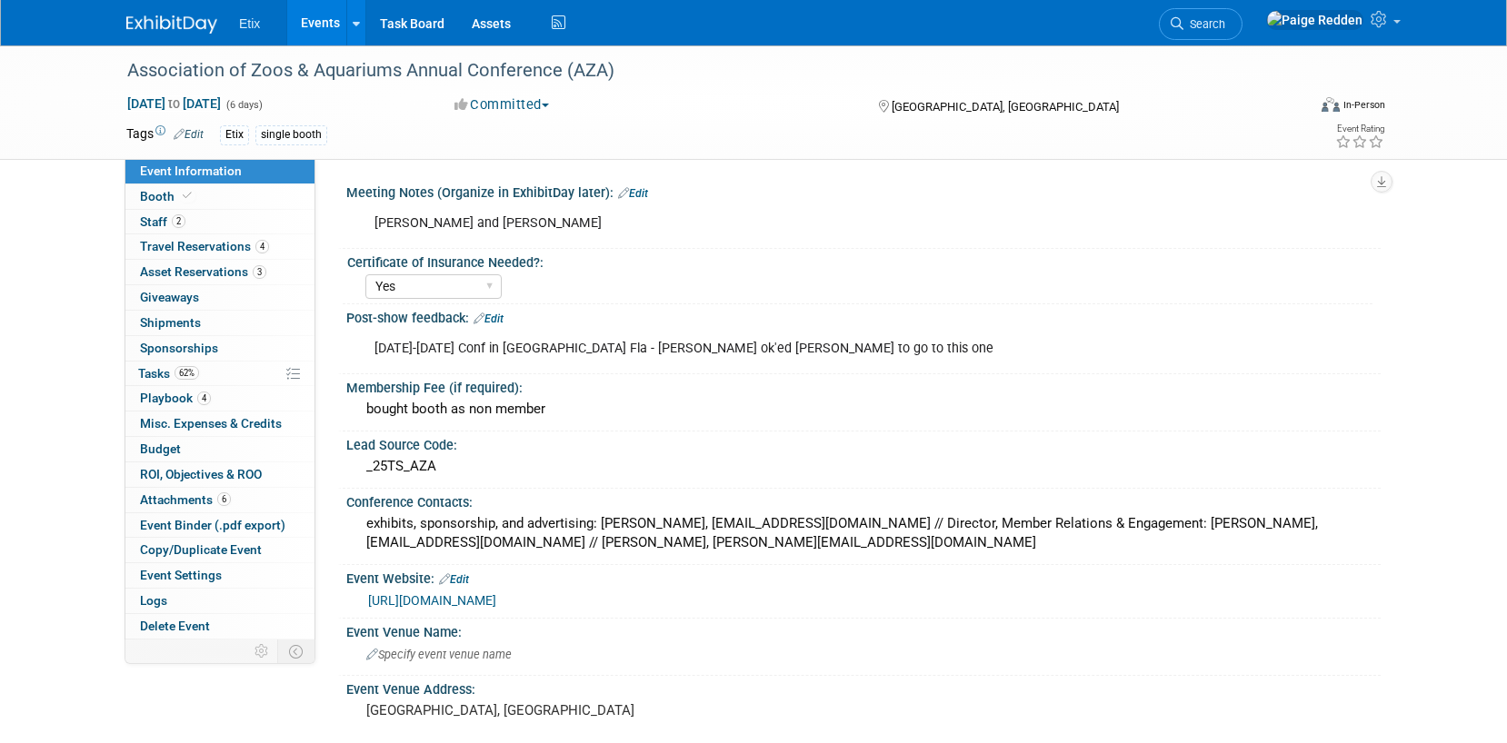
select select "Yes"
click at [238, 203] on link "Booth" at bounding box center [219, 196] width 189 height 25
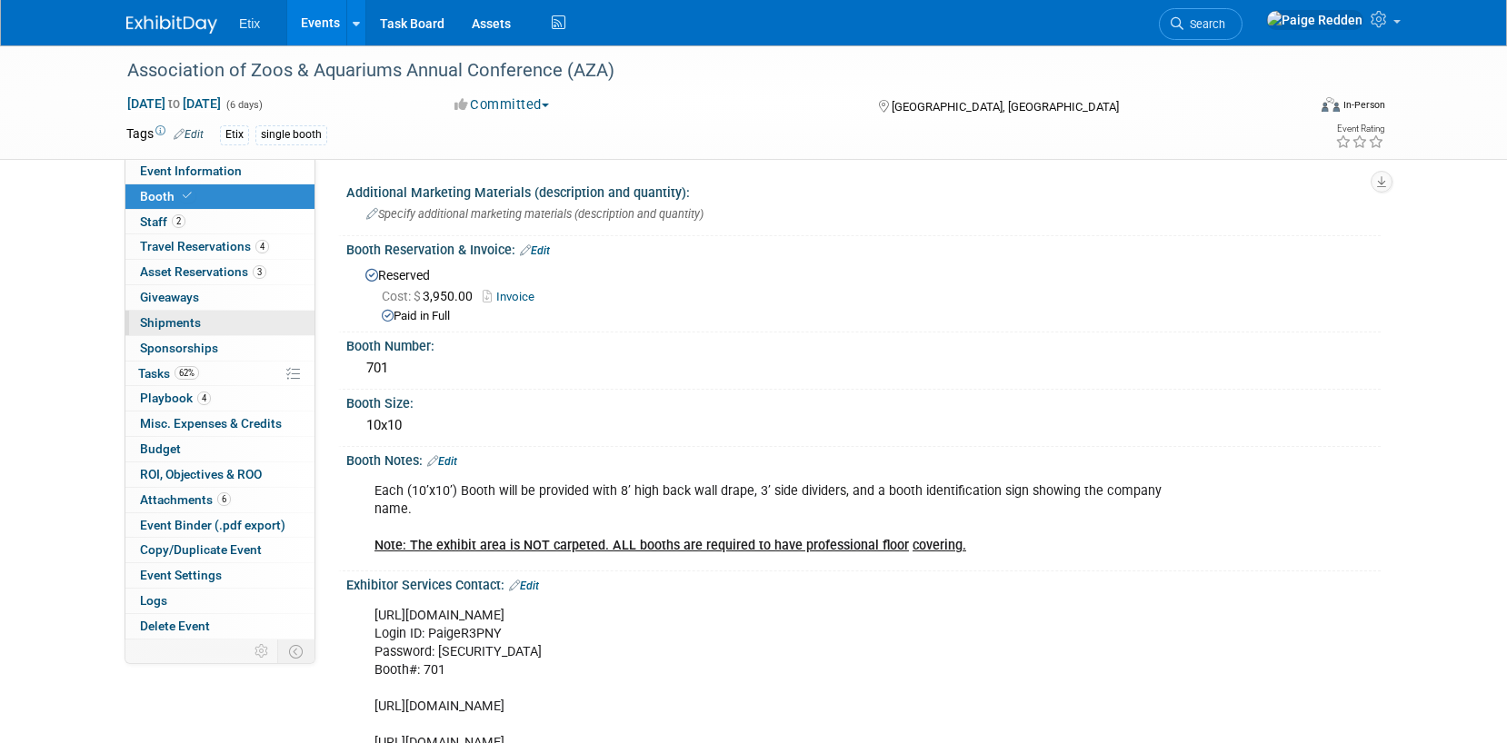
click at [196, 323] on span "Shipments 0" at bounding box center [170, 322] width 61 height 15
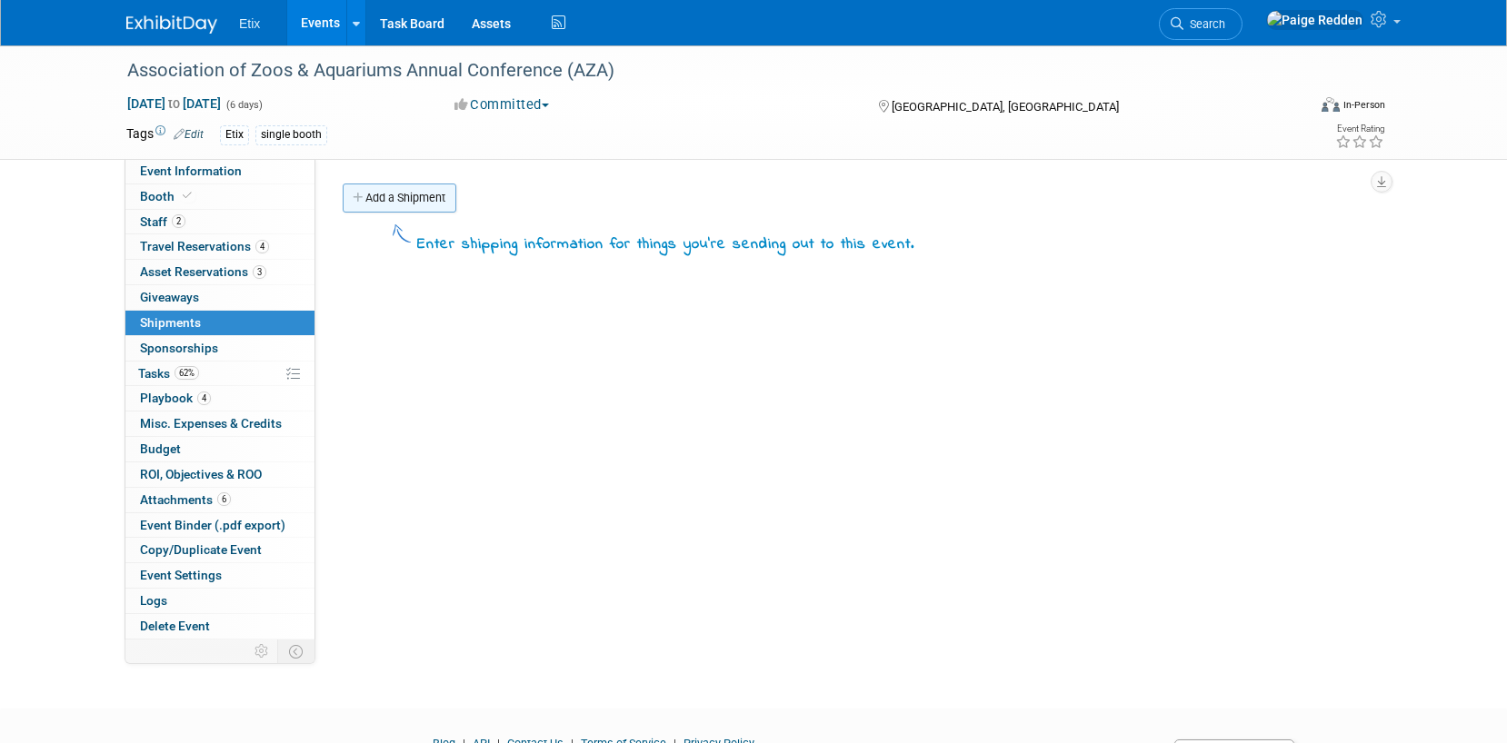
click at [394, 204] on link "Add a Shipment" at bounding box center [400, 198] width 114 height 29
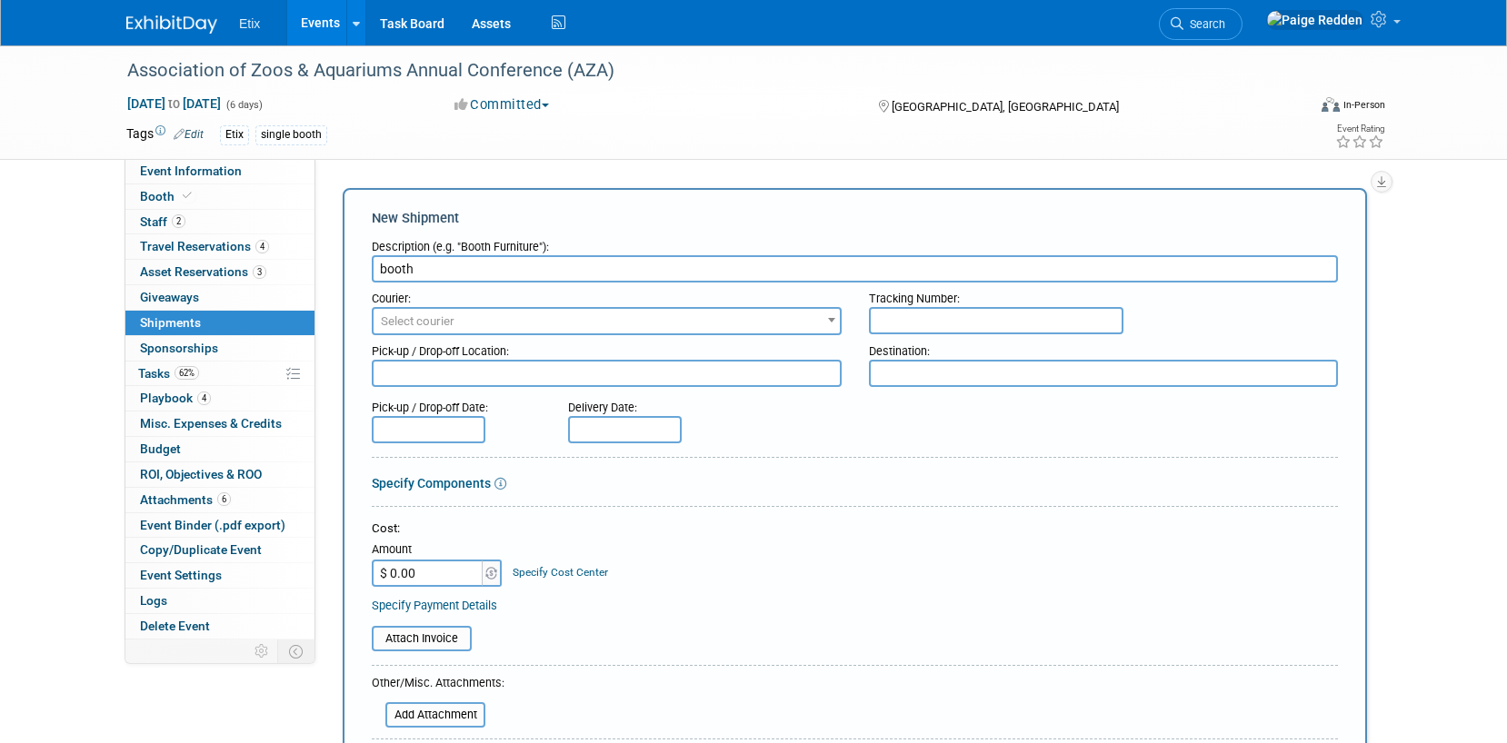
type input "booth"
click at [416, 322] on span "Select courier" at bounding box center [418, 321] width 74 height 14
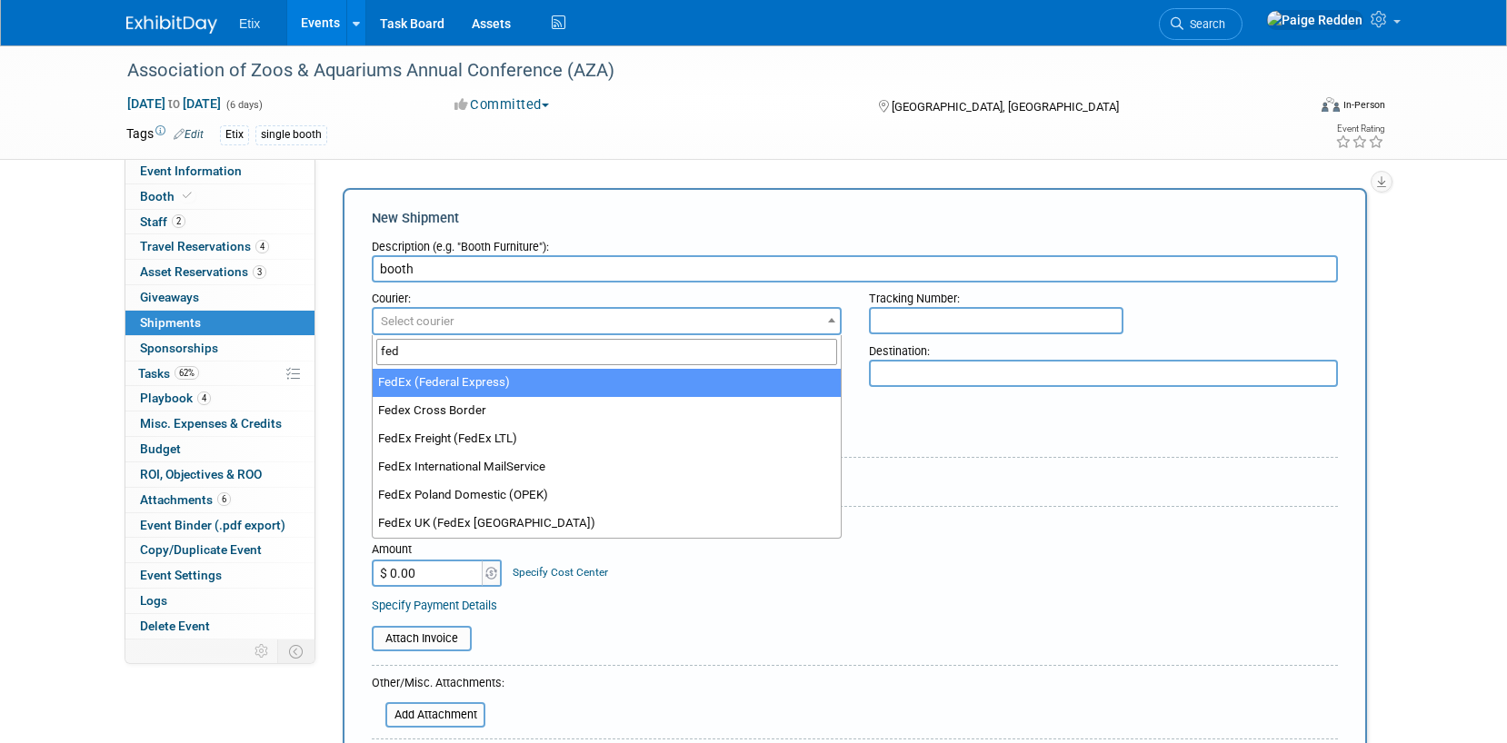
type input "fed"
select select "206"
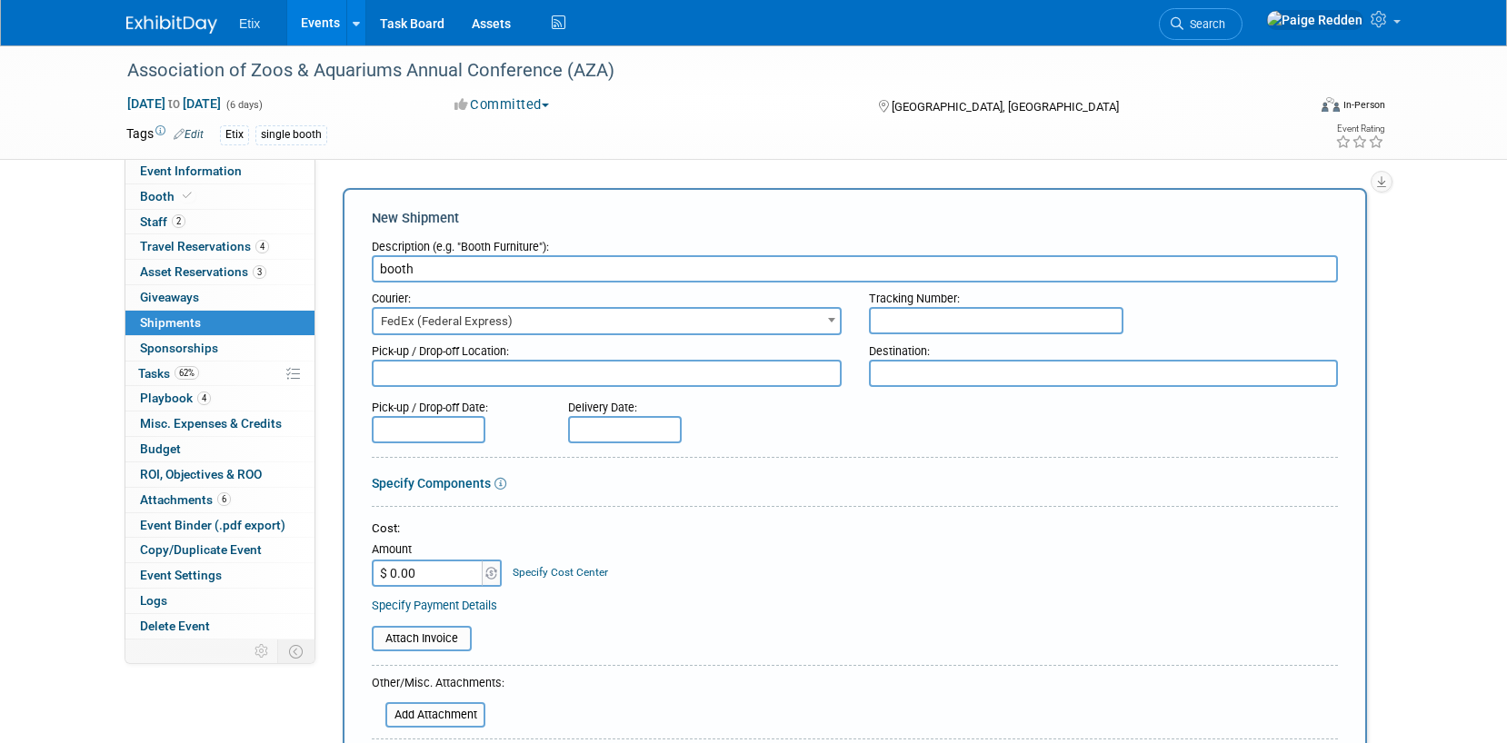
click at [899, 324] on input "text" at bounding box center [996, 320] width 254 height 27
type input "432277193860"
click at [421, 581] on input "$ 0.00" at bounding box center [429, 573] width 114 height 27
type input "$ 247.08"
click at [543, 614] on div "Attach Invoice" at bounding box center [855, 632] width 966 height 38
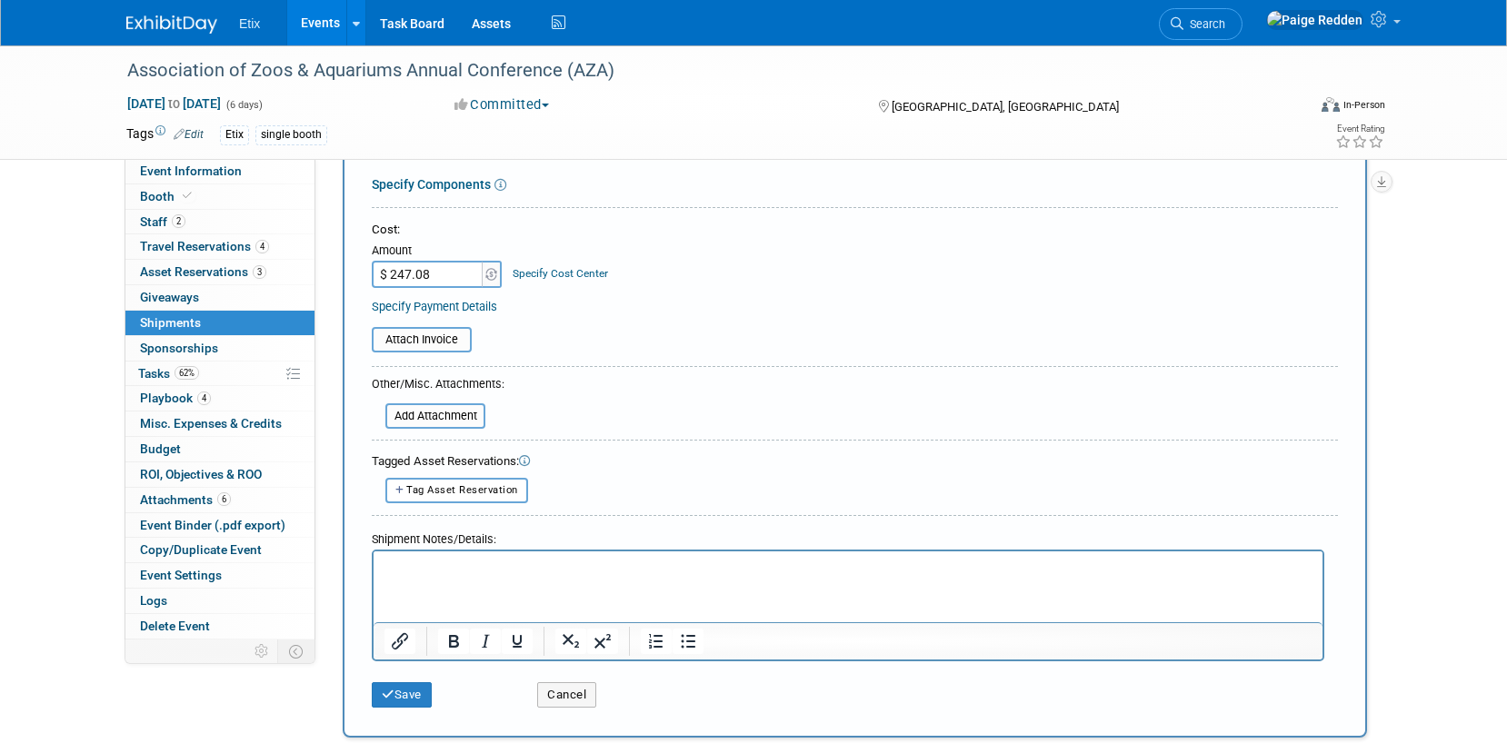
scroll to position [338, 0]
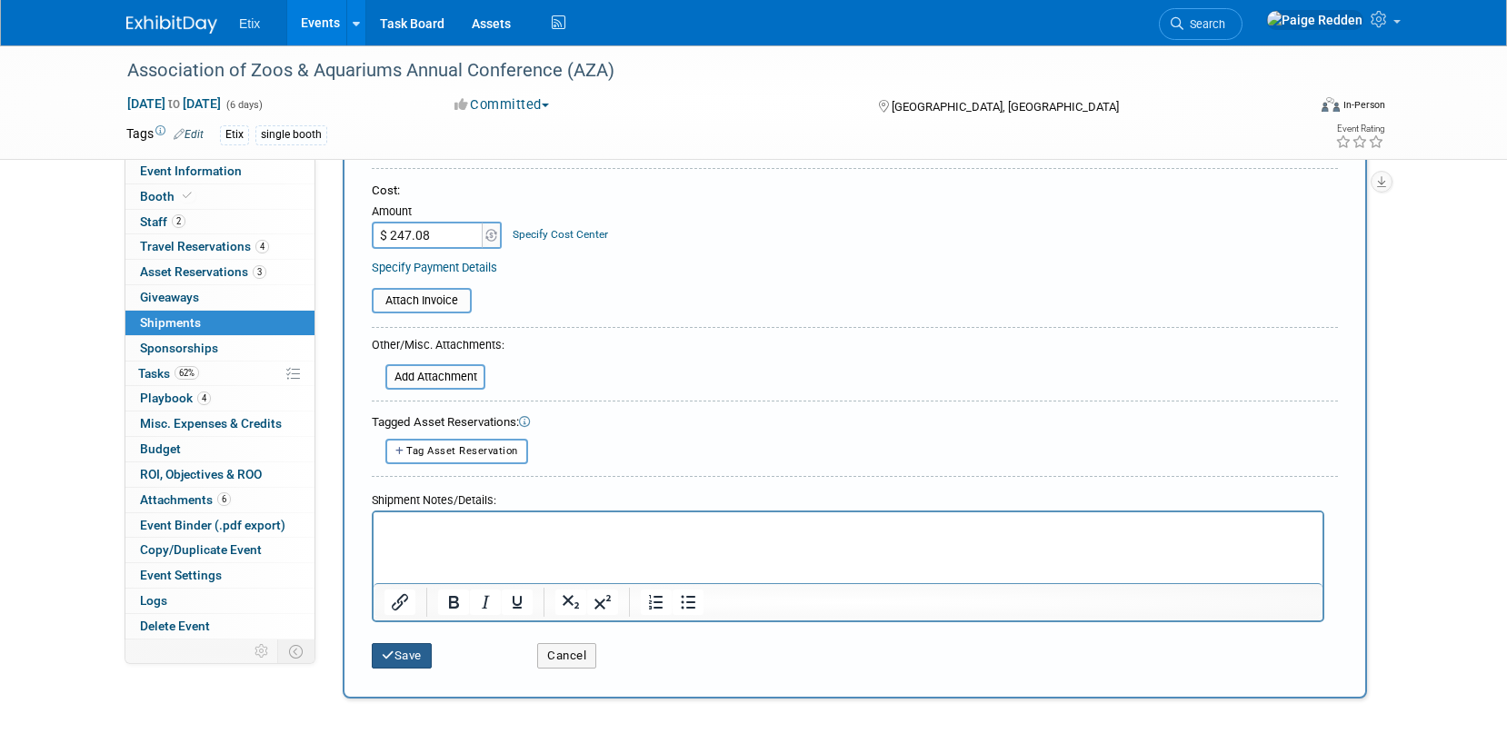
click at [412, 654] on button "Save" at bounding box center [402, 655] width 60 height 25
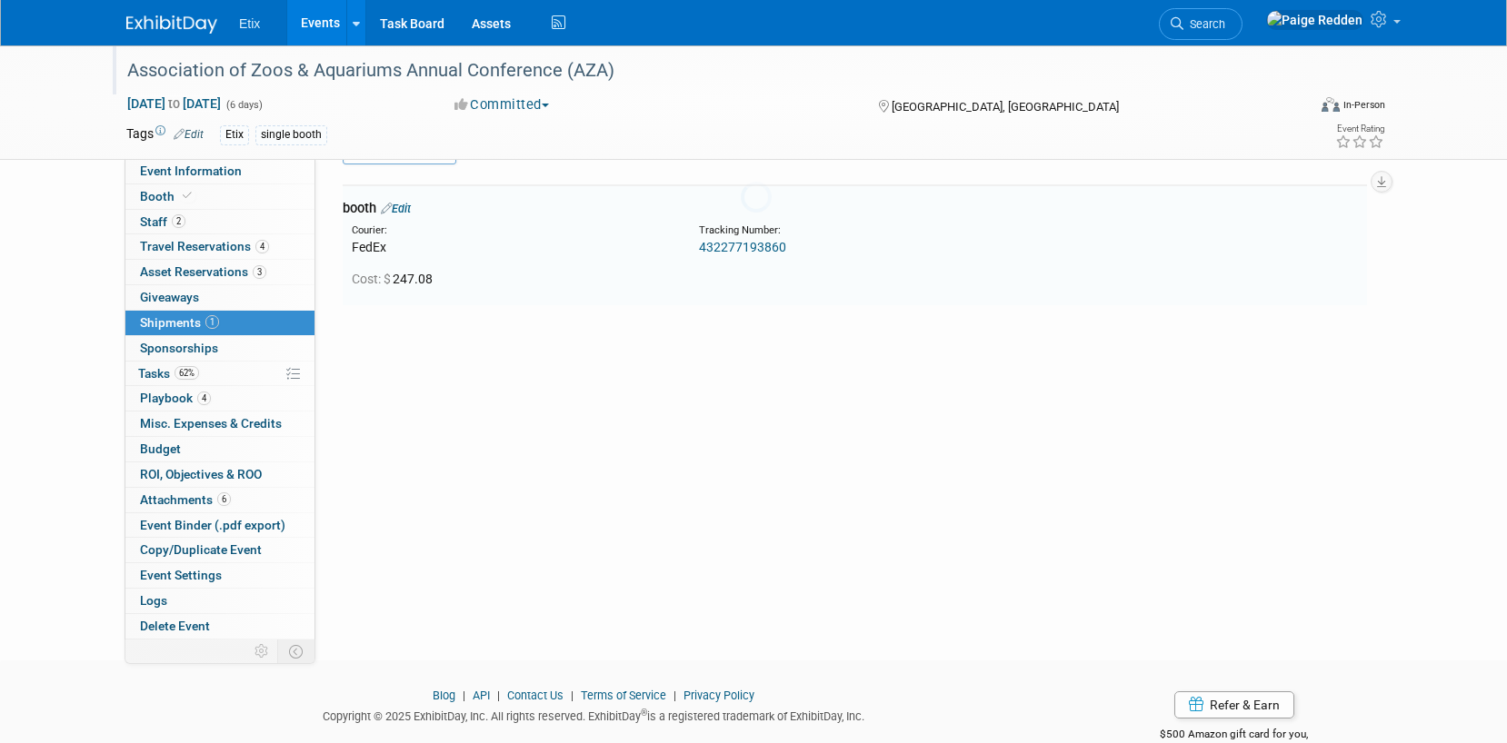
scroll to position [40, 0]
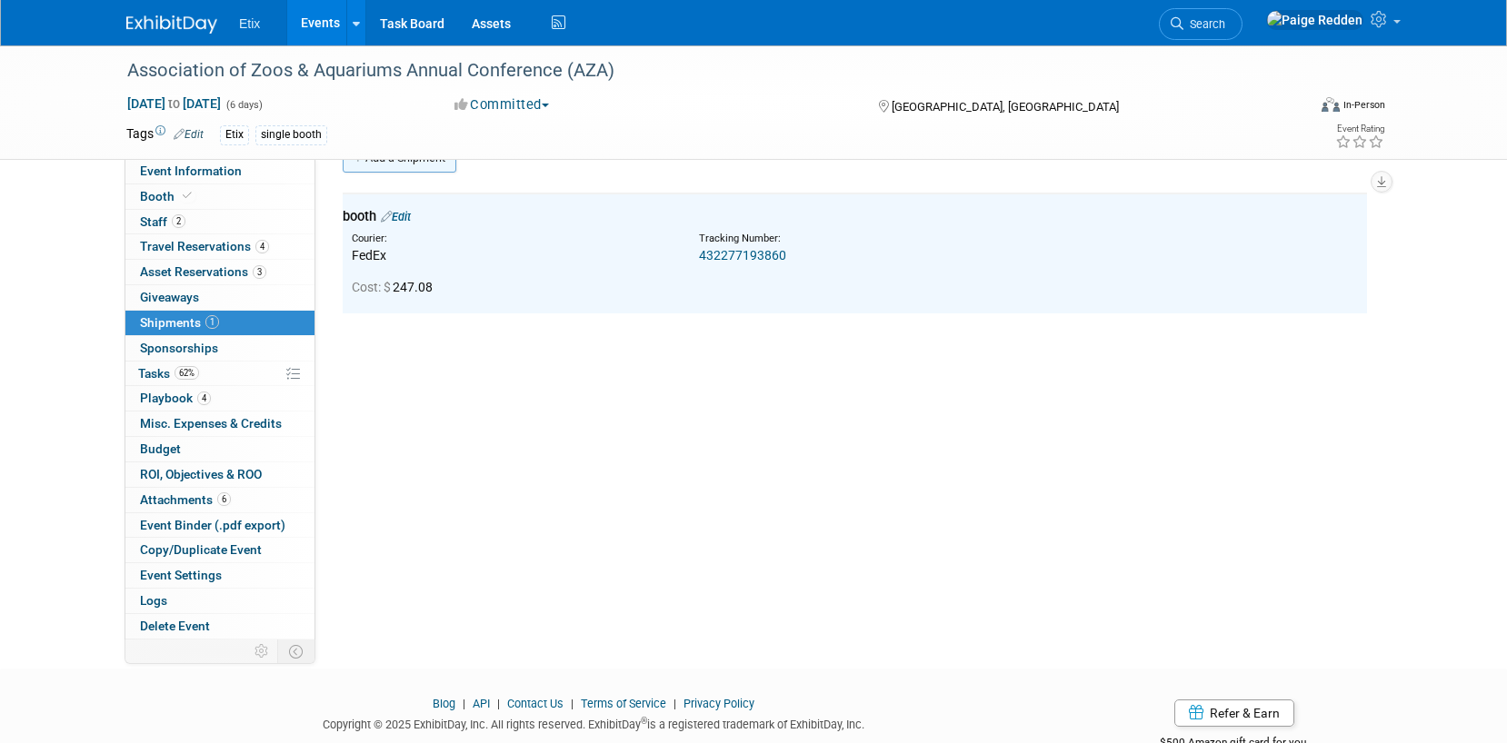
click at [389, 164] on link "Add a Shipment" at bounding box center [400, 158] width 114 height 29
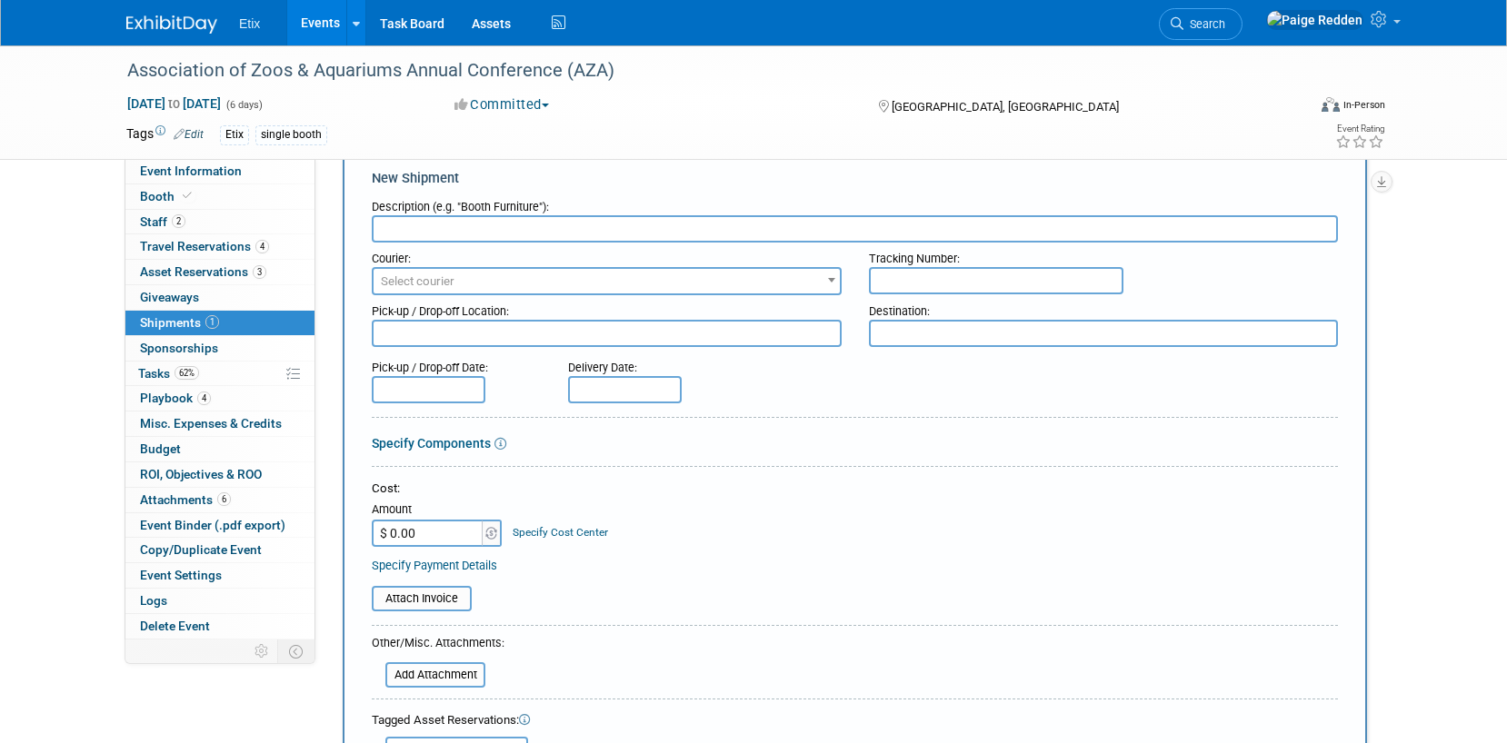
scroll to position [0, 0]
type input "return"
click at [409, 278] on span "Select courier" at bounding box center [418, 281] width 74 height 14
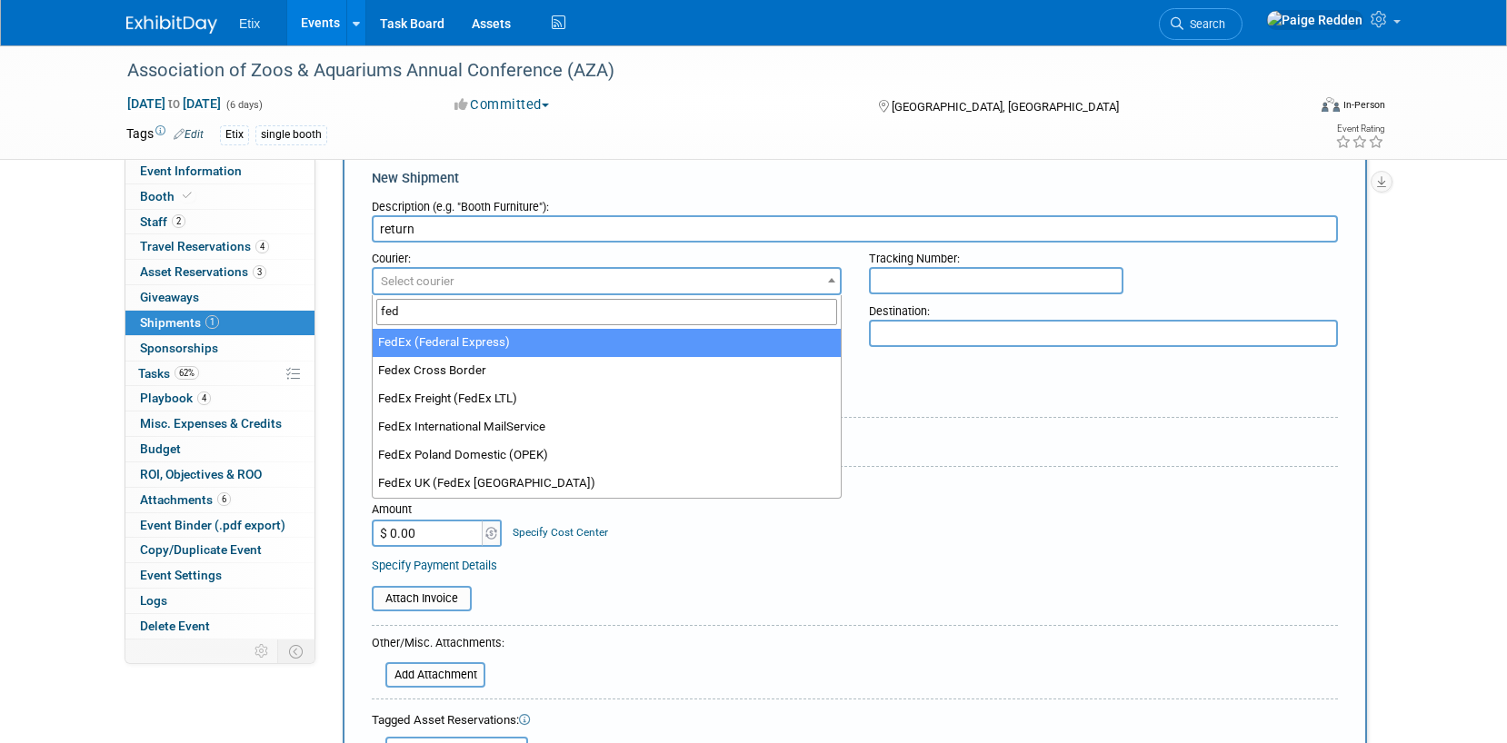
type input "fed"
select select "206"
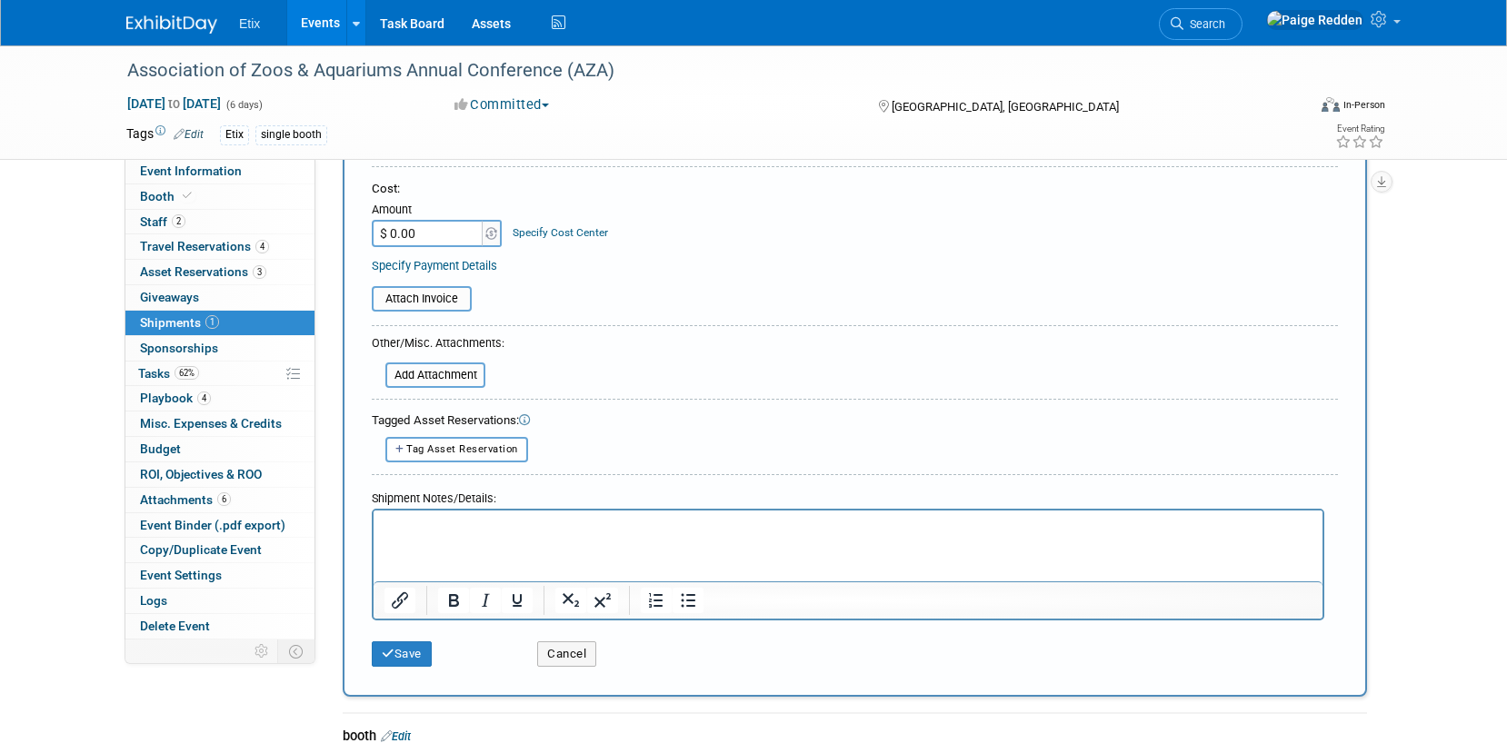
scroll to position [376, 0]
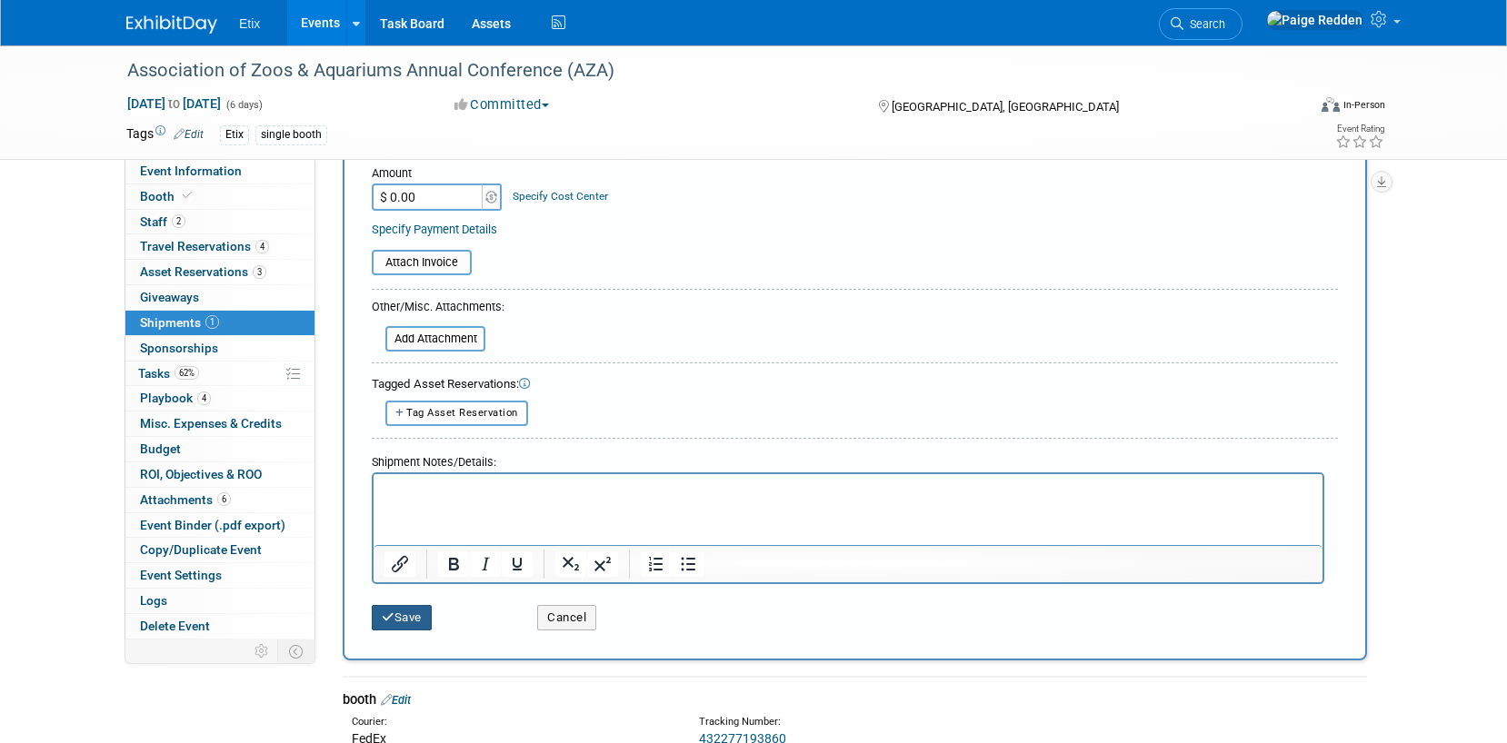
click at [386, 610] on button "Save" at bounding box center [402, 617] width 60 height 25
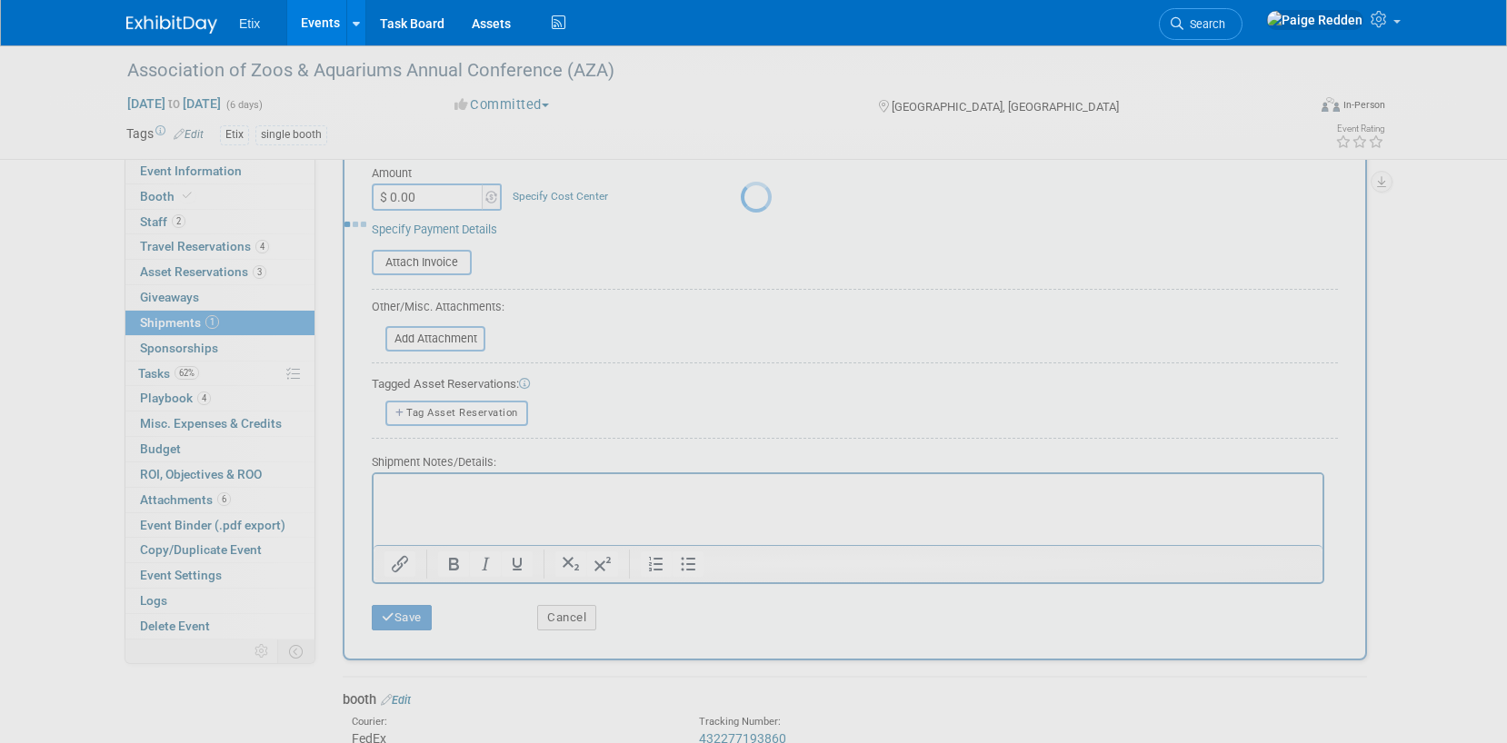
scroll to position [93, 0]
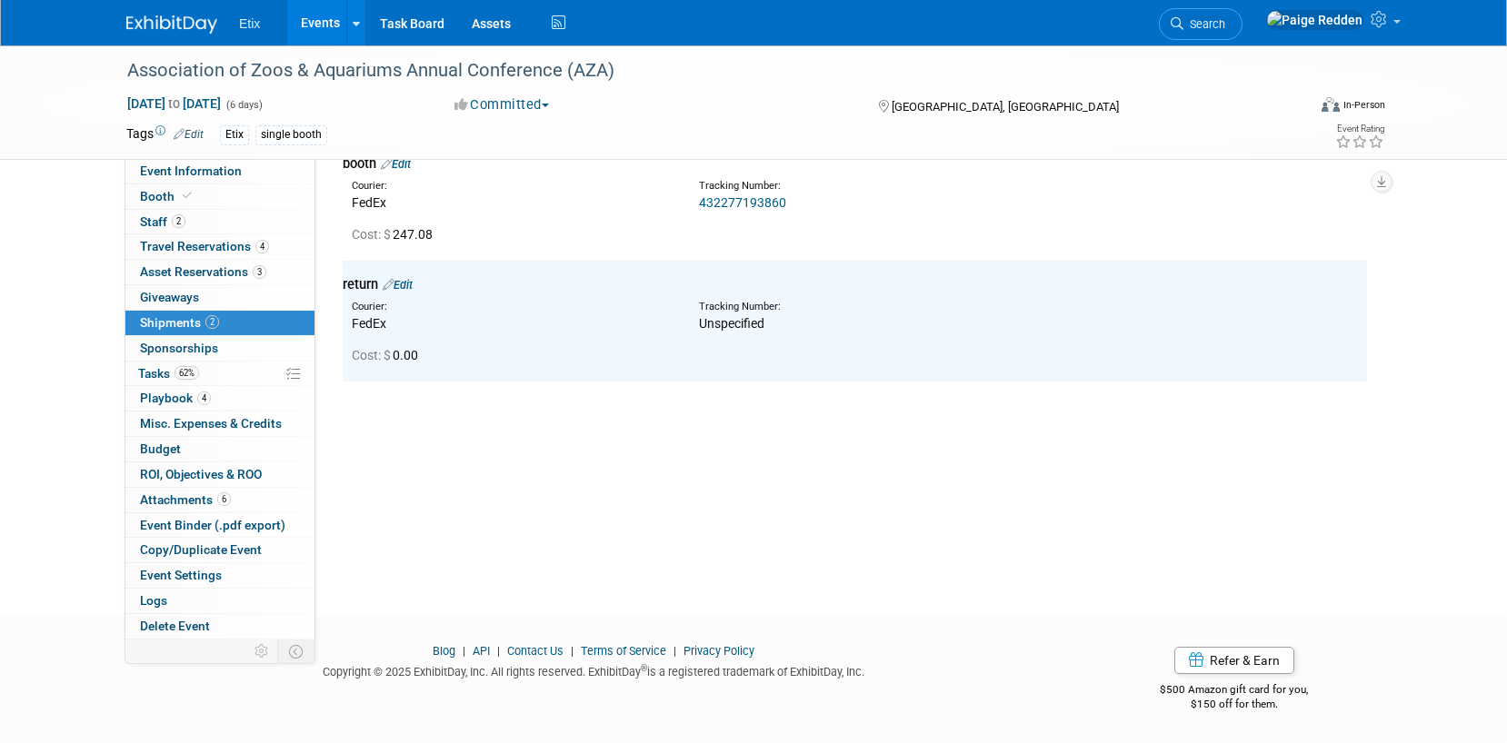
click at [306, 25] on link "Events" at bounding box center [320, 22] width 66 height 45
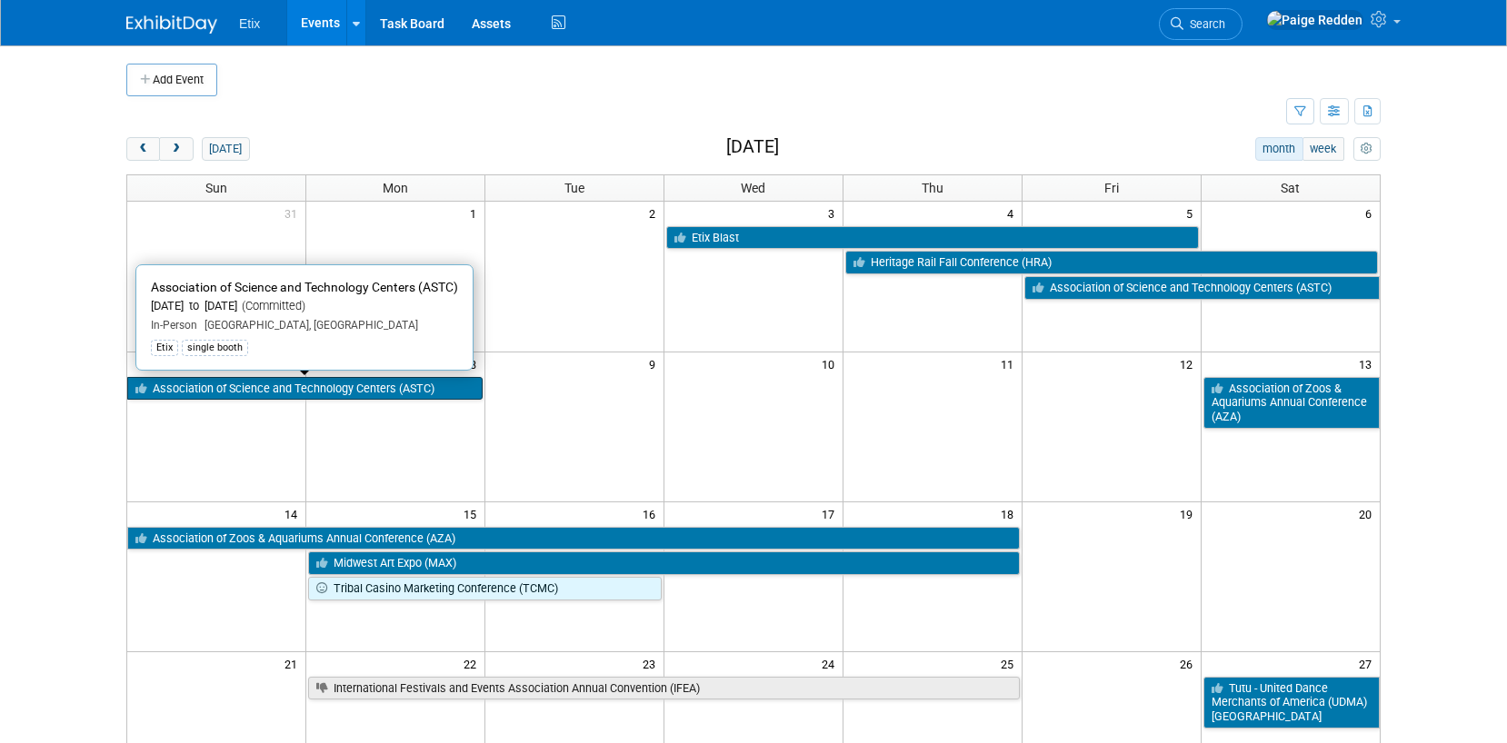
click at [226, 388] on link "Association of Science and Technology Centers (ASTC)" at bounding box center [304, 389] width 355 height 24
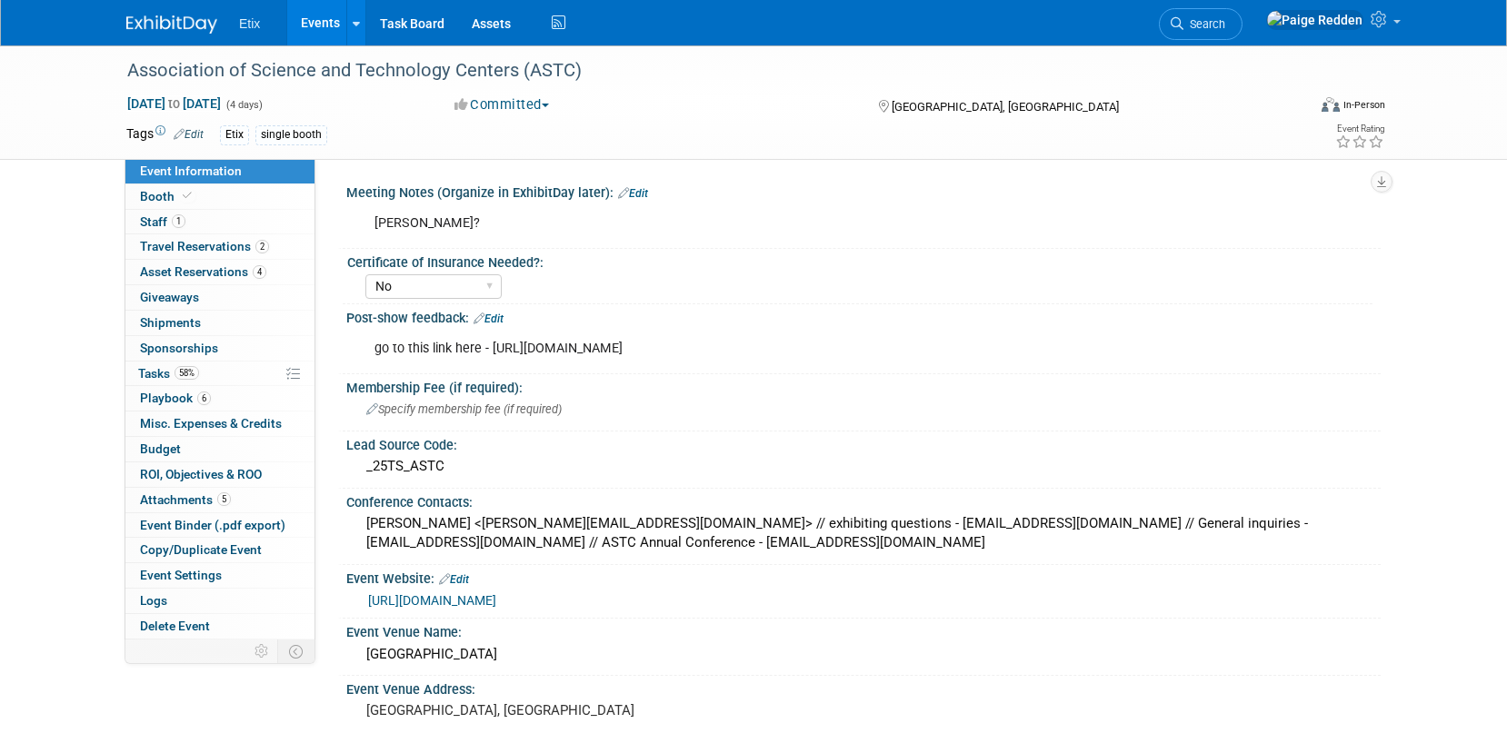
select select "No"
click at [194, 317] on span "Shipments 0" at bounding box center [170, 322] width 61 height 15
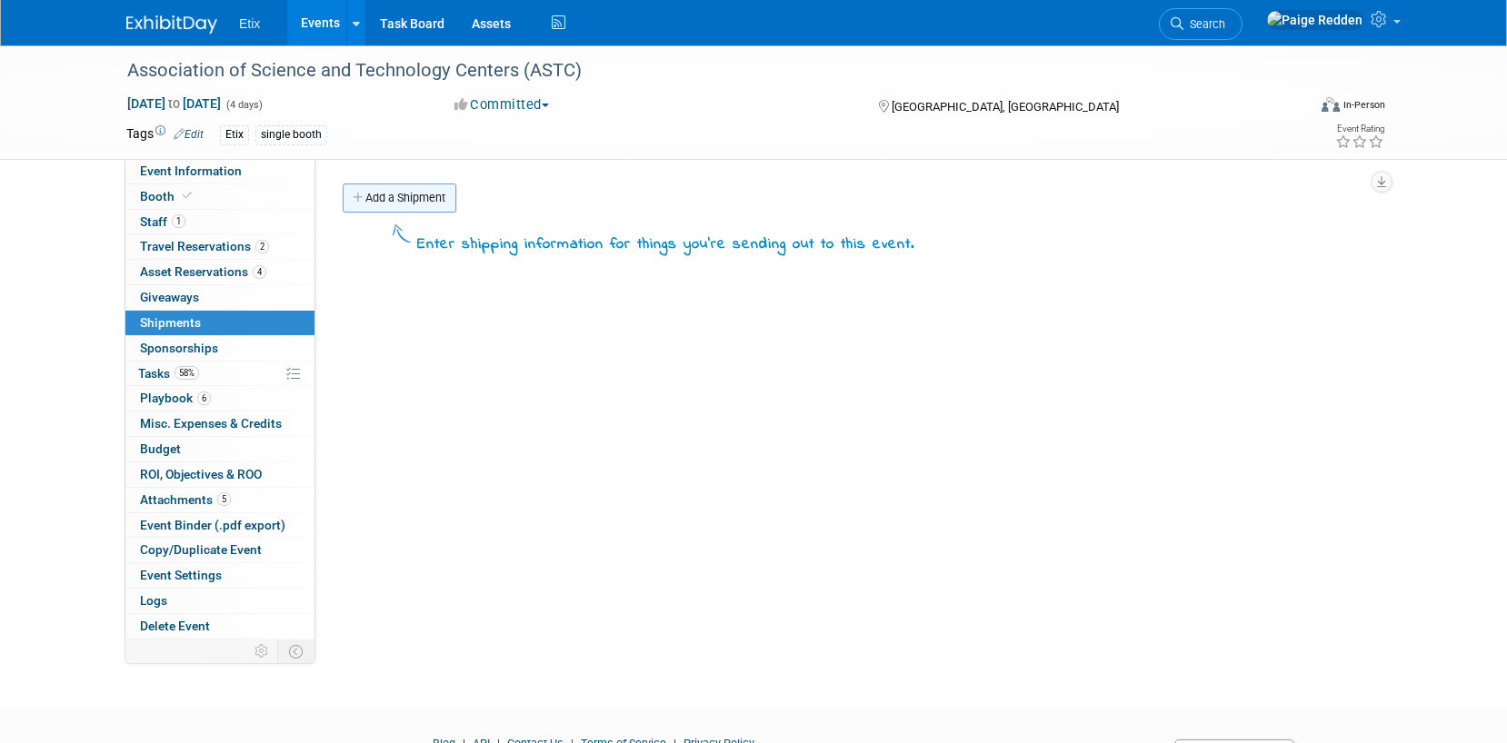
click at [393, 205] on link "Add a Shipment" at bounding box center [400, 198] width 114 height 29
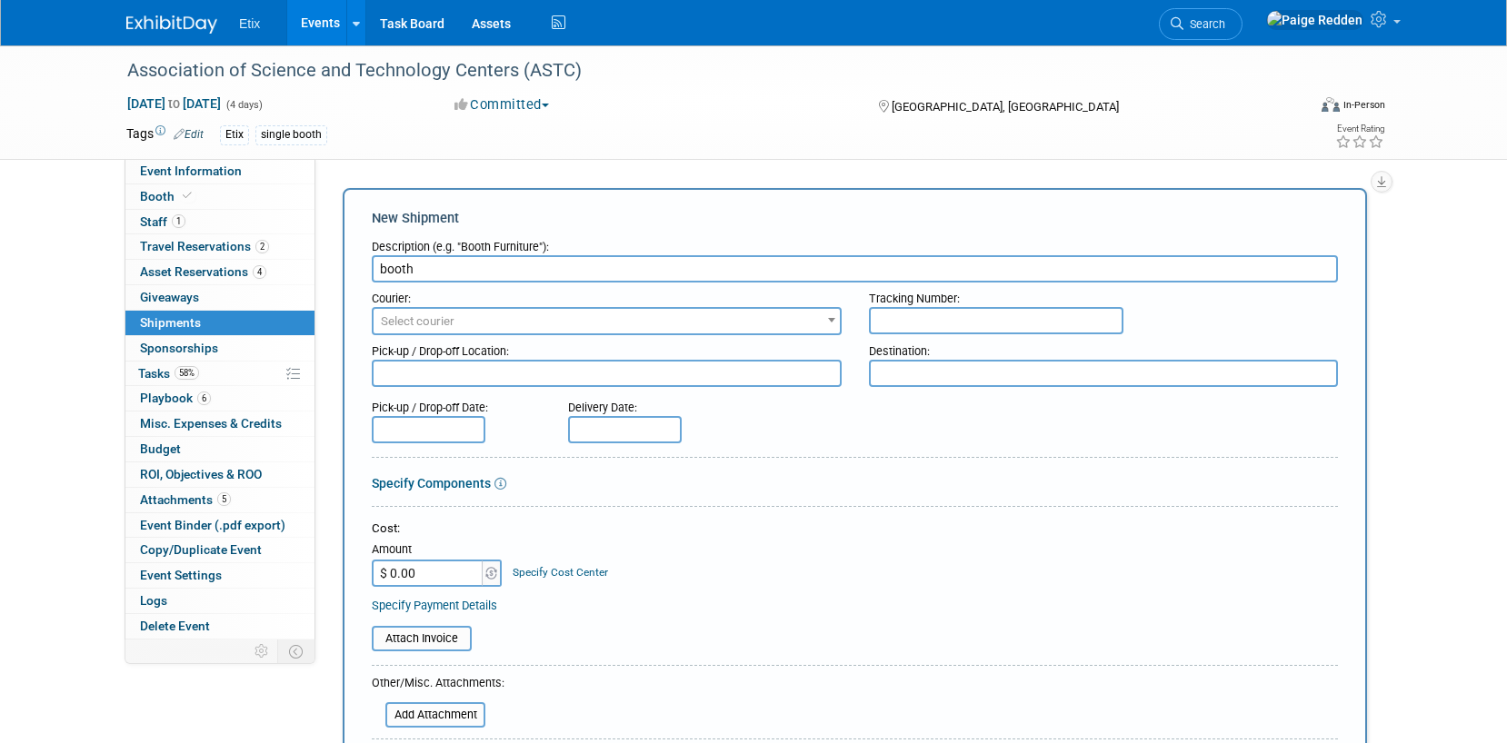
type input "booth"
click at [415, 319] on span "Select courier" at bounding box center [418, 321] width 74 height 14
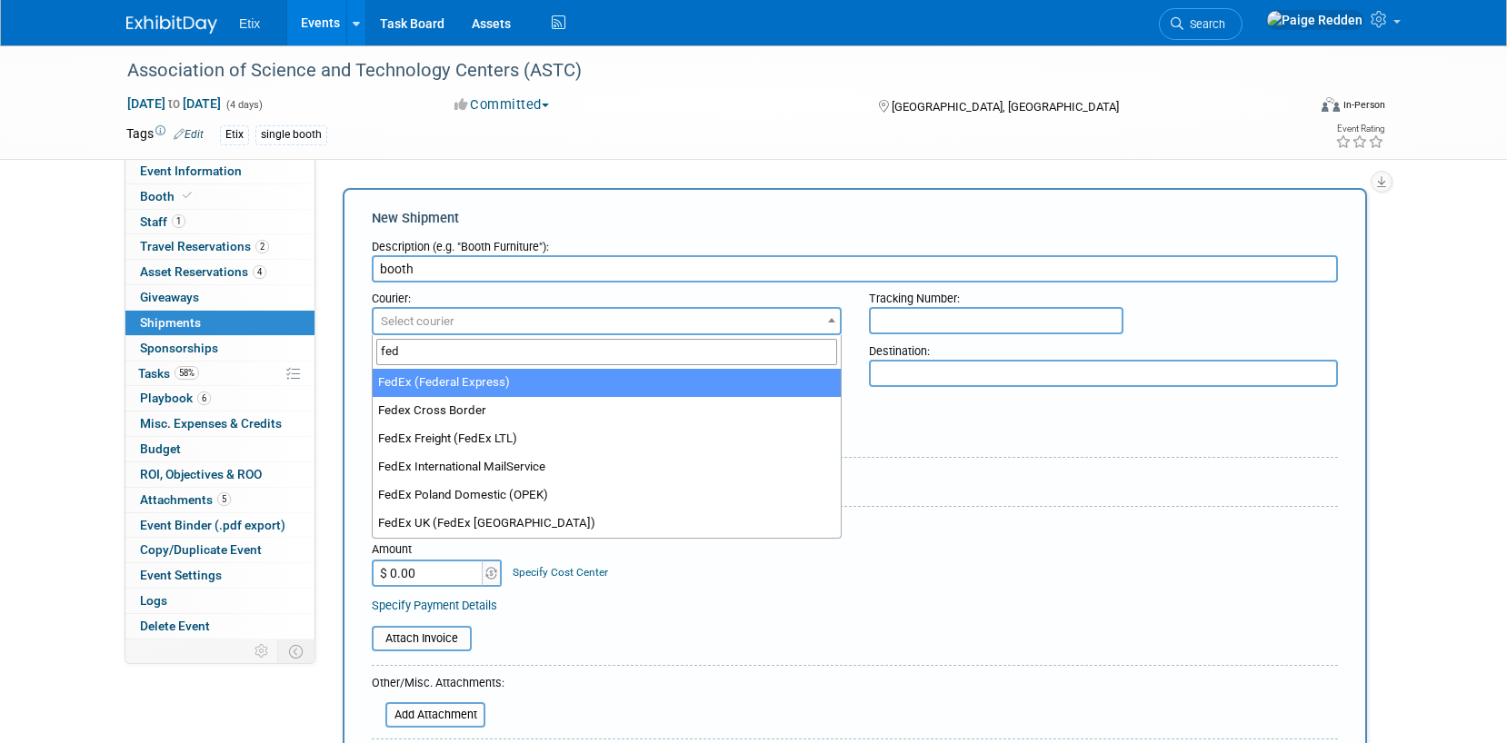
type input "fed"
select select "206"
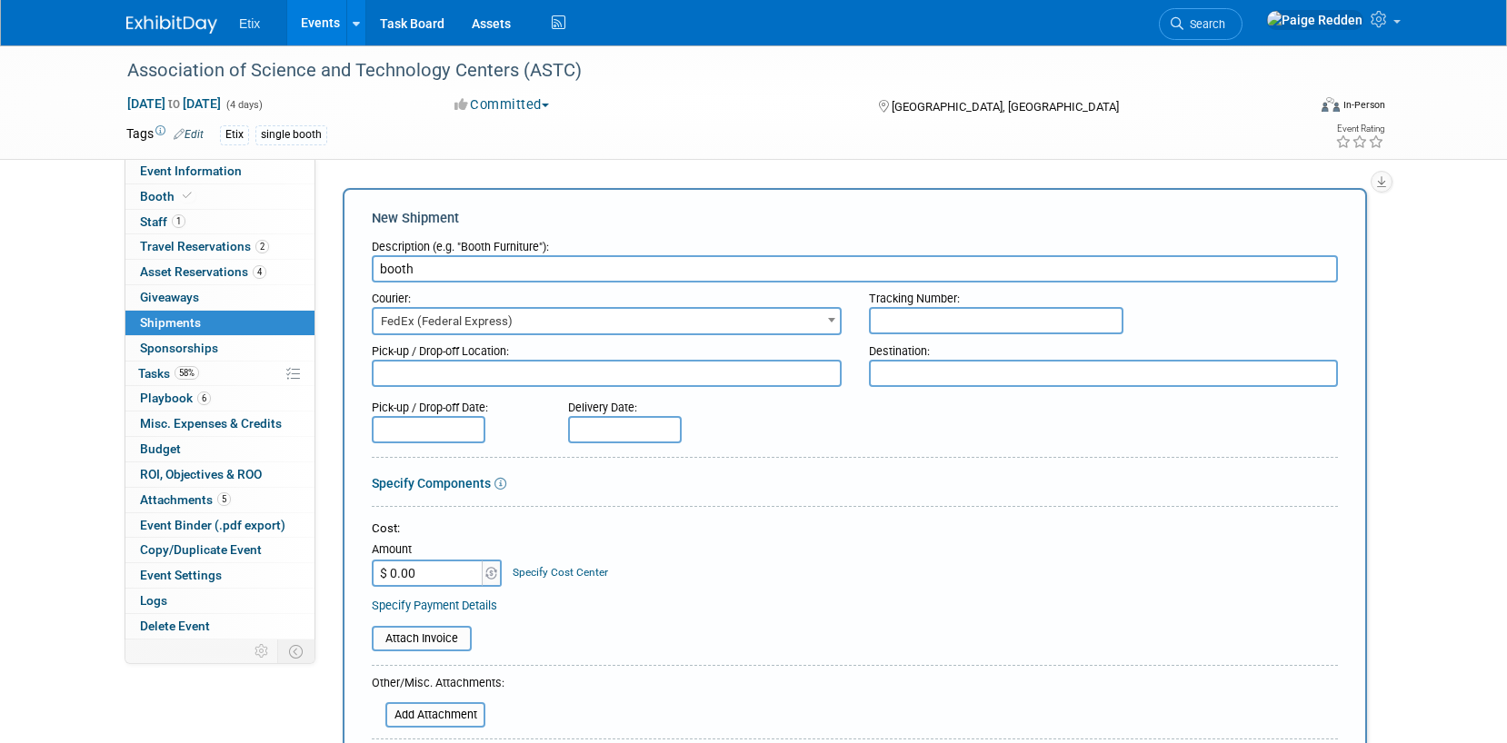
click at [908, 327] on input "text" at bounding box center [996, 320] width 254 height 27
type input "432277193849"
click at [436, 576] on input "$ 0.00" at bounding box center [429, 573] width 114 height 27
type input "$ 572.96"
click at [648, 637] on table "Attach Invoice" at bounding box center [855, 638] width 966 height 25
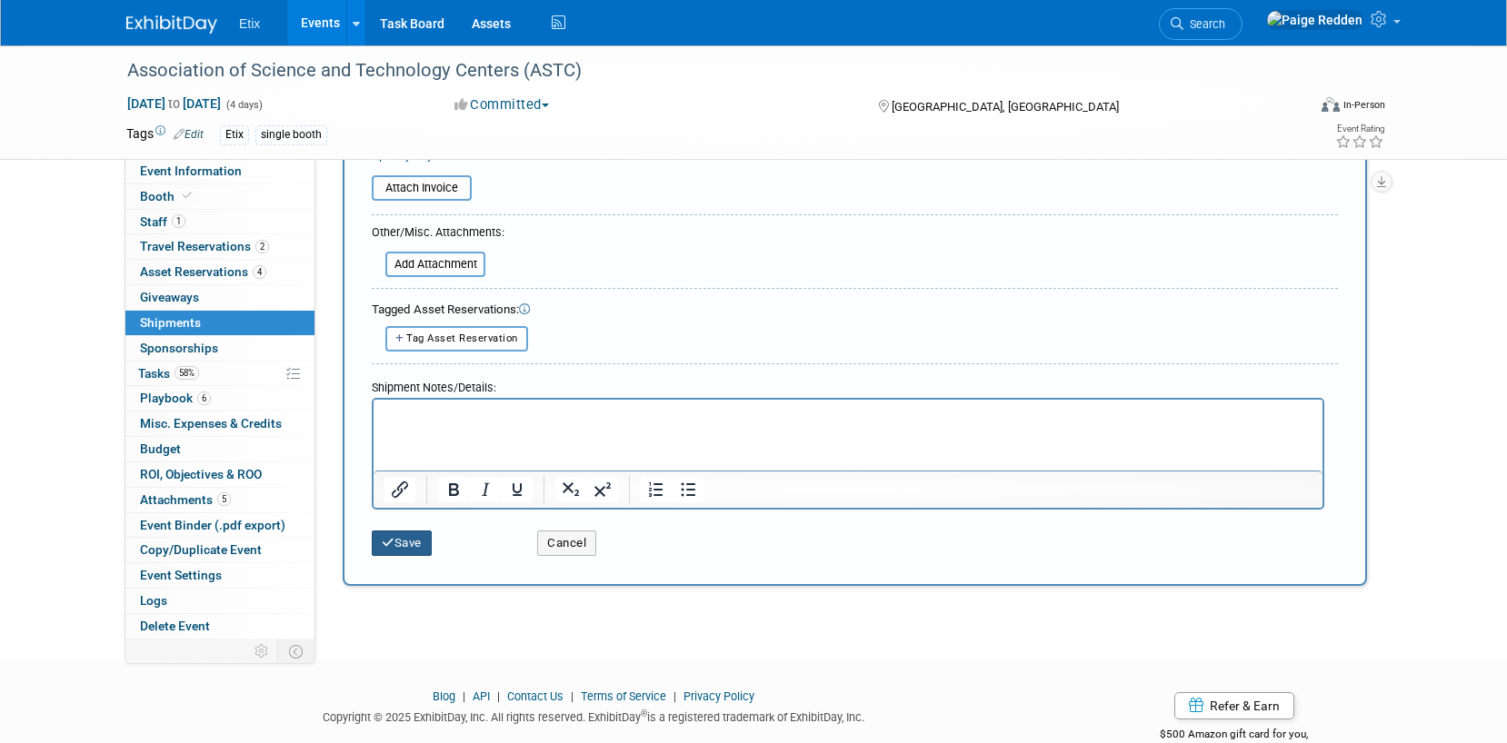
click at [423, 547] on button "Save" at bounding box center [402, 543] width 60 height 25
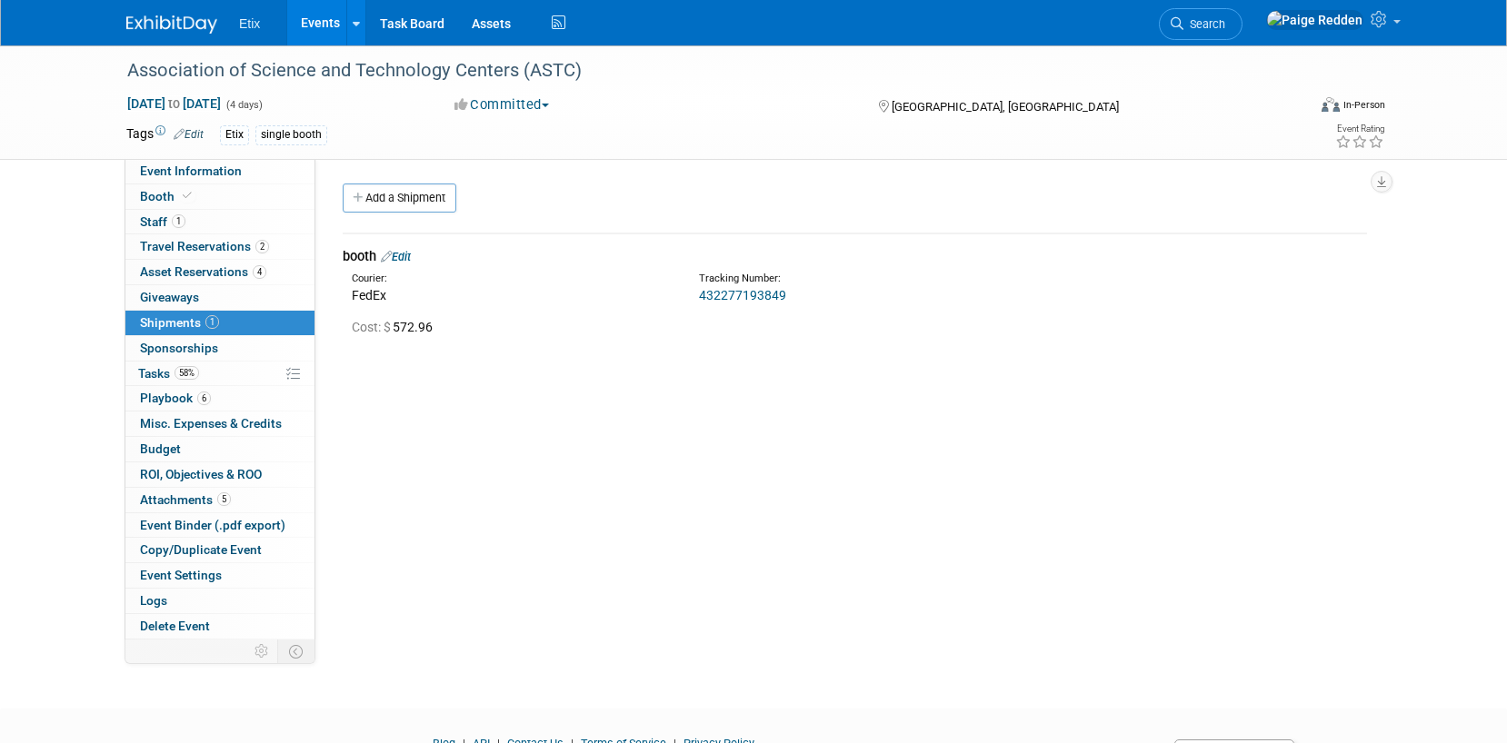
click at [405, 214] on div "Add a Shipment" at bounding box center [859, 201] width 1042 height 34
click at [397, 196] on link "Add a Shipment" at bounding box center [400, 198] width 114 height 29
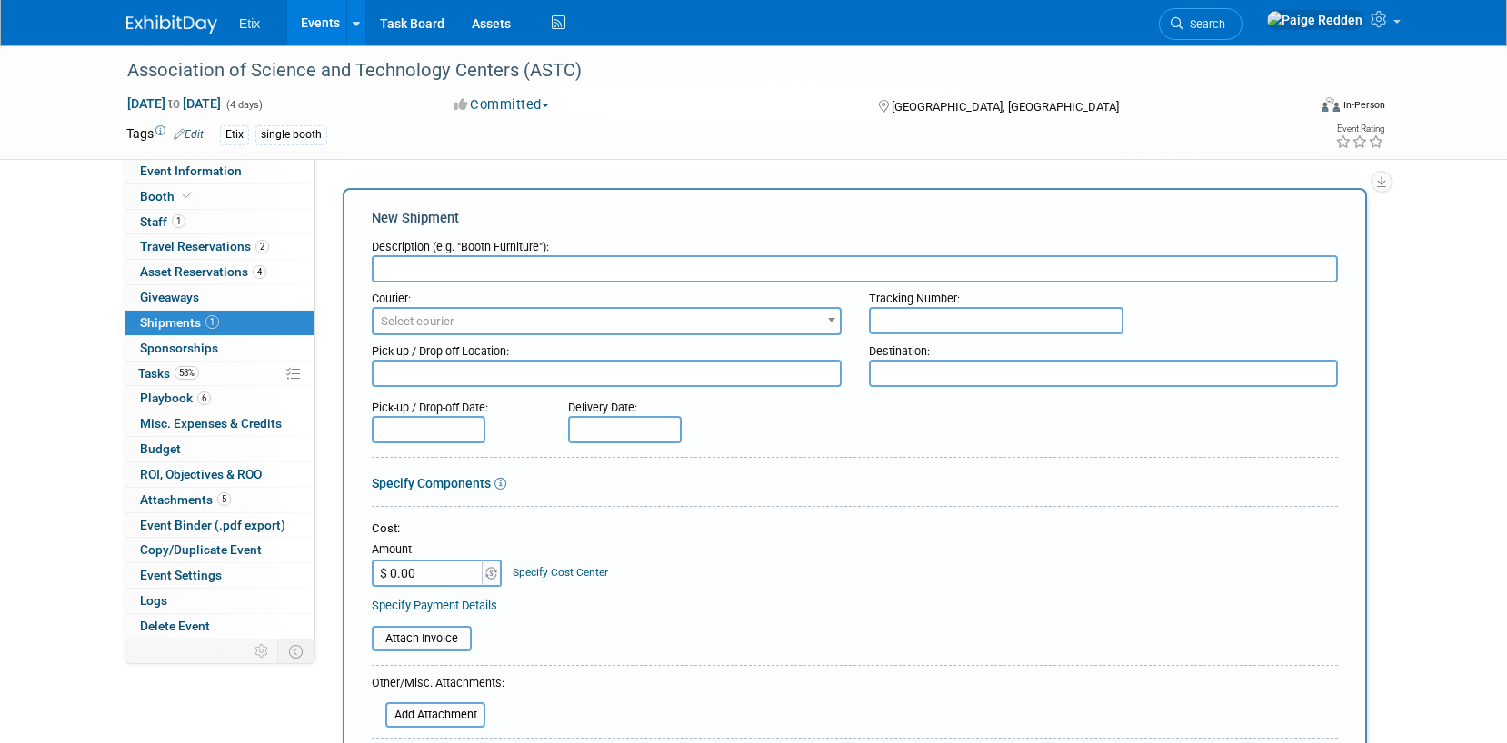
type input "e"
type input "return"
click at [448, 323] on span "Select courier" at bounding box center [418, 321] width 74 height 14
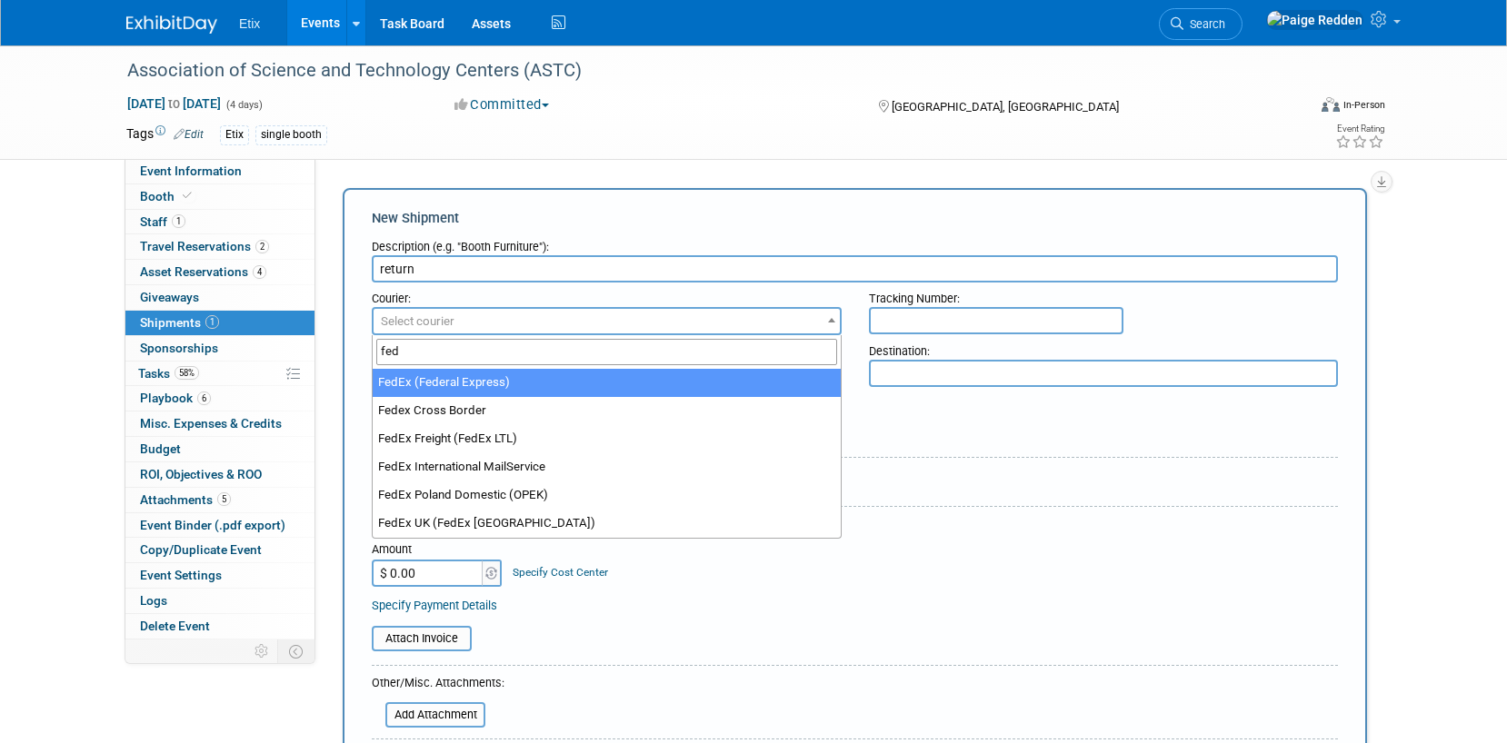
type input "fed"
select select "206"
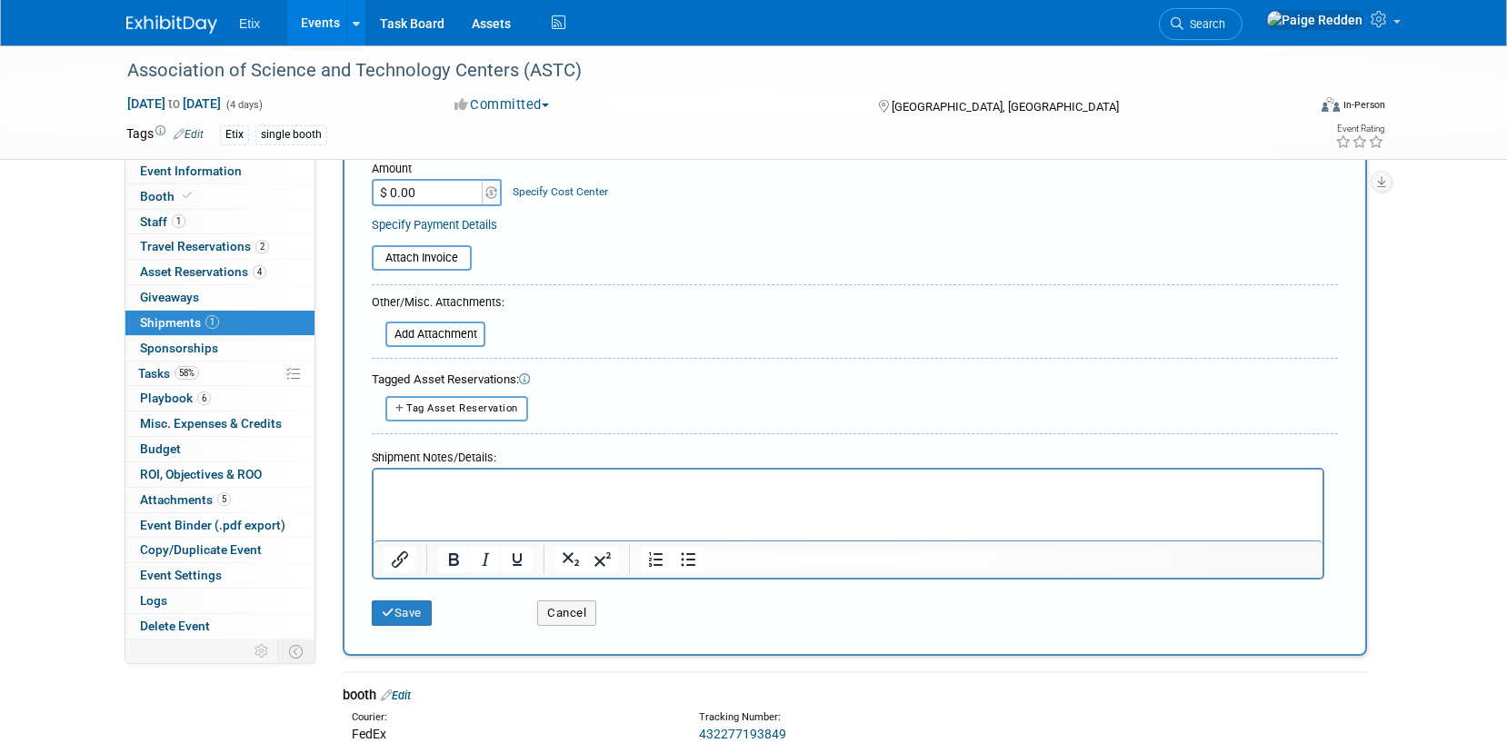
scroll to position [417, 0]
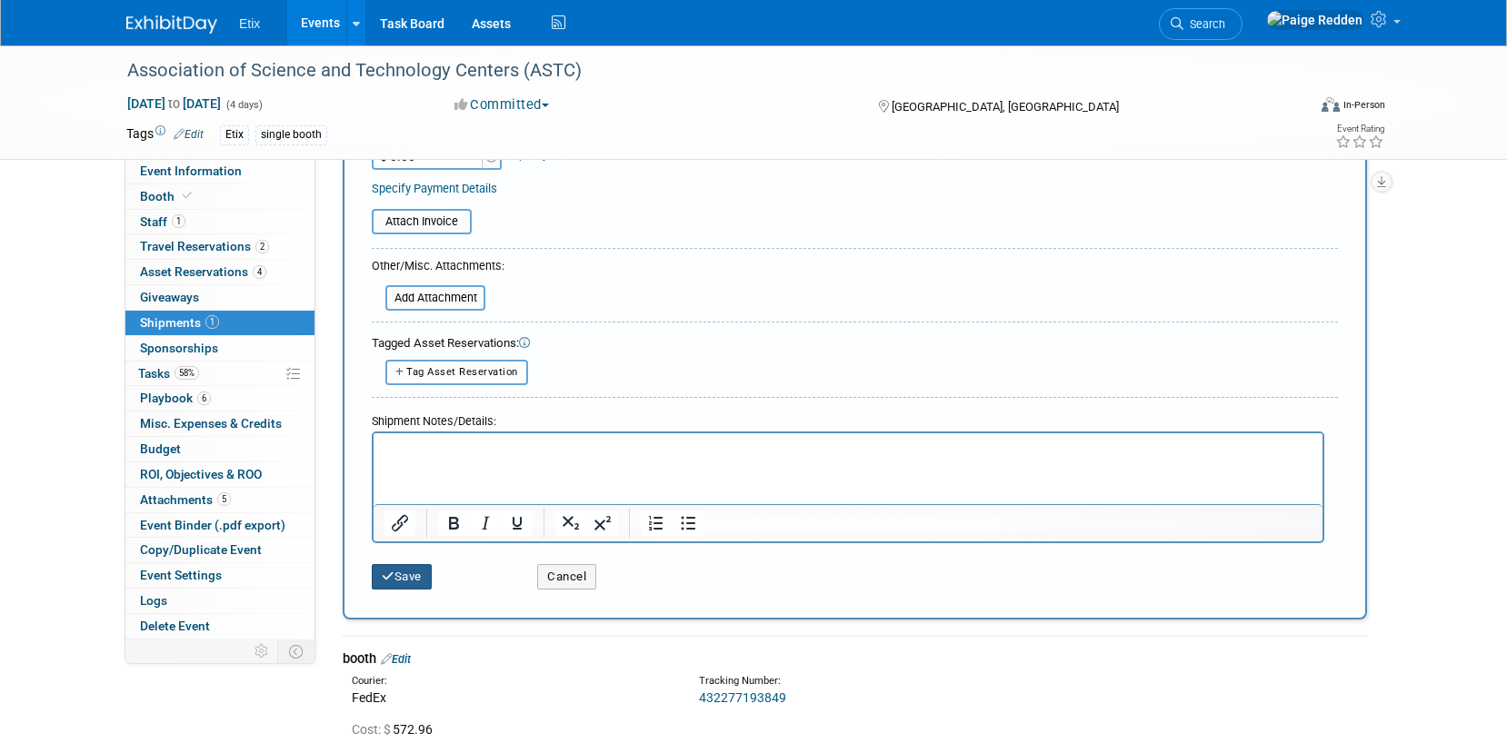
click at [403, 584] on button "Save" at bounding box center [402, 576] width 60 height 25
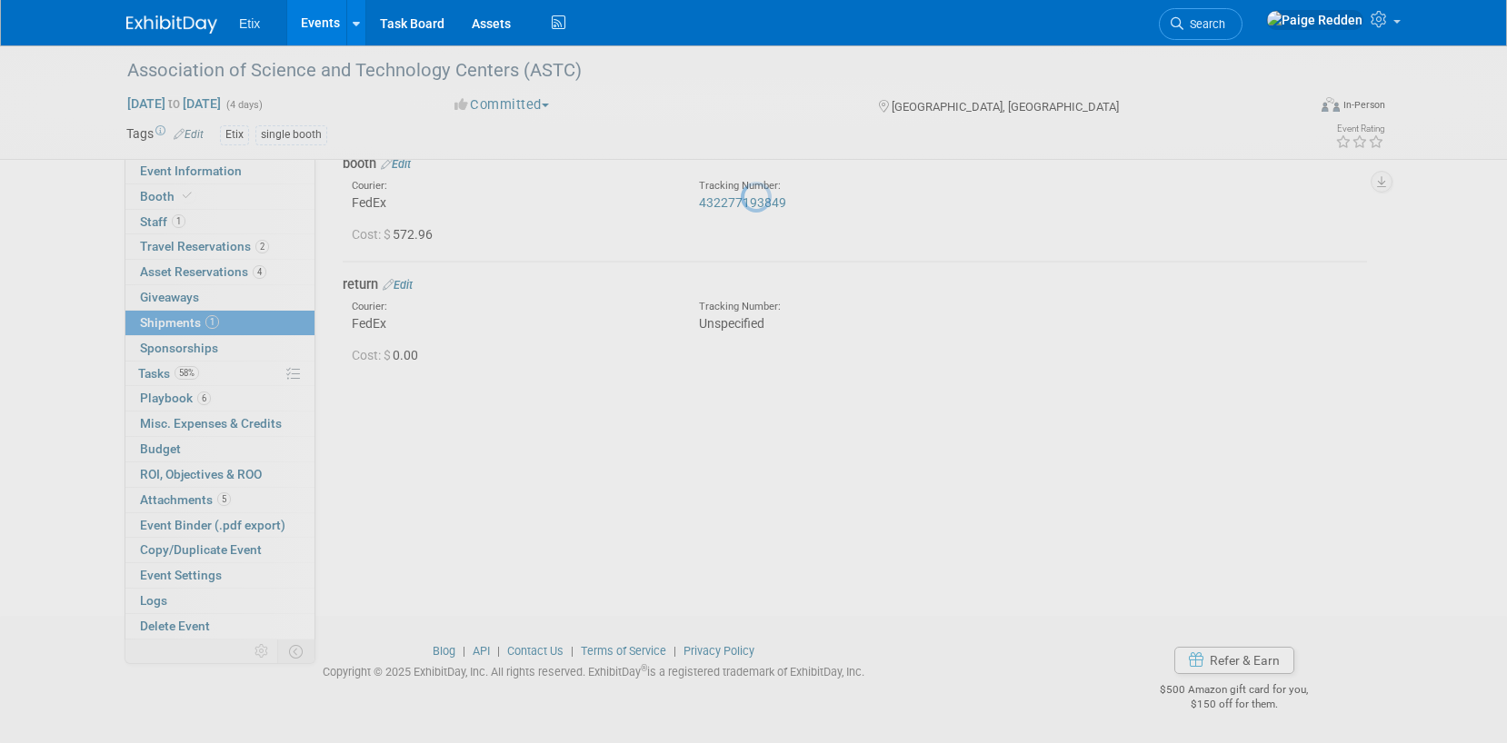
scroll to position [93, 0]
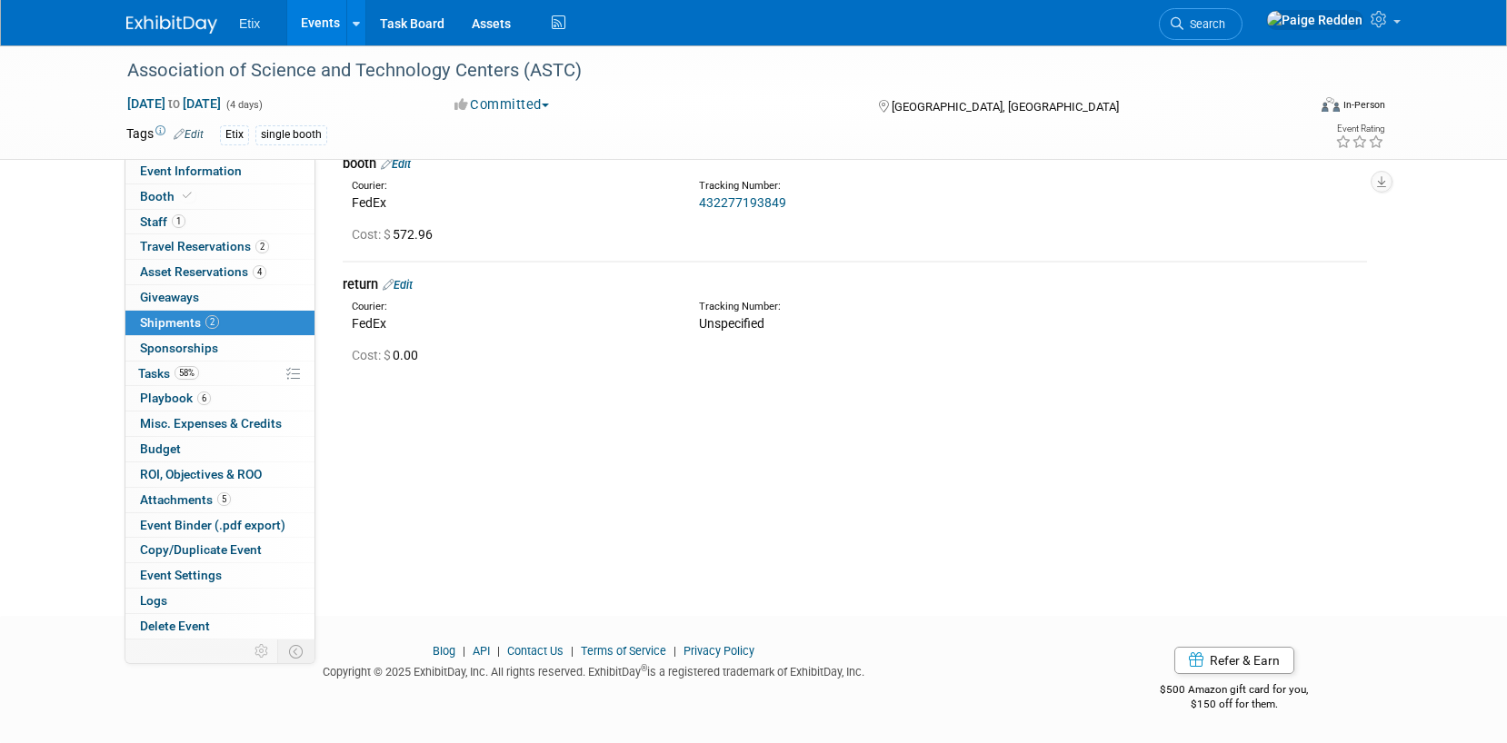
click at [311, 25] on link "Events" at bounding box center [320, 22] width 66 height 45
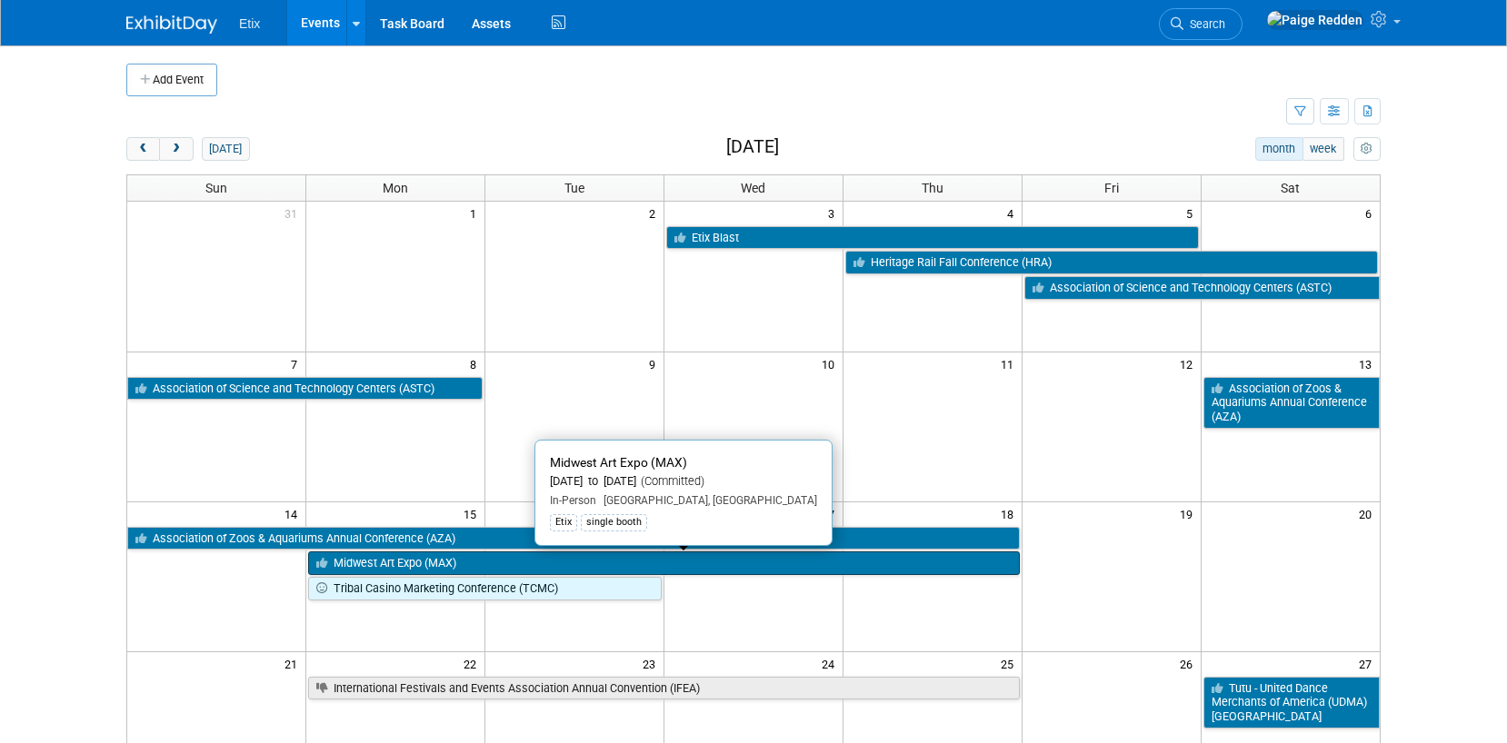
click at [480, 562] on link "Midwest Art Expo (MAX)" at bounding box center [663, 564] width 711 height 24
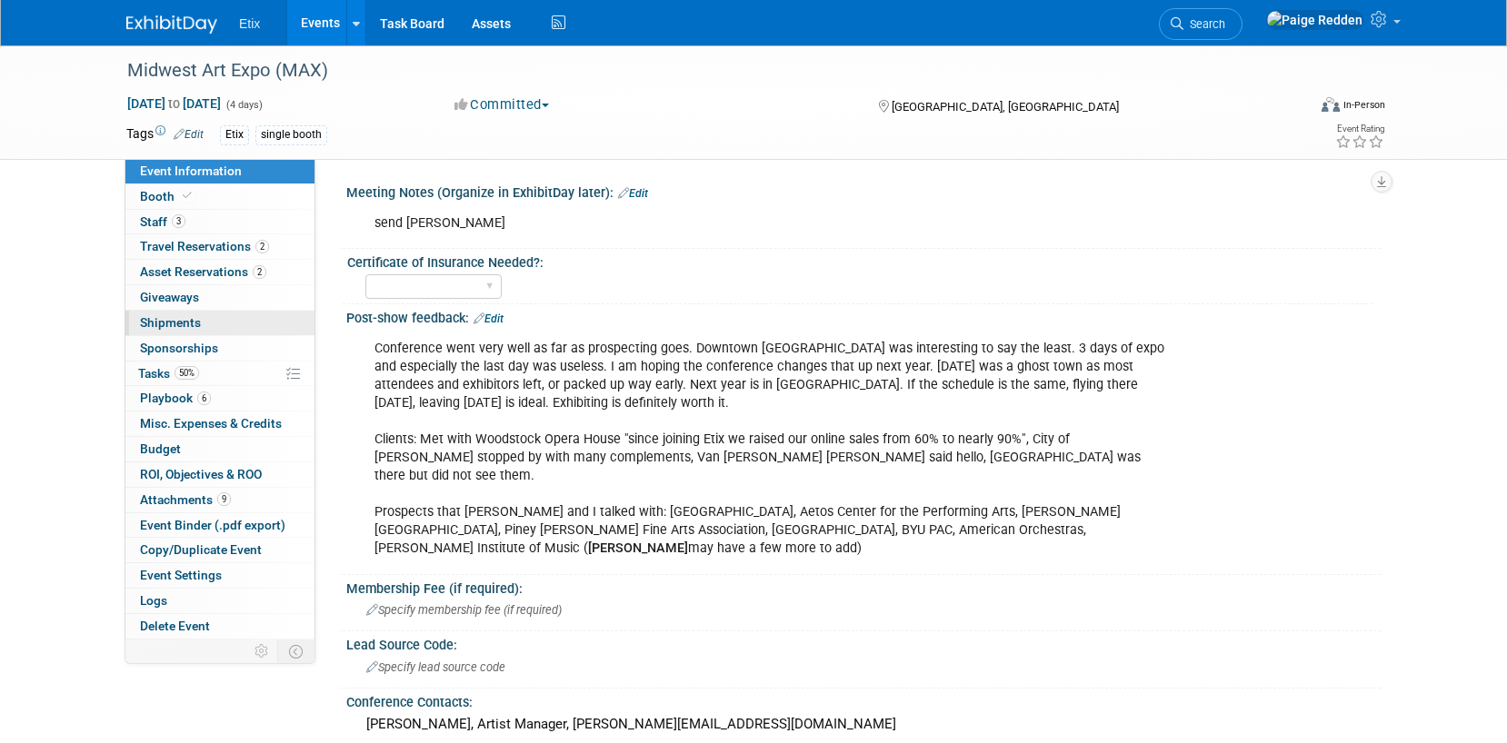
click at [243, 323] on link "0 Shipments 0" at bounding box center [219, 323] width 189 height 25
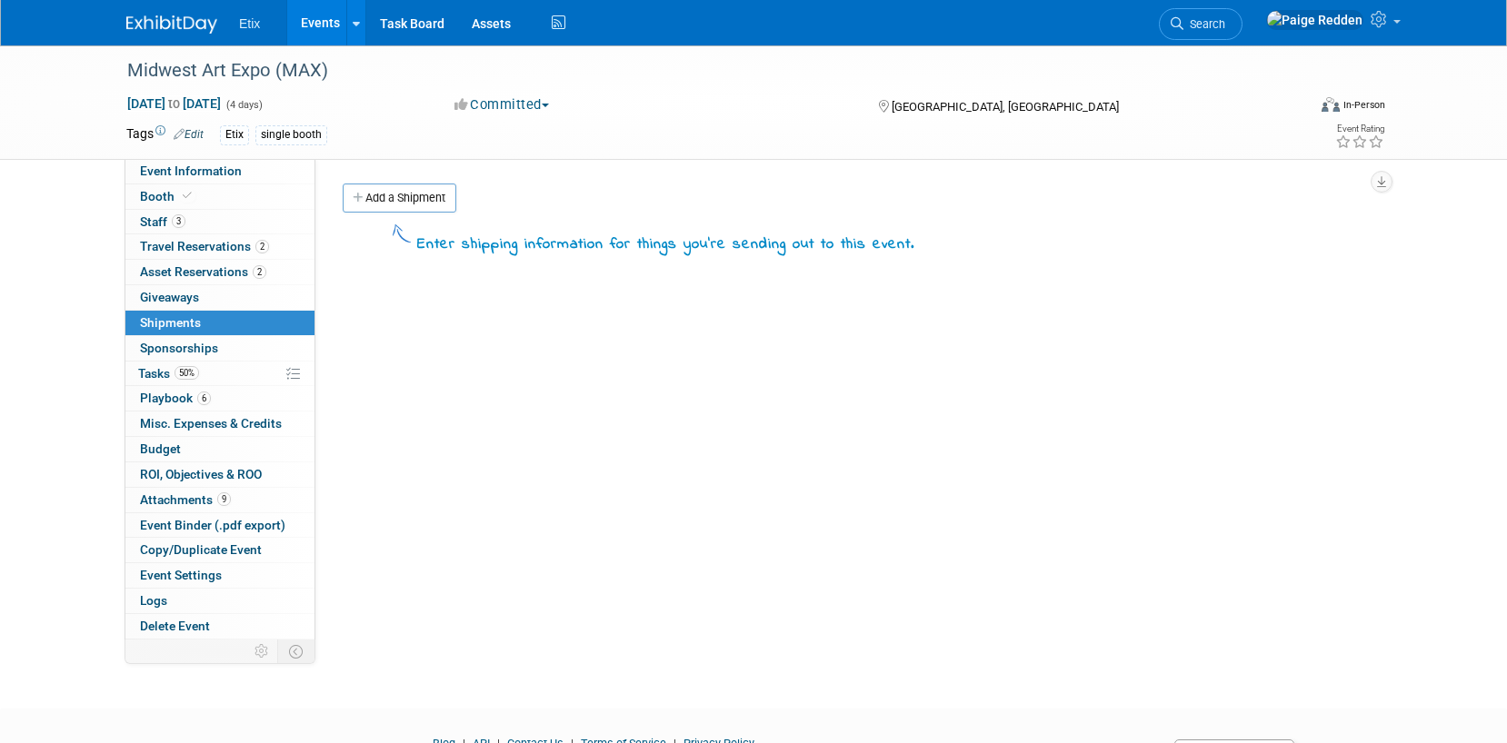
click at [406, 180] on div "Meeting Notes (Organize in ExhibitDay later): Edit send [PERSON_NAME] X Certifi…" at bounding box center [847, 399] width 1065 height 481
click at [401, 199] on link "Add a Shipment" at bounding box center [400, 198] width 114 height 29
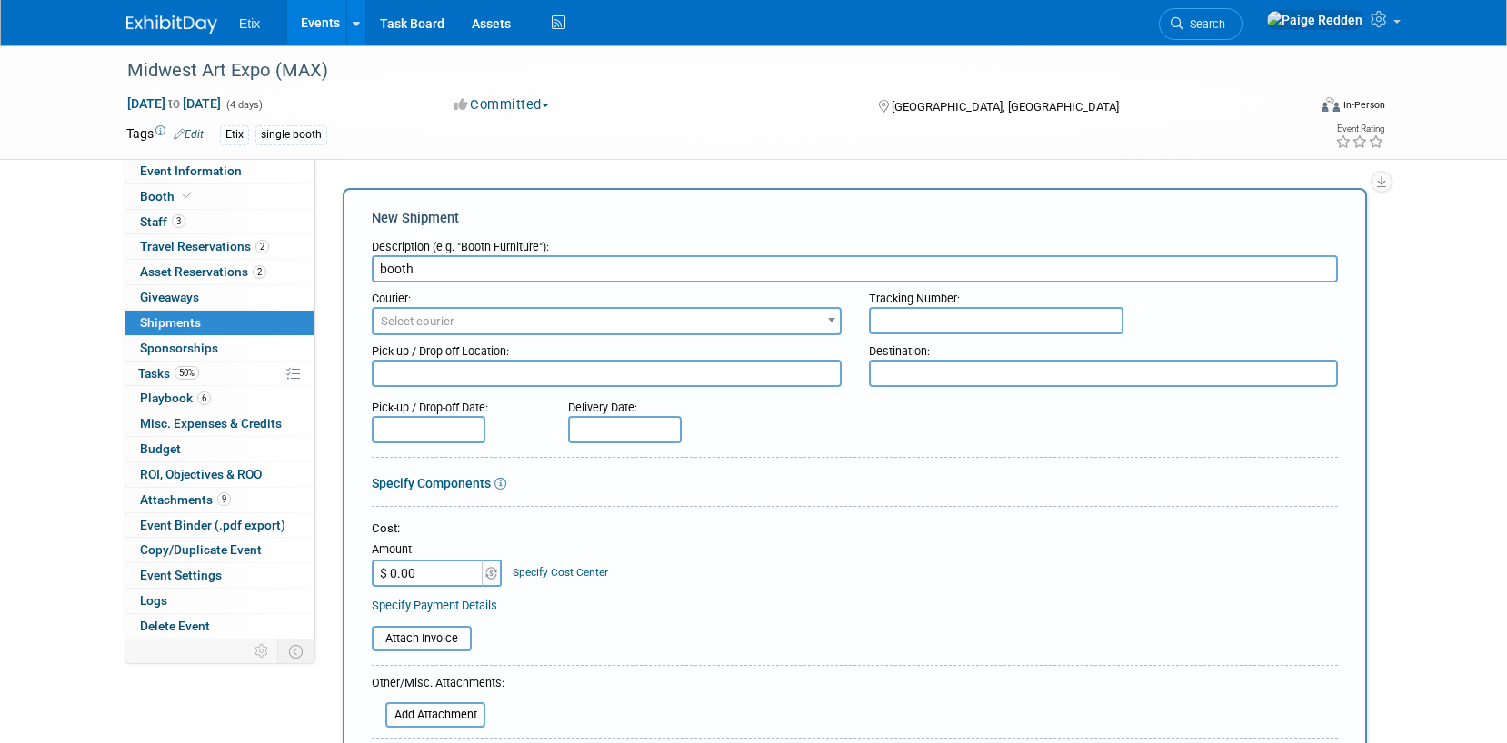
type input "booth"
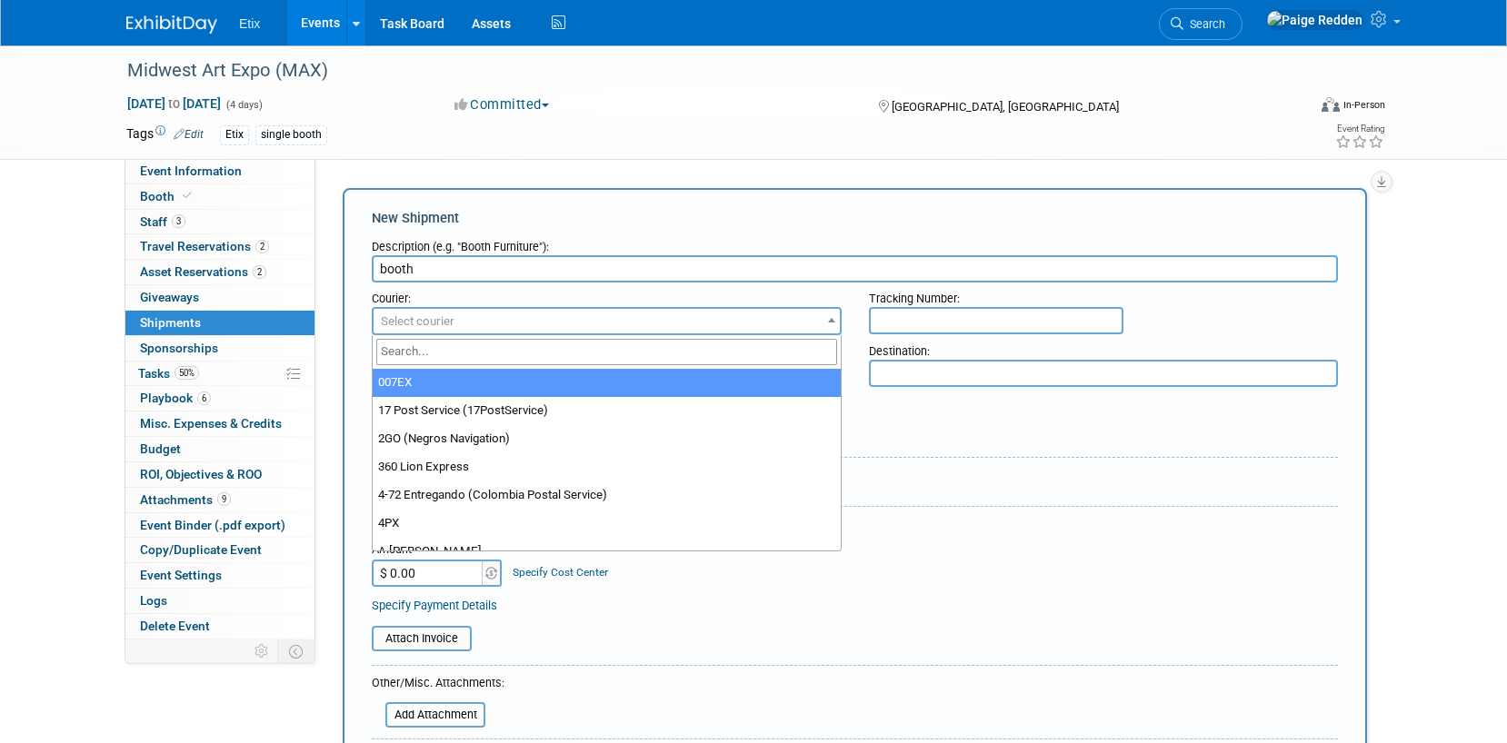
click at [407, 322] on span "Select courier" at bounding box center [418, 321] width 74 height 14
type input "fed"
select select "206"
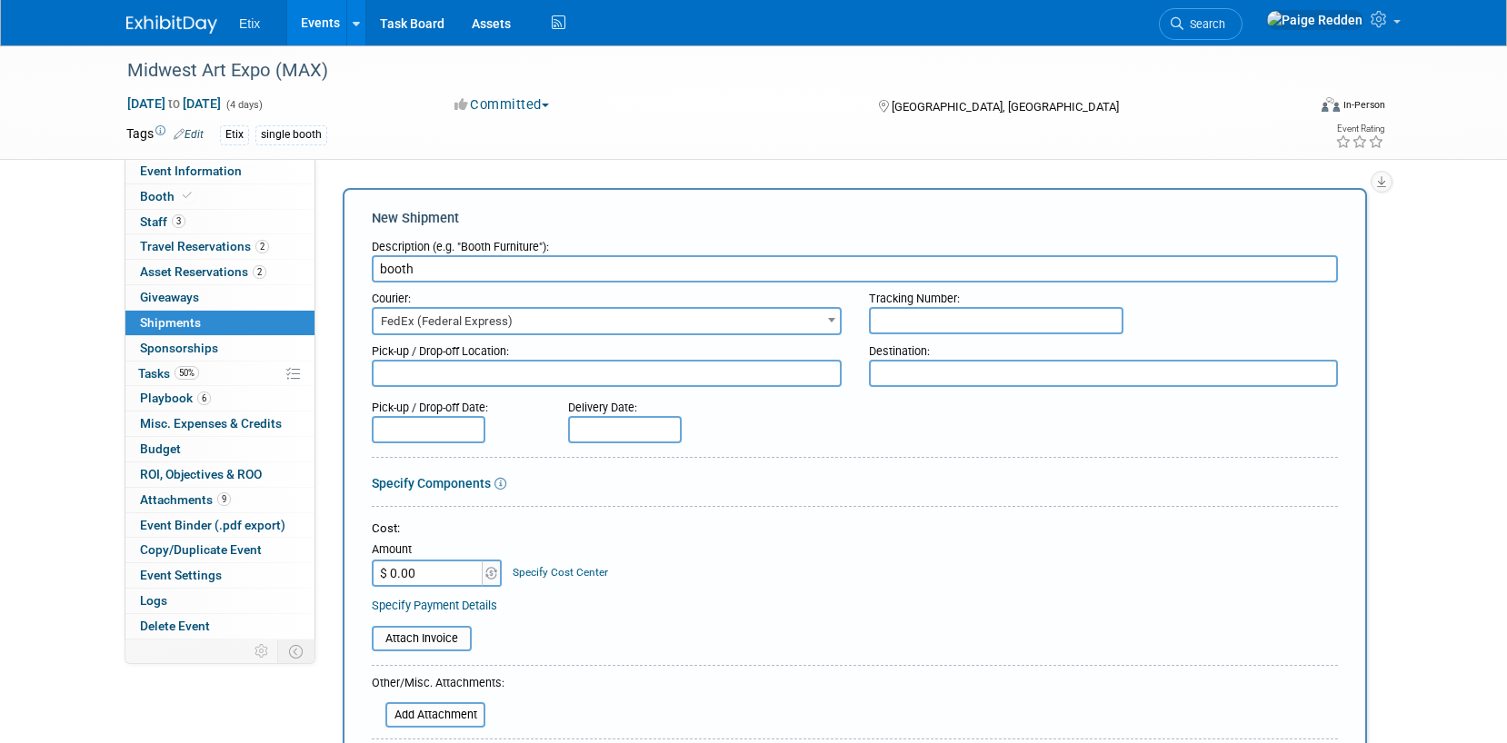
click at [911, 328] on input "text" at bounding box center [996, 320] width 254 height 27
type input "432277193805"
click at [440, 572] on input "$ 0.00" at bounding box center [429, 573] width 114 height 27
type input "$ 335.75"
click at [511, 617] on div "Attach Invoice" at bounding box center [855, 632] width 966 height 38
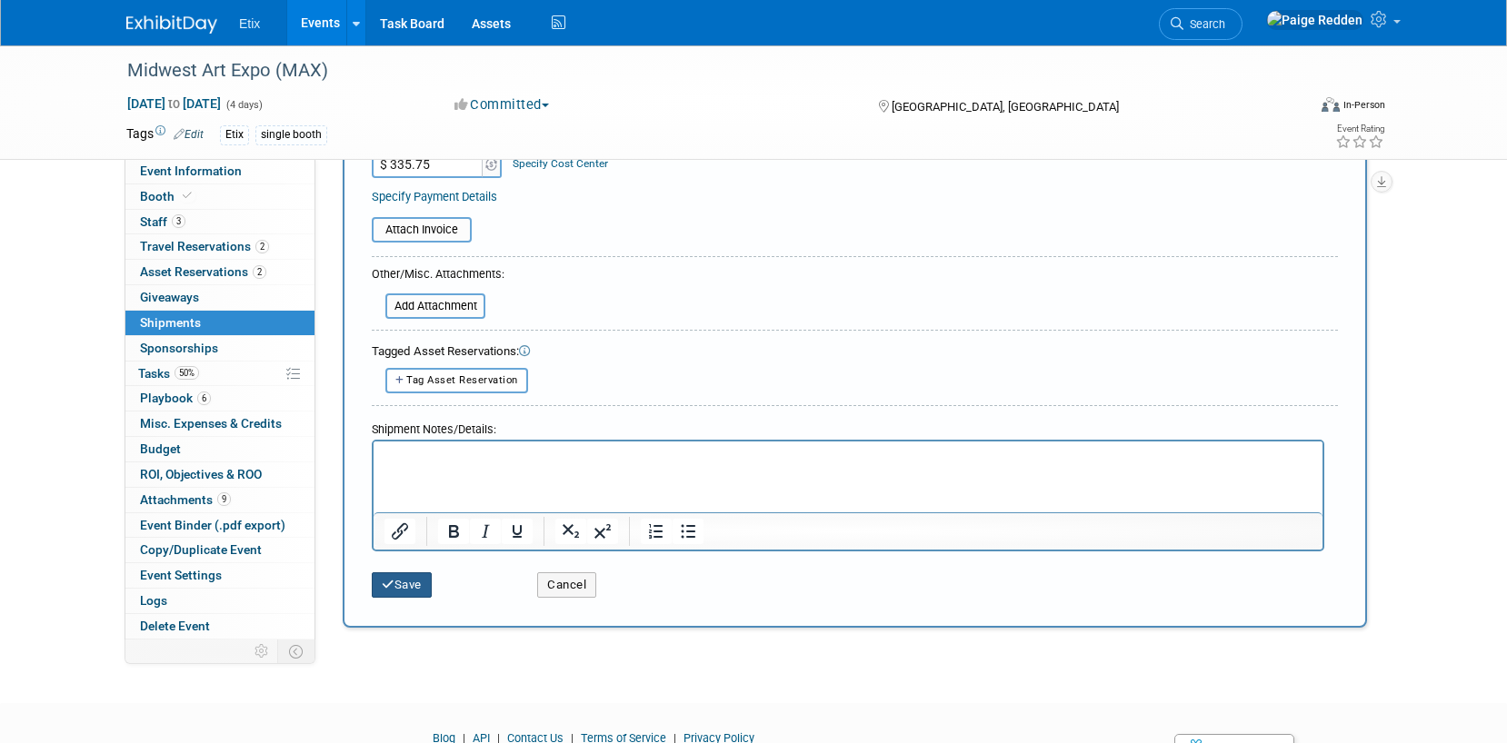
click at [387, 577] on button "Save" at bounding box center [402, 584] width 60 height 25
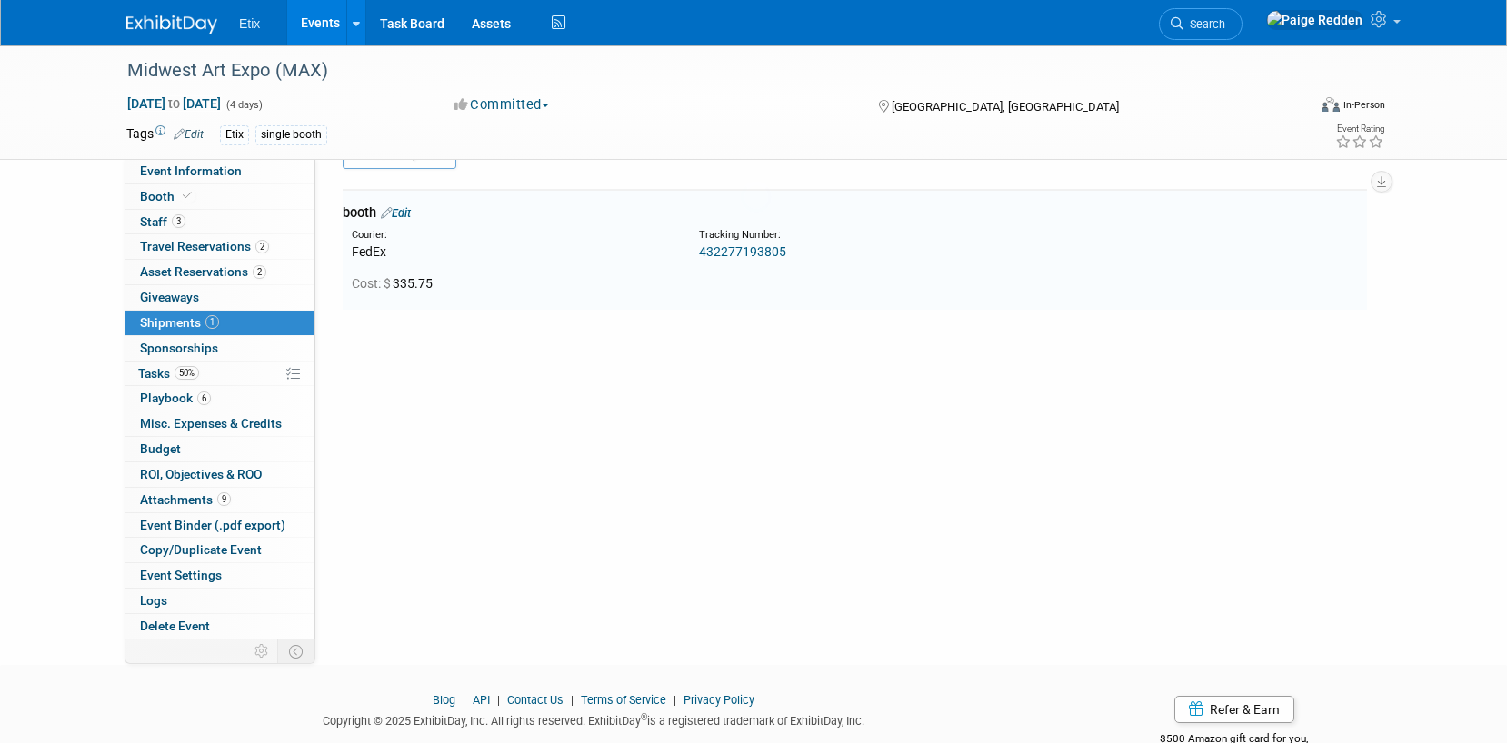
scroll to position [40, 0]
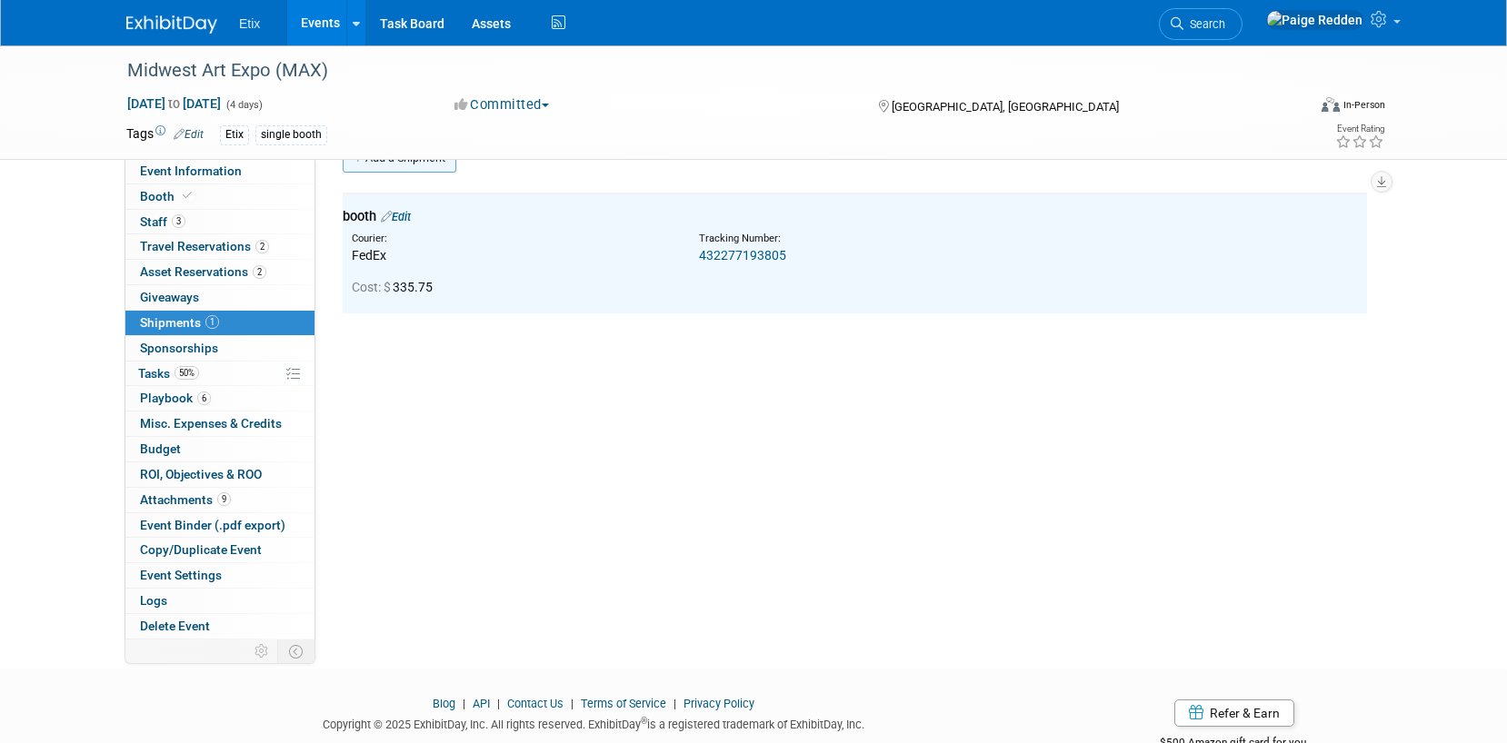
click at [389, 168] on link "Add a Shipment" at bounding box center [400, 158] width 114 height 29
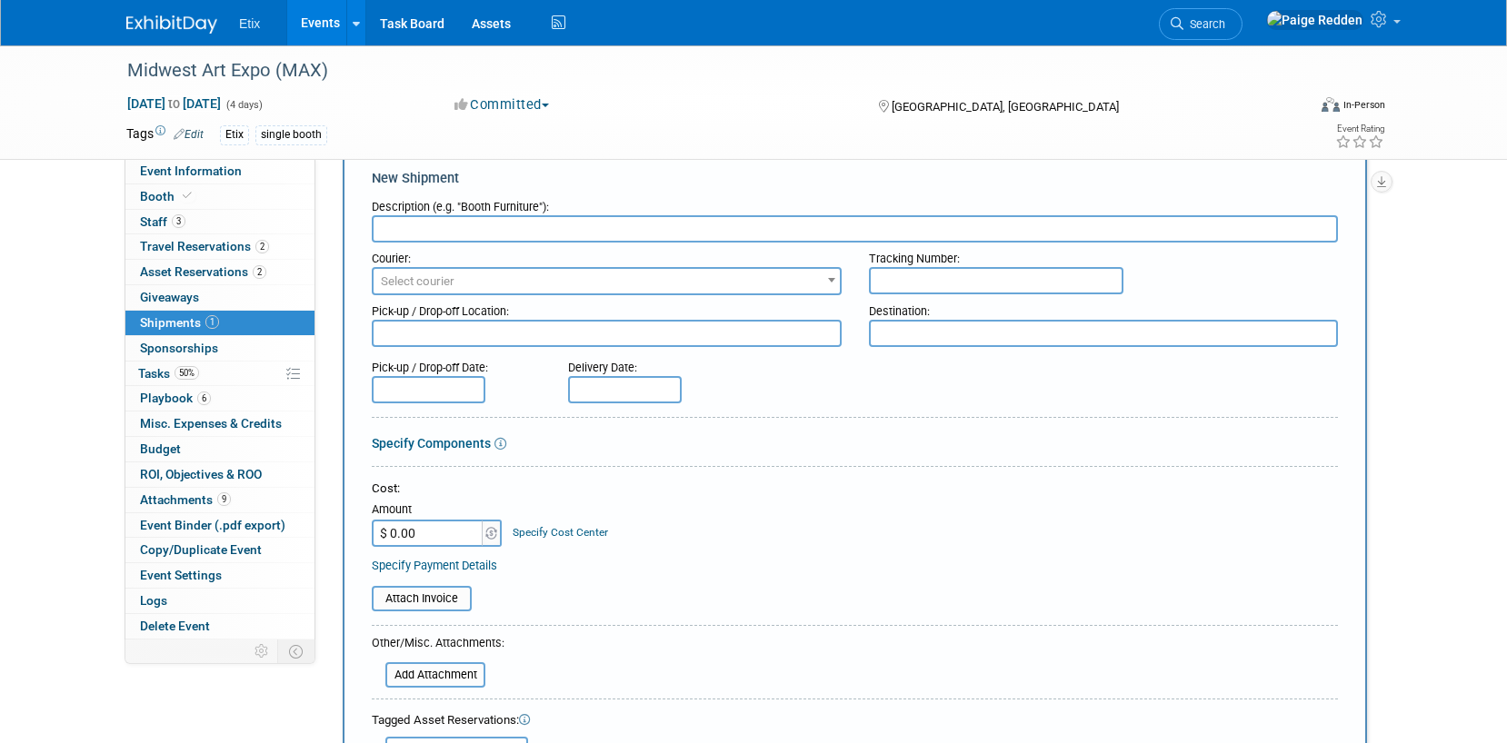
scroll to position [0, 0]
type input "sales app"
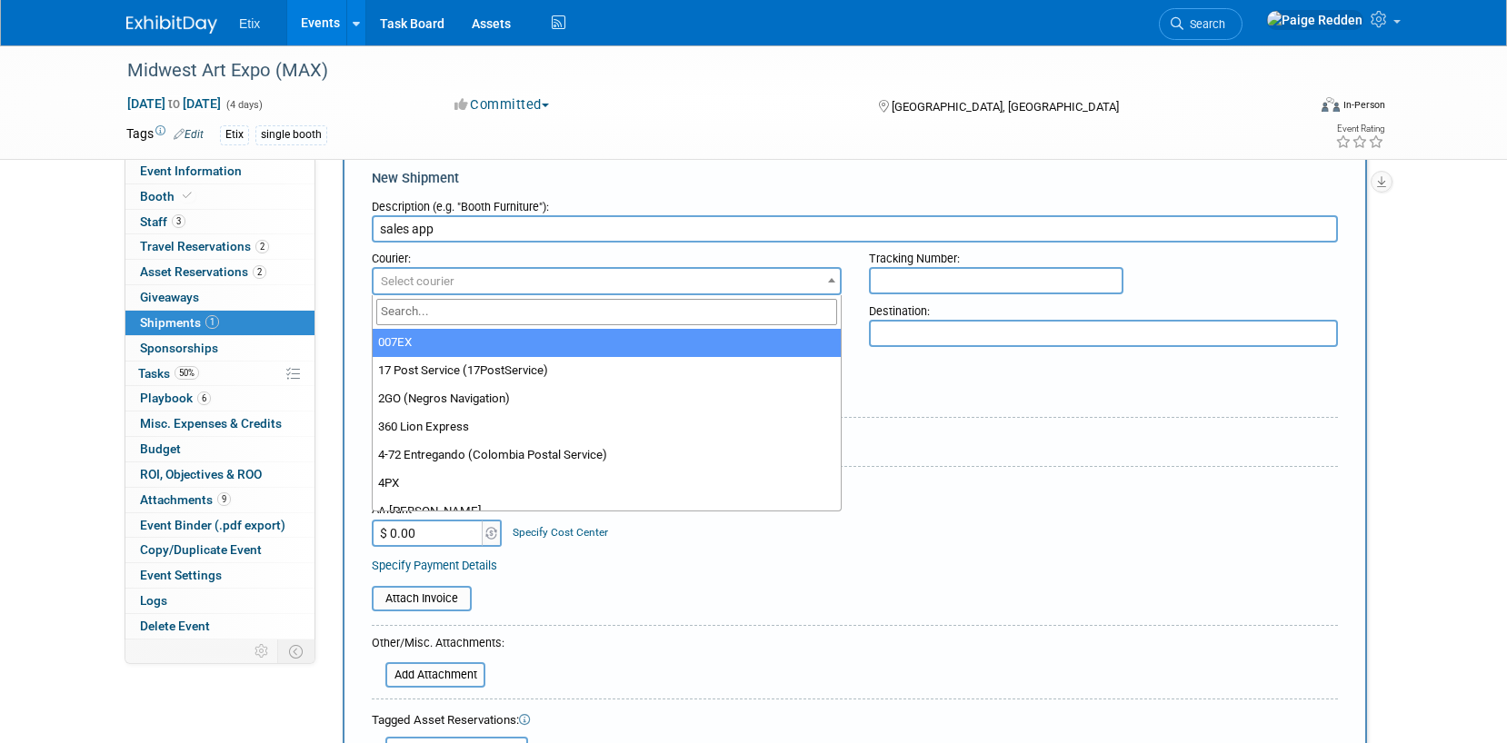
click at [403, 284] on span "Select courier" at bounding box center [418, 281] width 74 height 14
type input "fed"
select select "206"
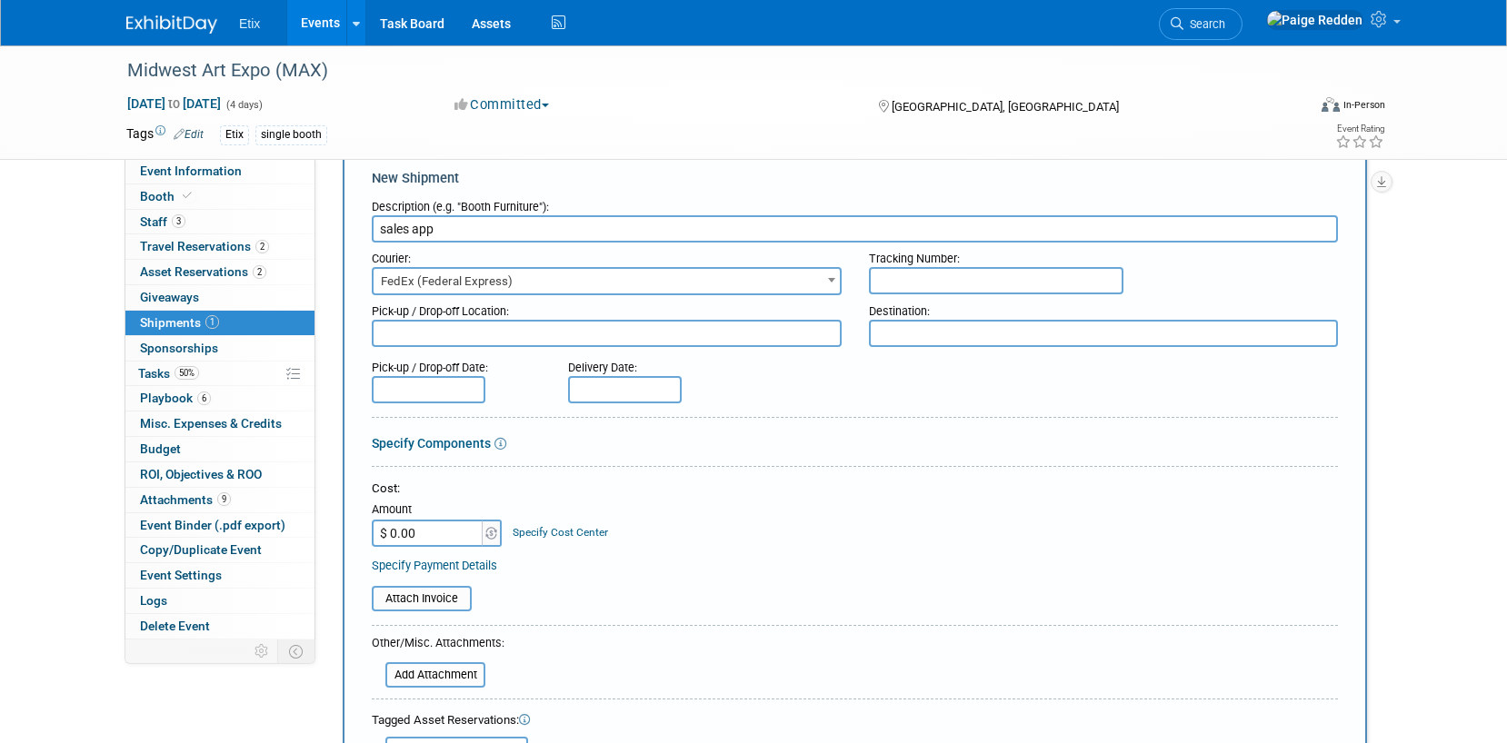
click at [911, 284] on input "text" at bounding box center [996, 280] width 254 height 27
type input "432277193816"
click at [441, 530] on input "$ 0.00" at bounding box center [429, 533] width 114 height 27
type input "$ 201.63"
click at [596, 603] on table "Attach Invoice" at bounding box center [855, 598] width 966 height 25
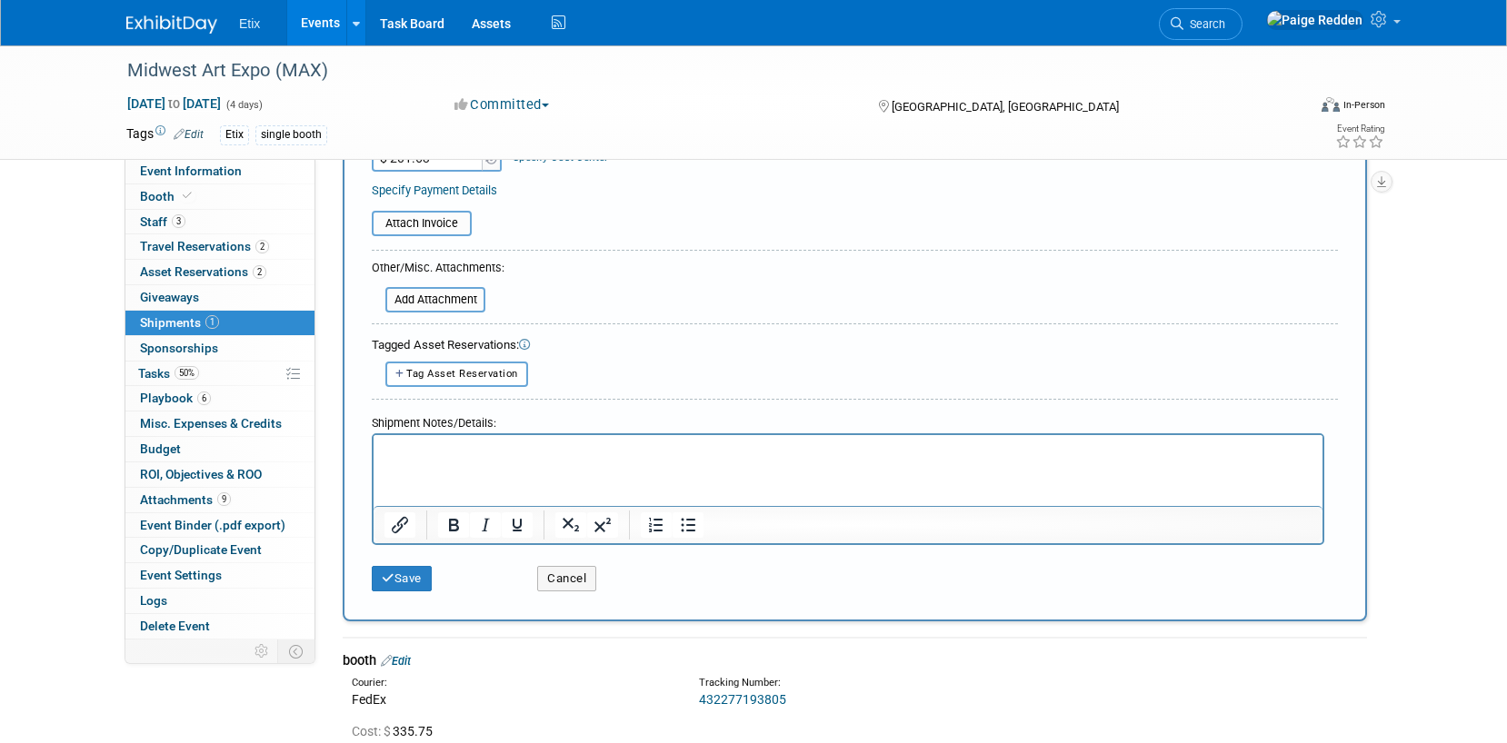
scroll to position [612, 0]
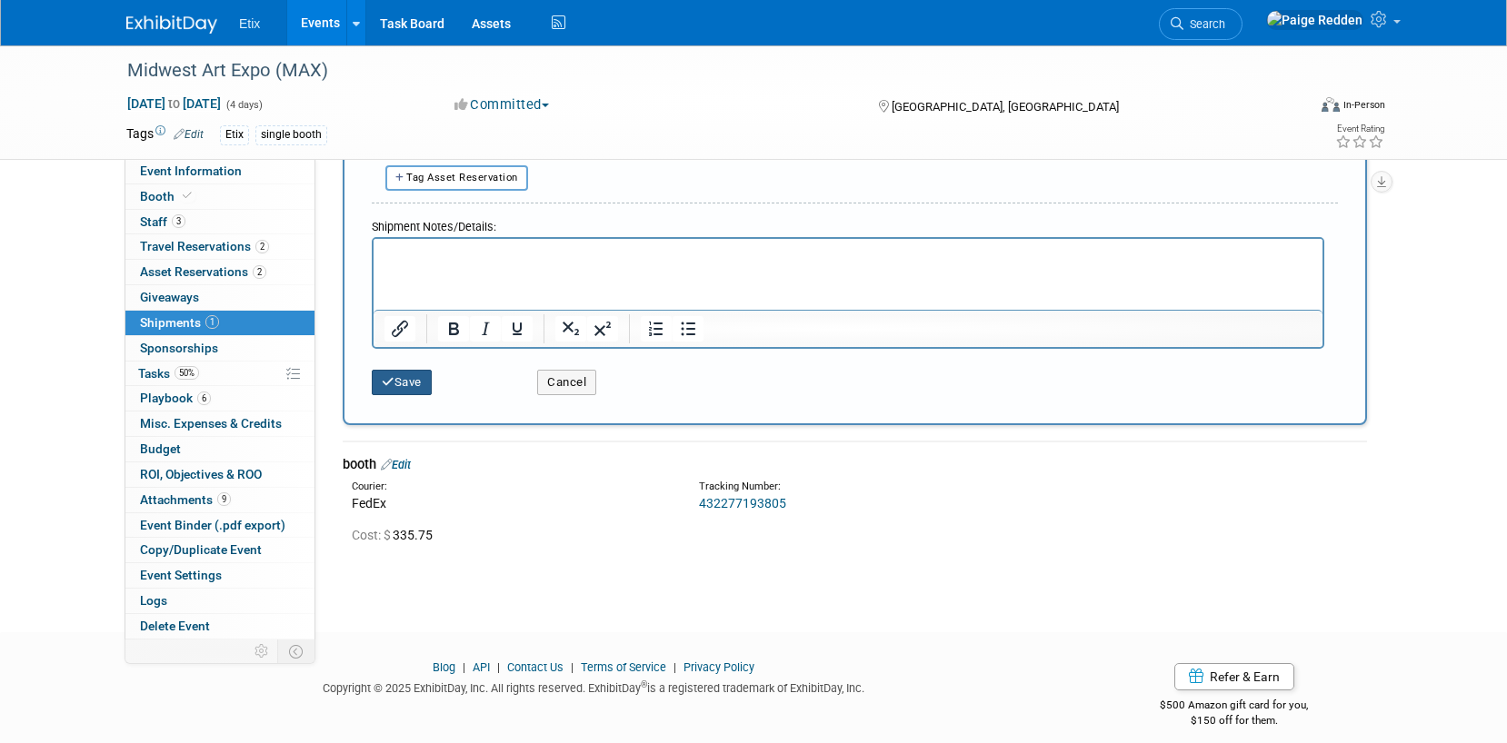
click at [420, 378] on button "Save" at bounding box center [402, 382] width 60 height 25
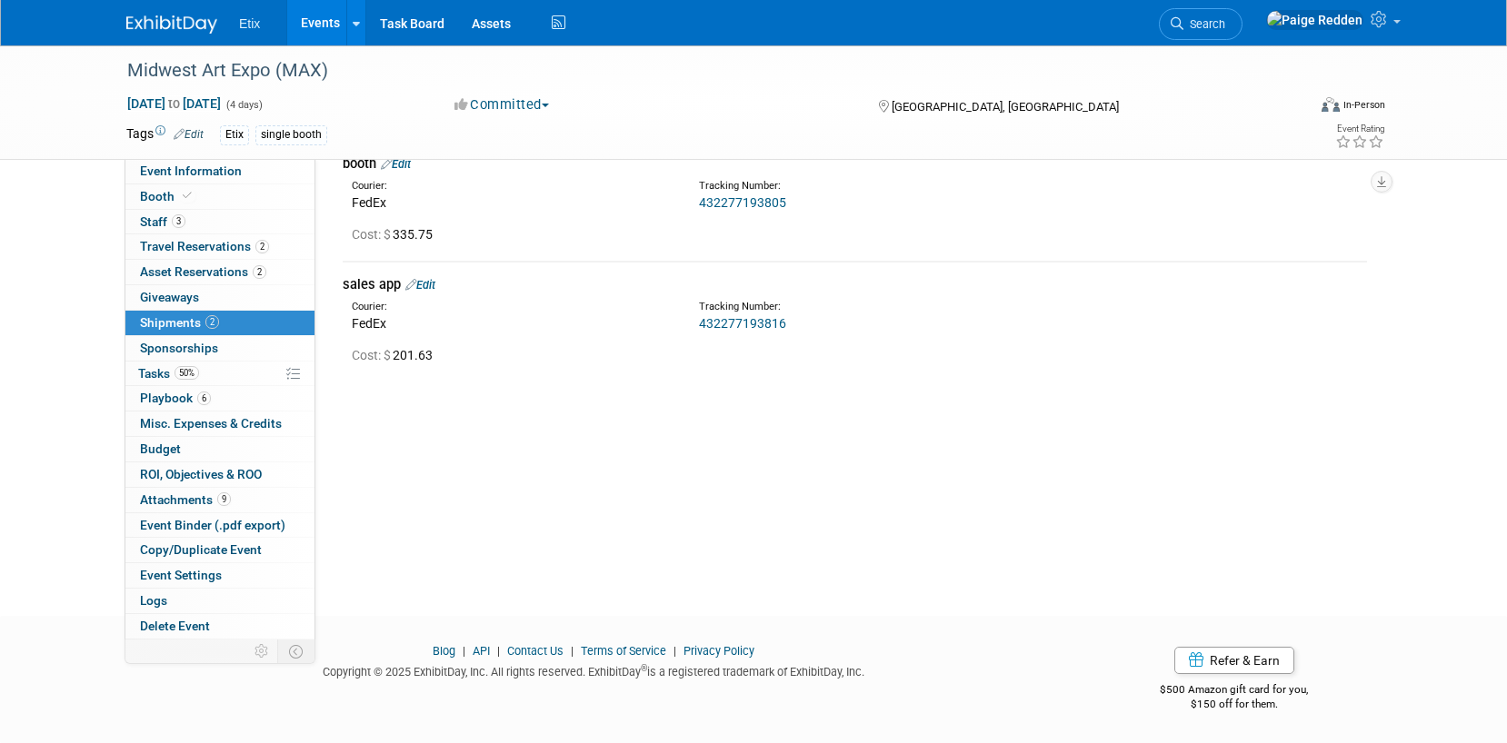
scroll to position [0, 0]
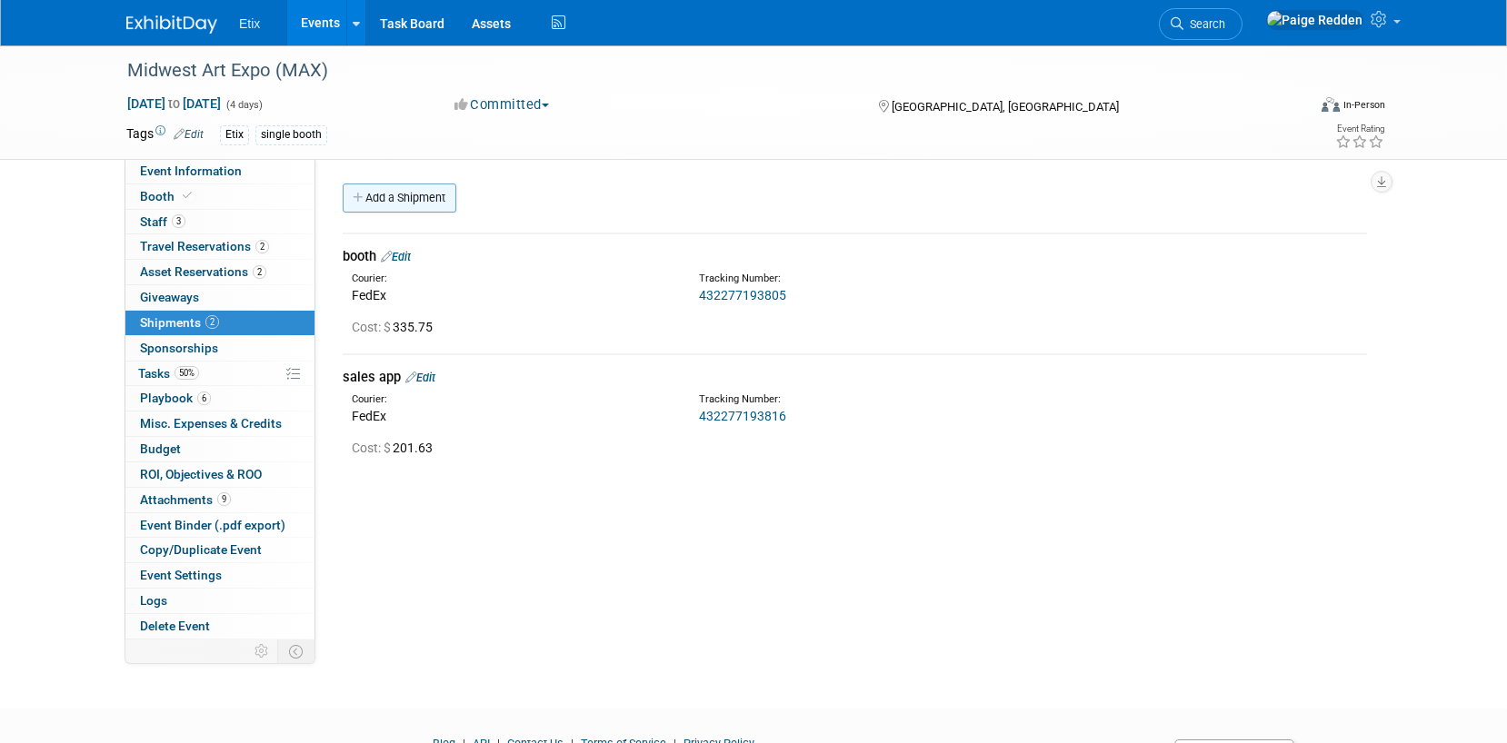
click at [390, 207] on link "Add a Shipment" at bounding box center [400, 198] width 114 height 29
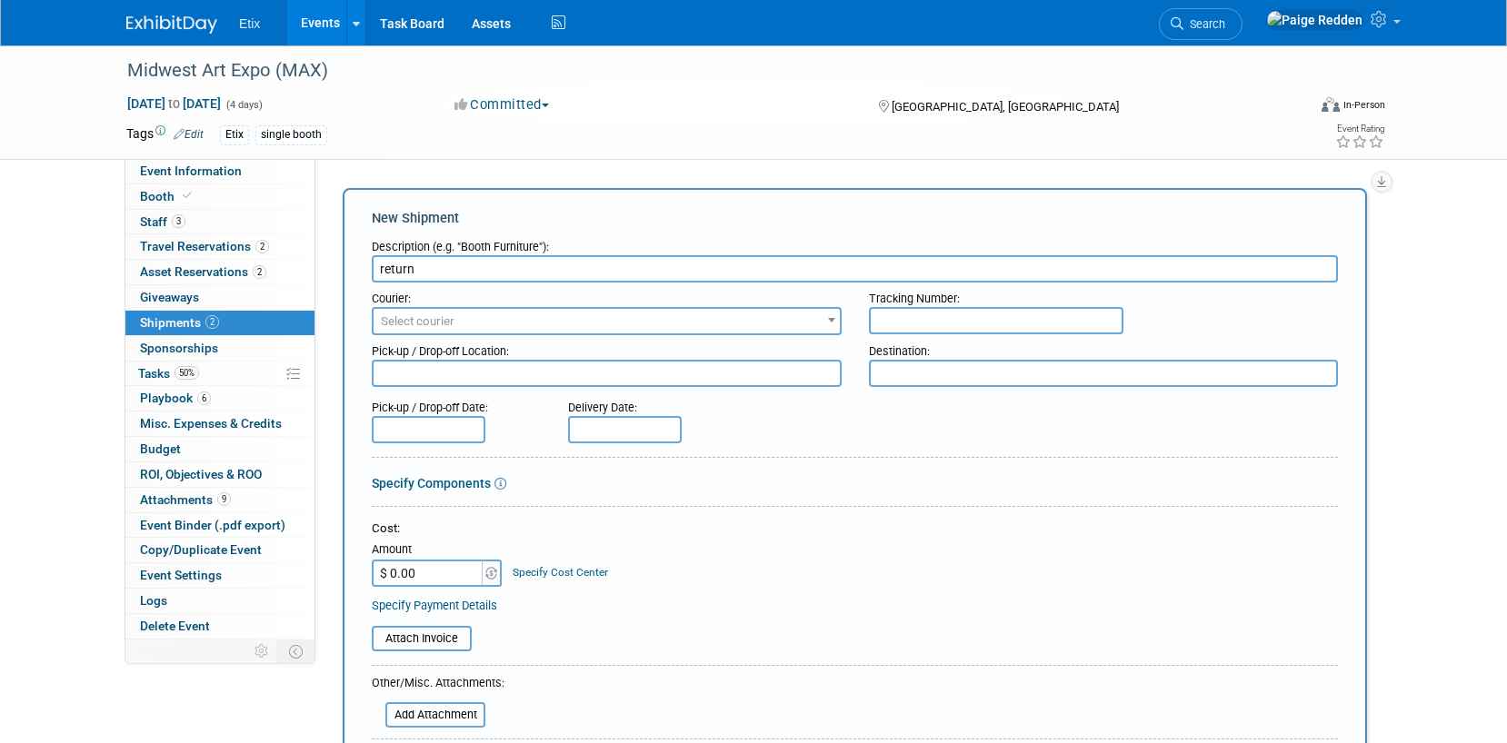
type input "return"
click at [462, 325] on span "Select courier" at bounding box center [606, 321] width 466 height 25
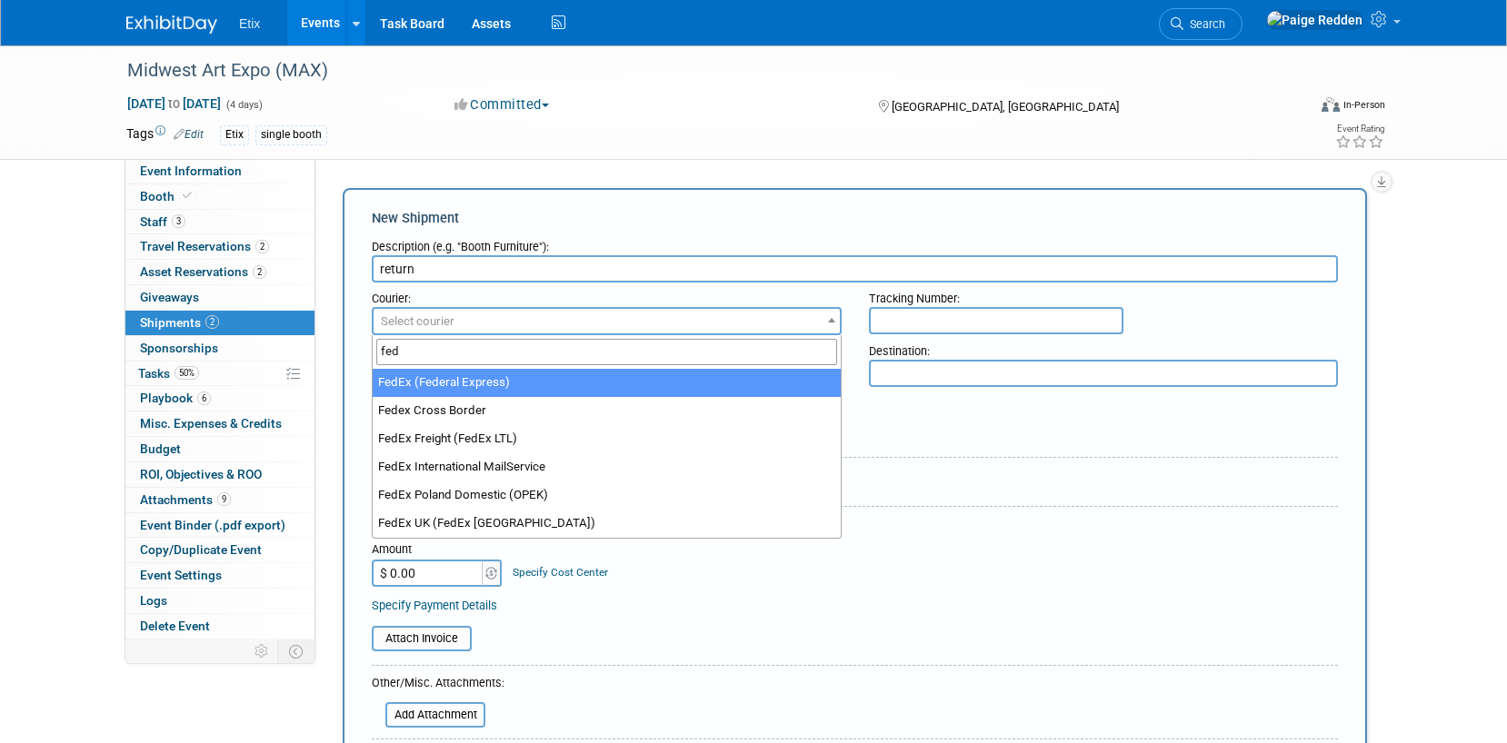
type input "fed"
select select "206"
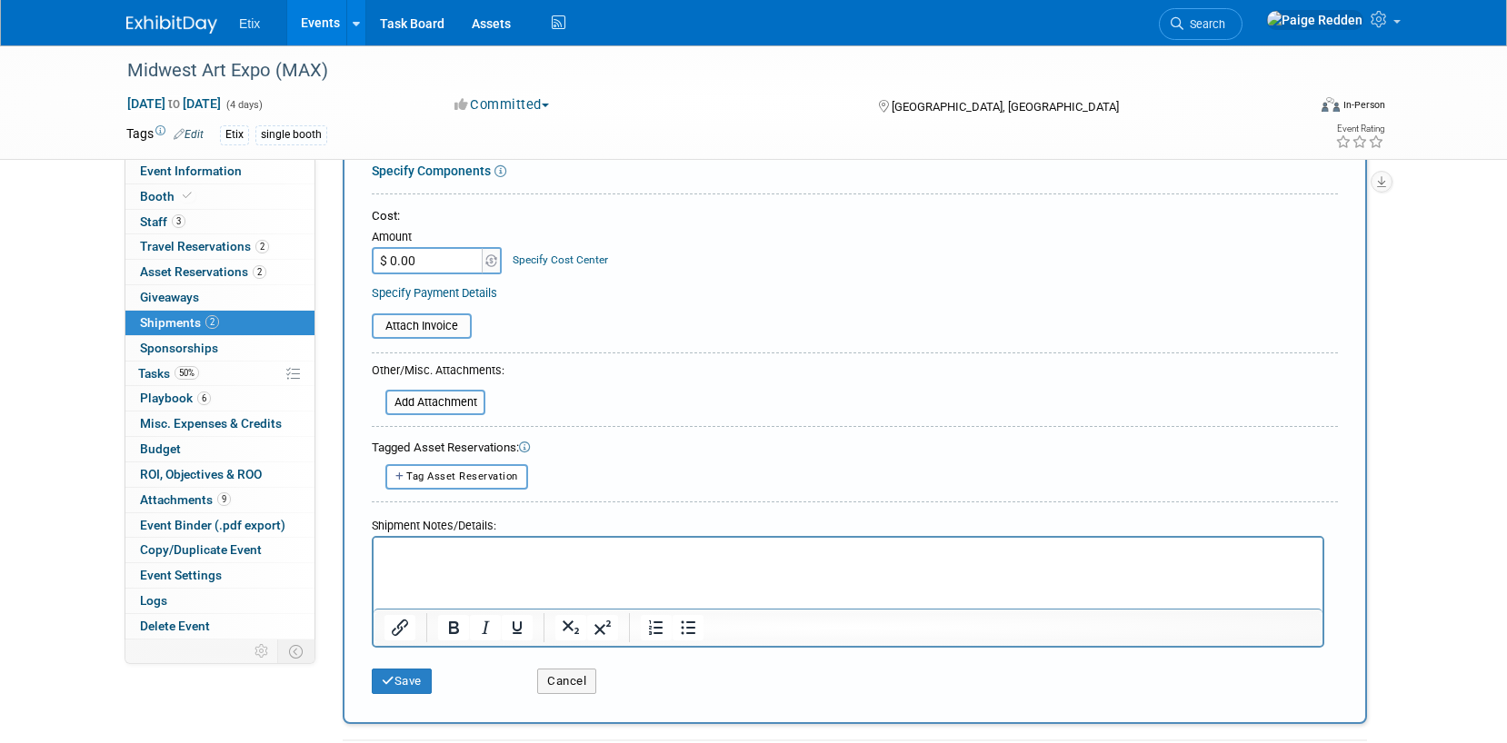
scroll to position [384, 0]
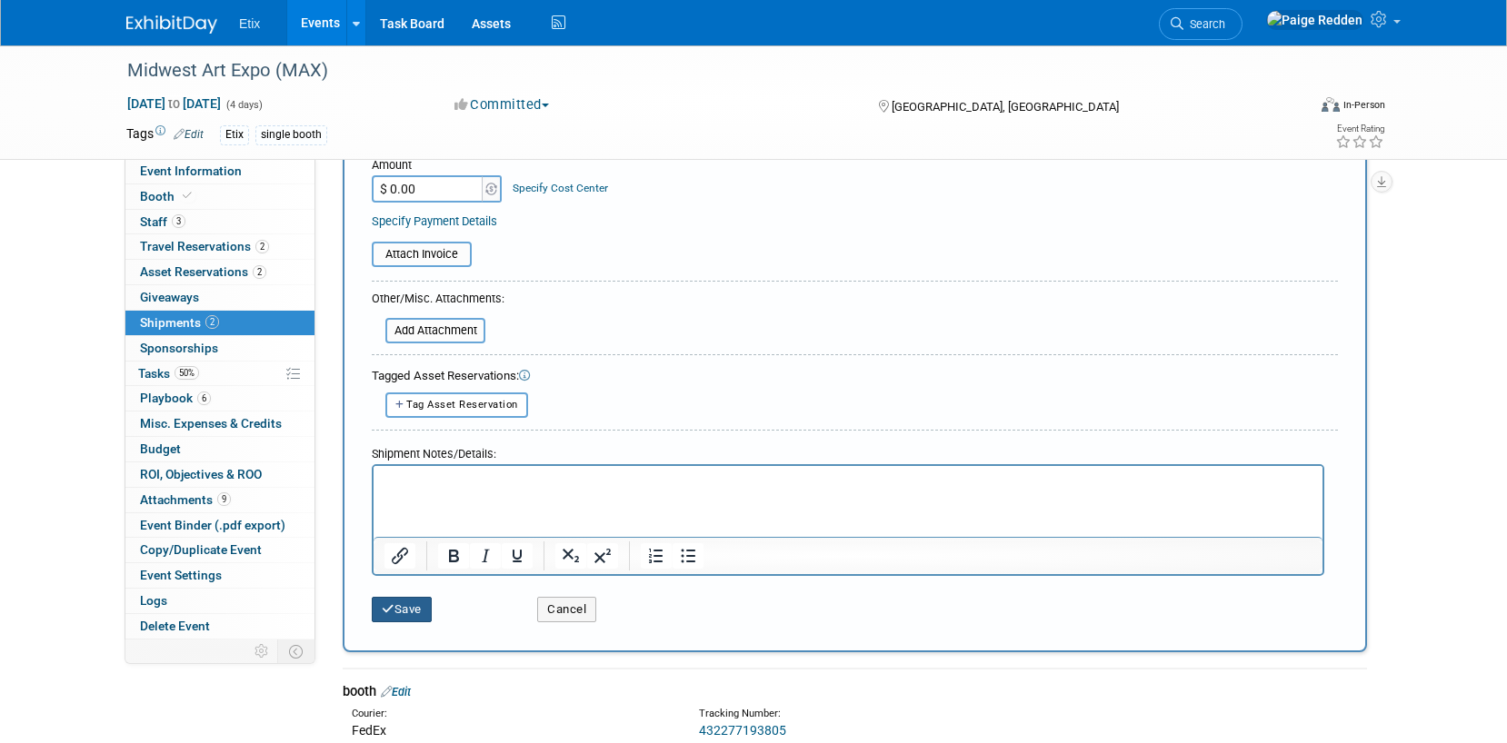
click at [398, 612] on button "Save" at bounding box center [402, 609] width 60 height 25
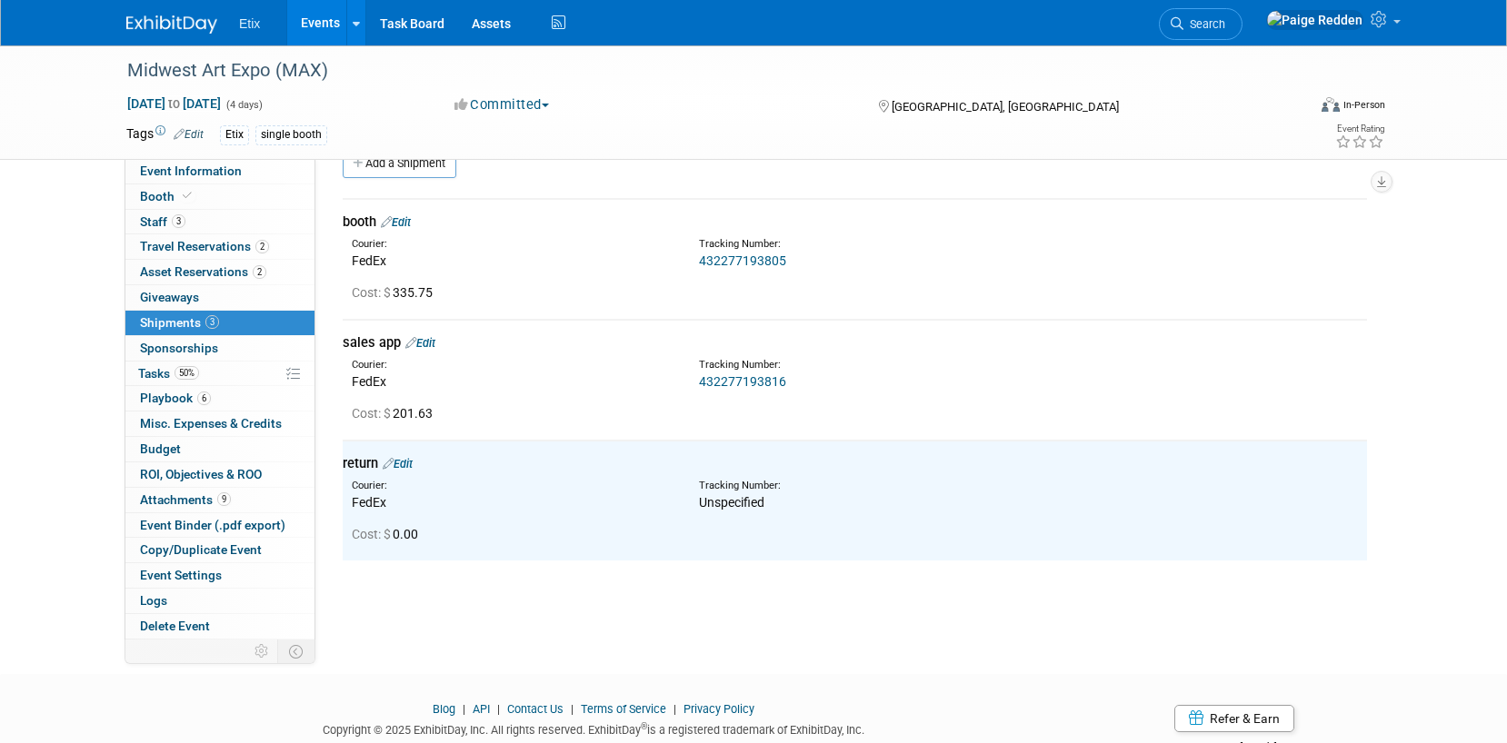
scroll to position [0, 0]
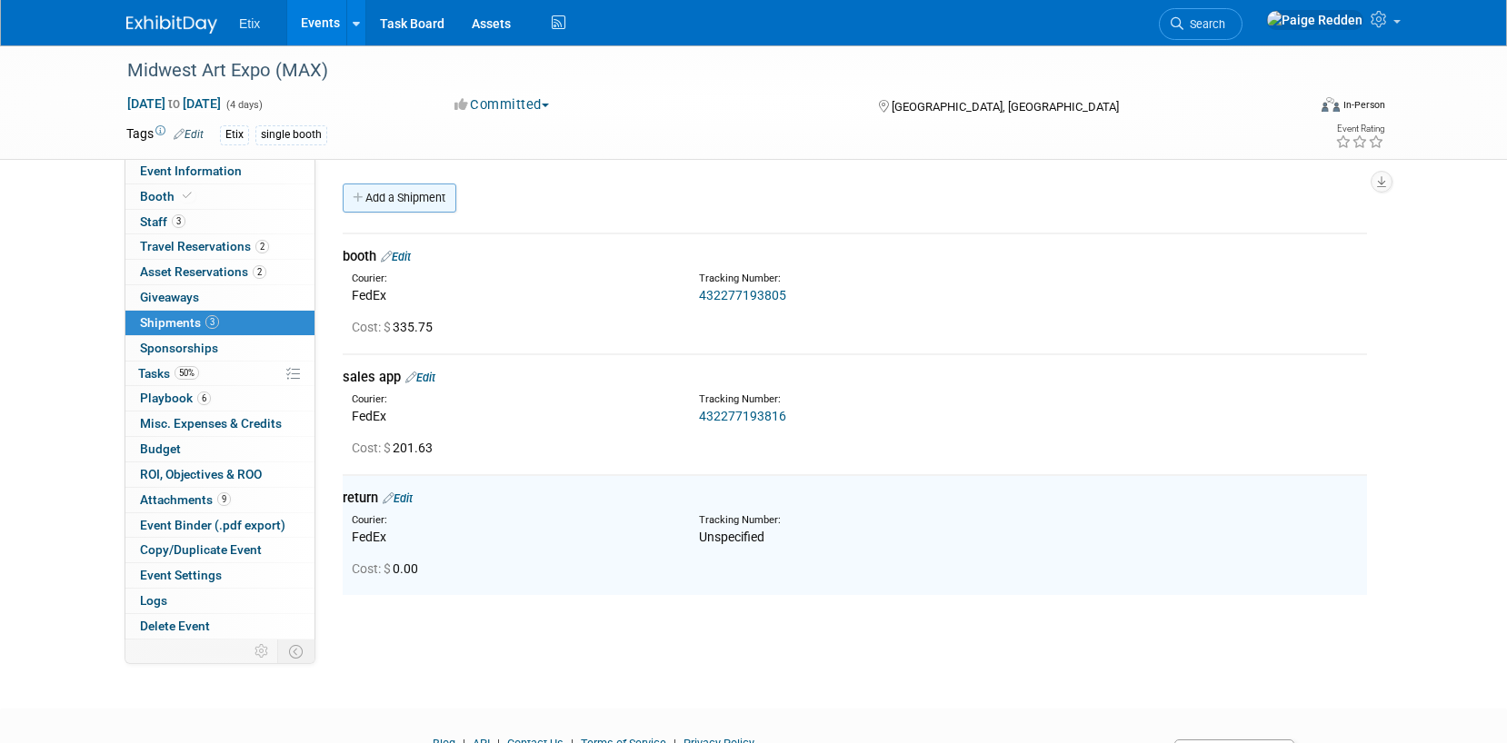
click at [405, 209] on link "Add a Shipment" at bounding box center [400, 198] width 114 height 29
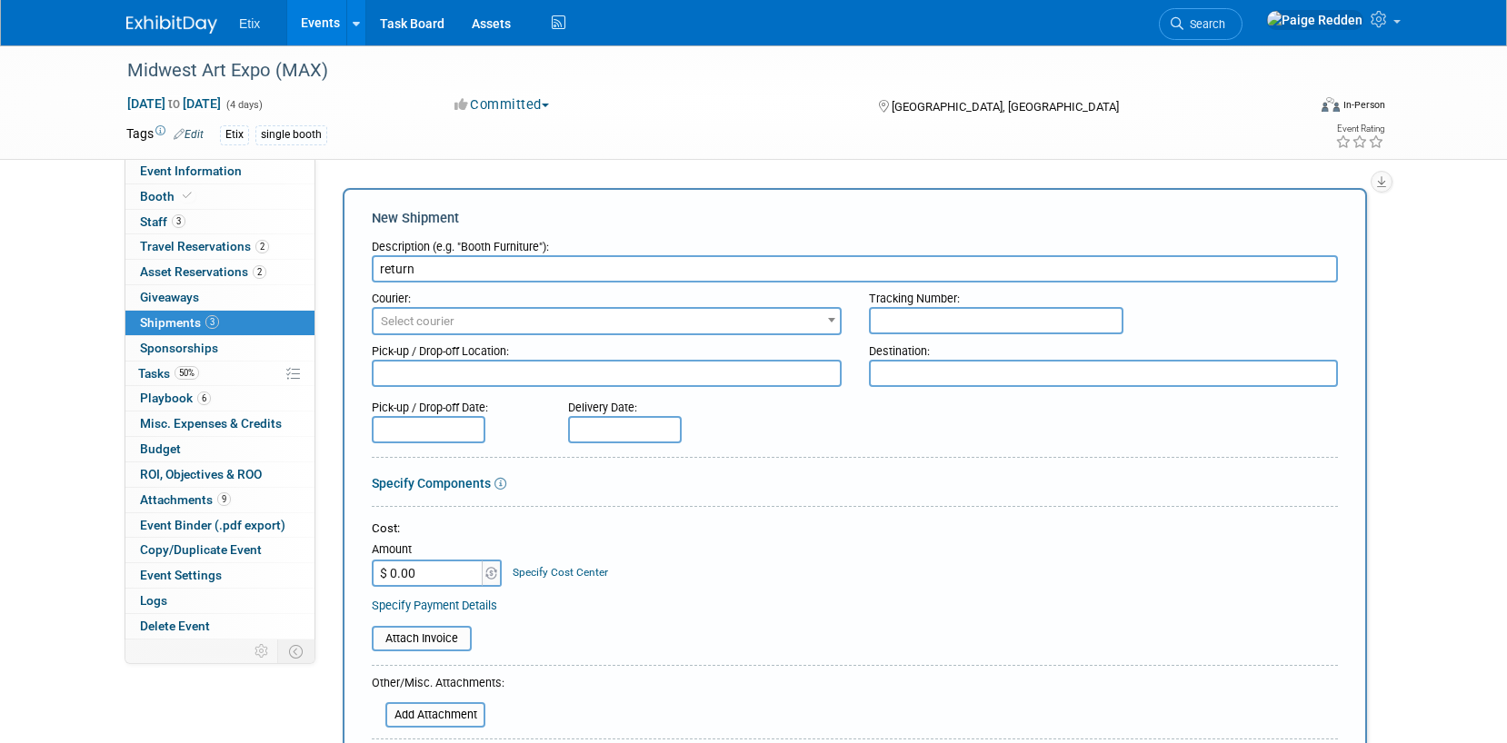
type input "return"
click at [405, 320] on span "Select courier" at bounding box center [418, 321] width 74 height 14
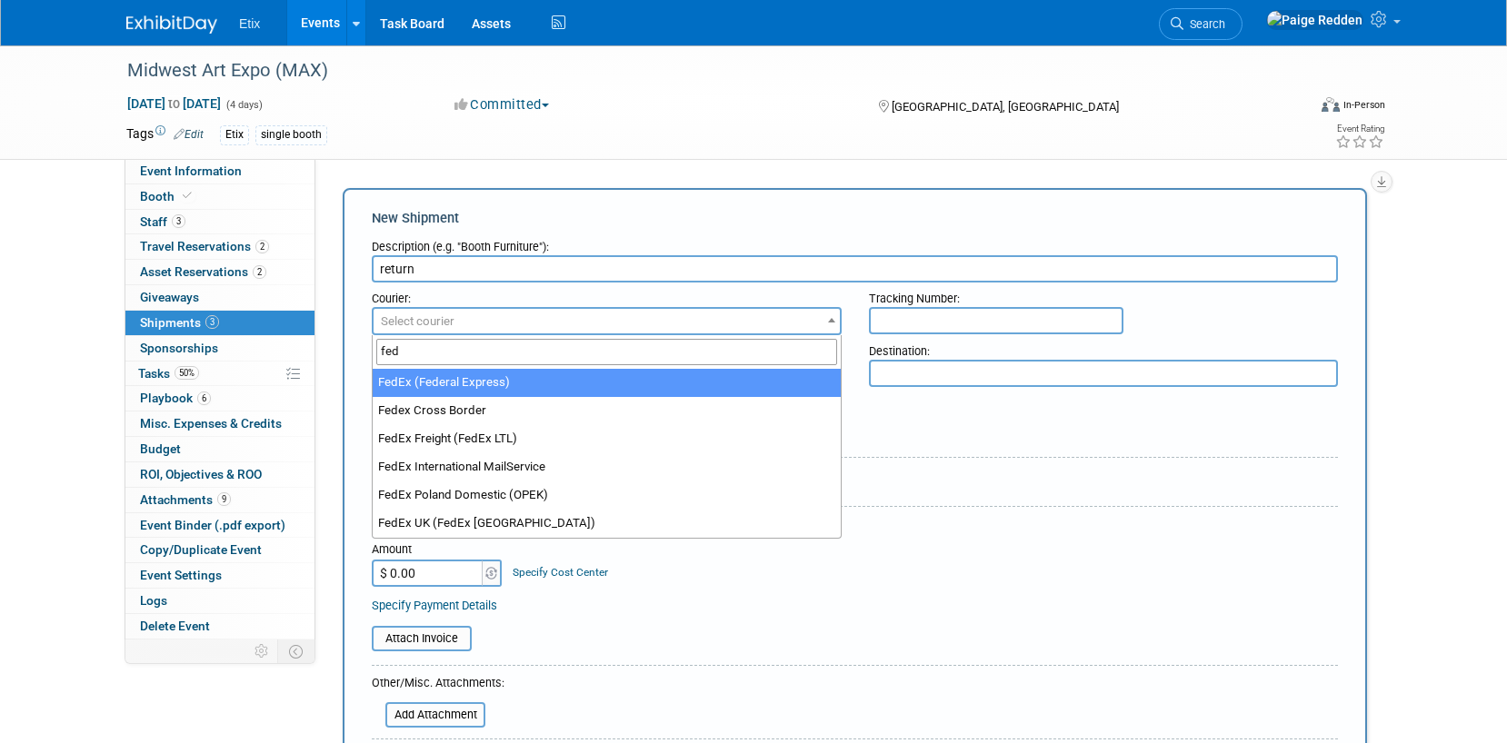
type input "fed"
select select "206"
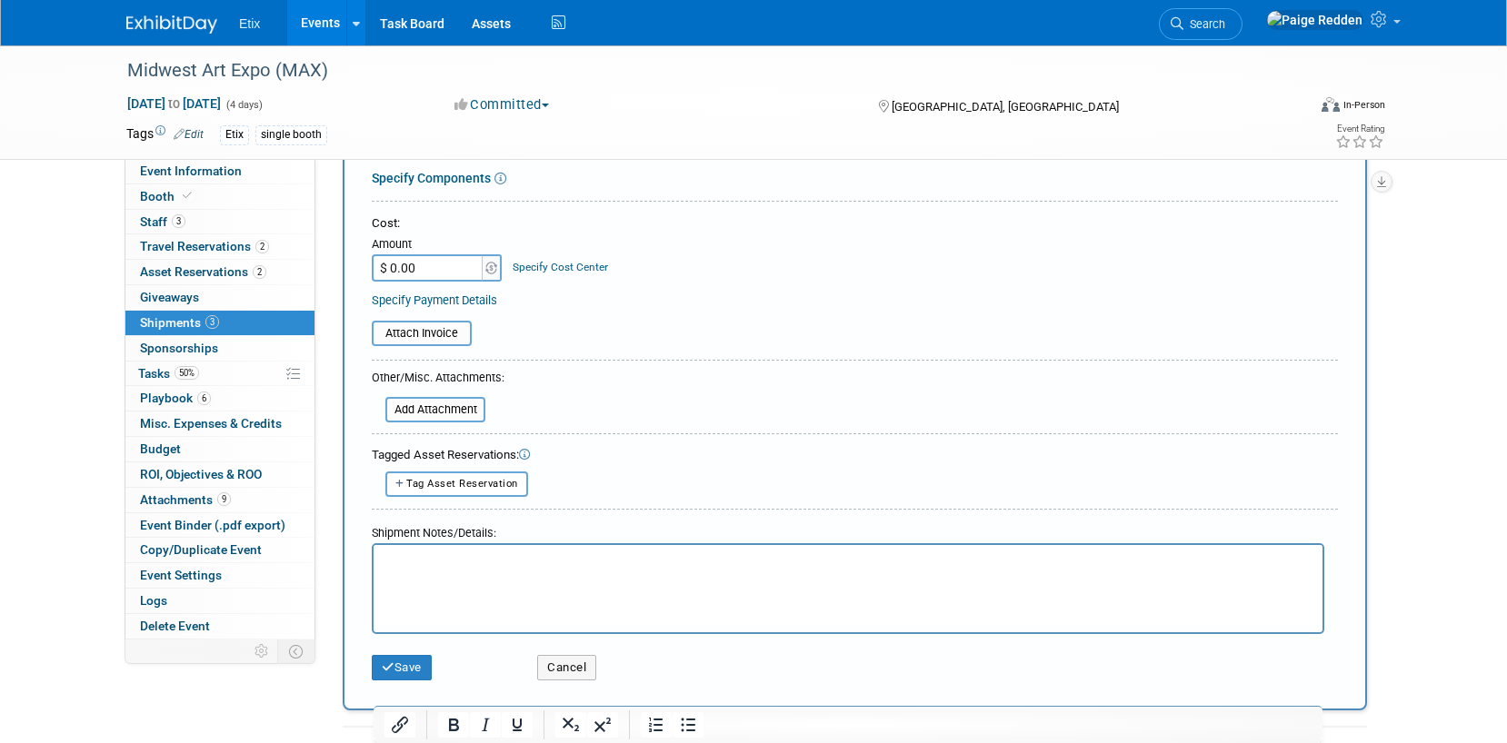
scroll to position [499, 0]
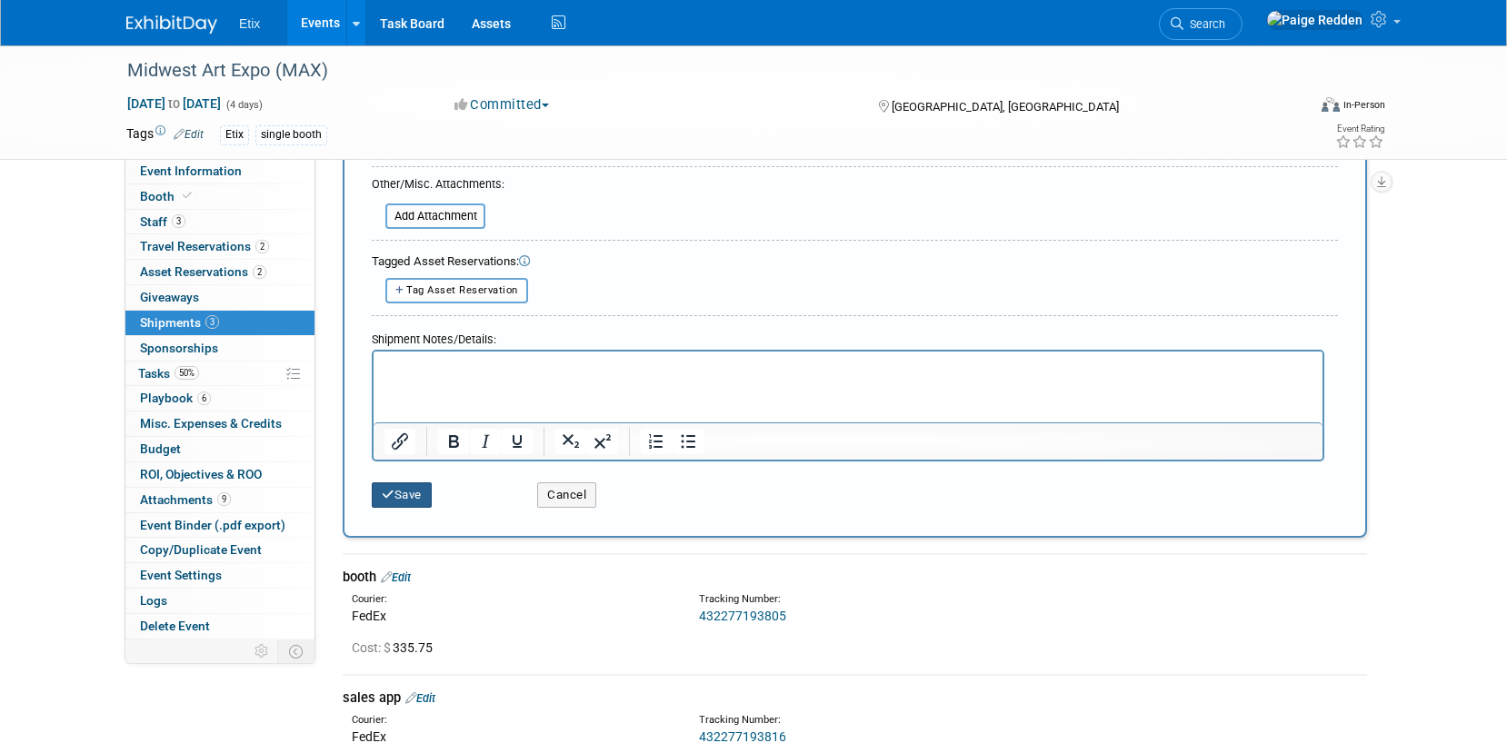
click at [405, 498] on button "Save" at bounding box center [402, 495] width 60 height 25
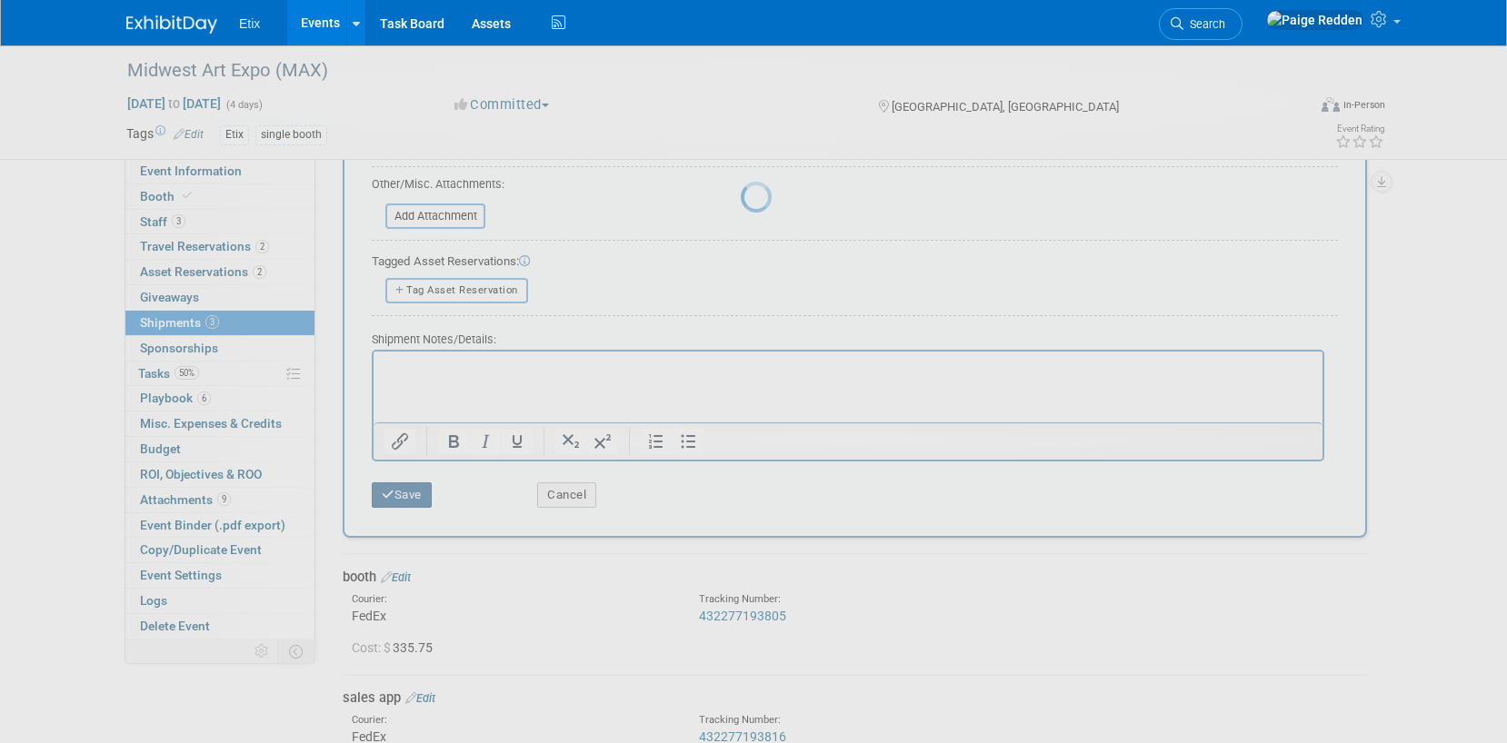
scroll to position [171, 0]
